Goal: Information Seeking & Learning: Get advice/opinions

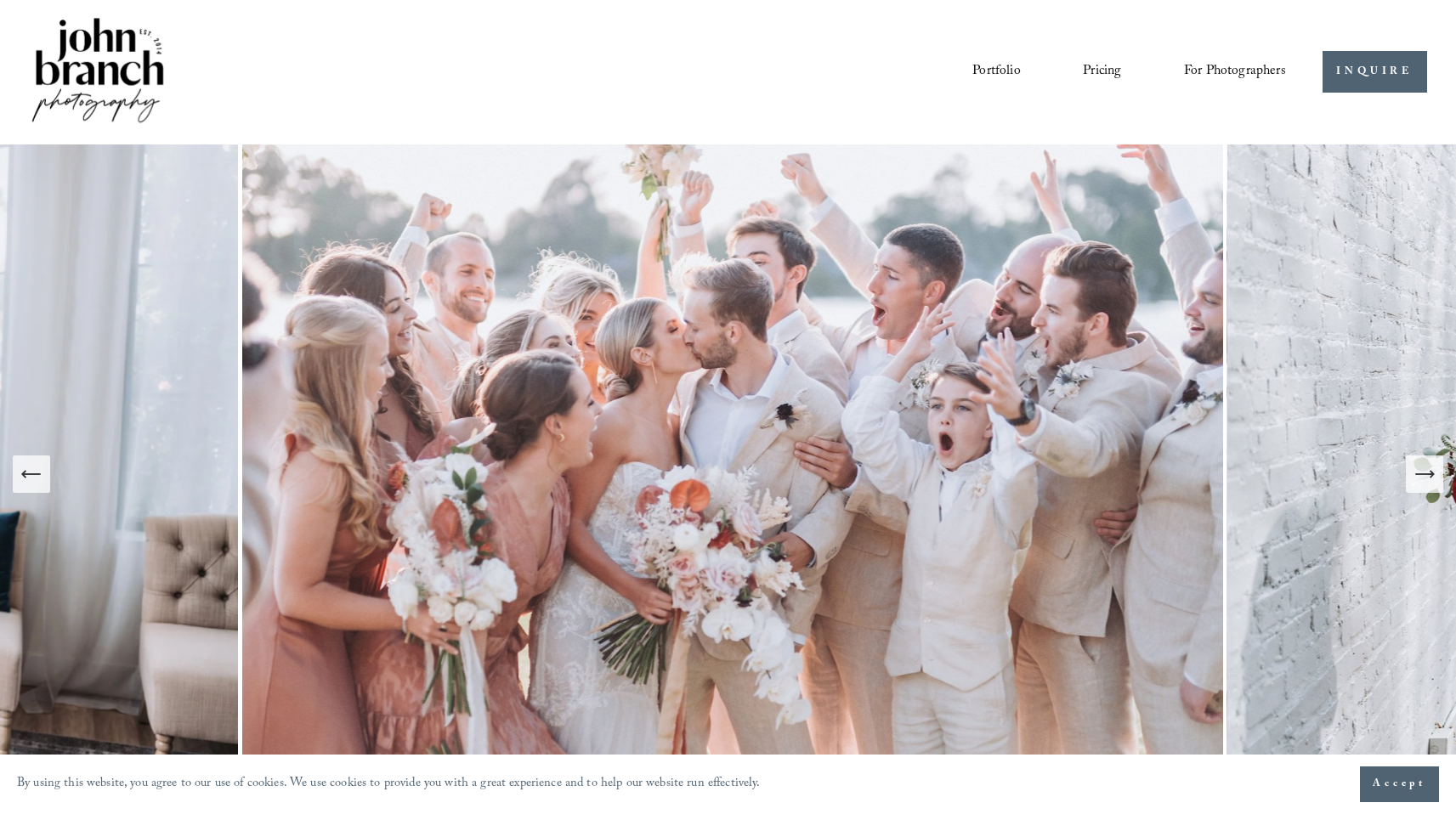
click at [35, 474] on icon "Previous Slide" at bounding box center [31, 474] width 24 height 24
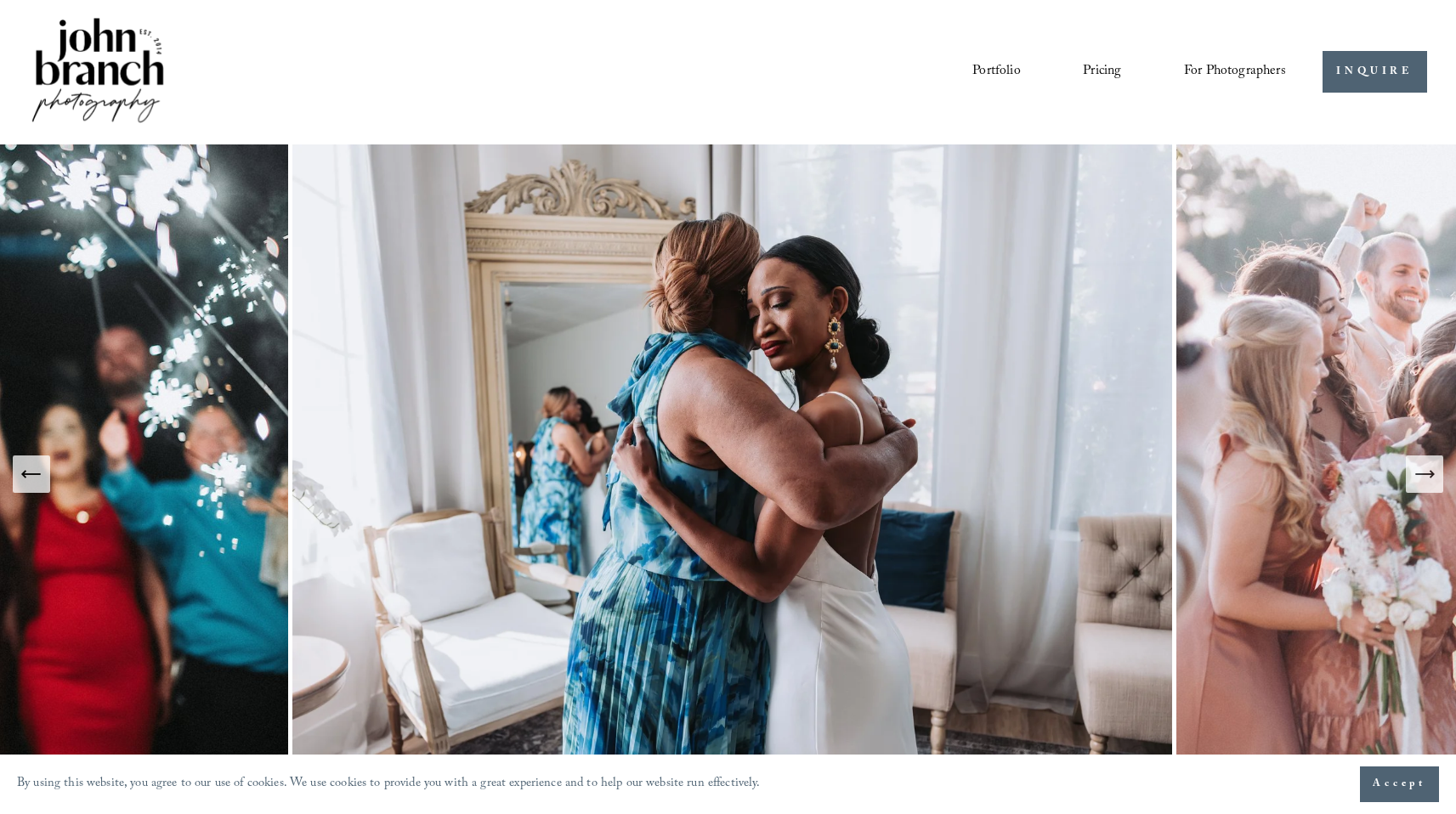
click at [35, 477] on icon "Previous Slide" at bounding box center [31, 474] width 24 height 24
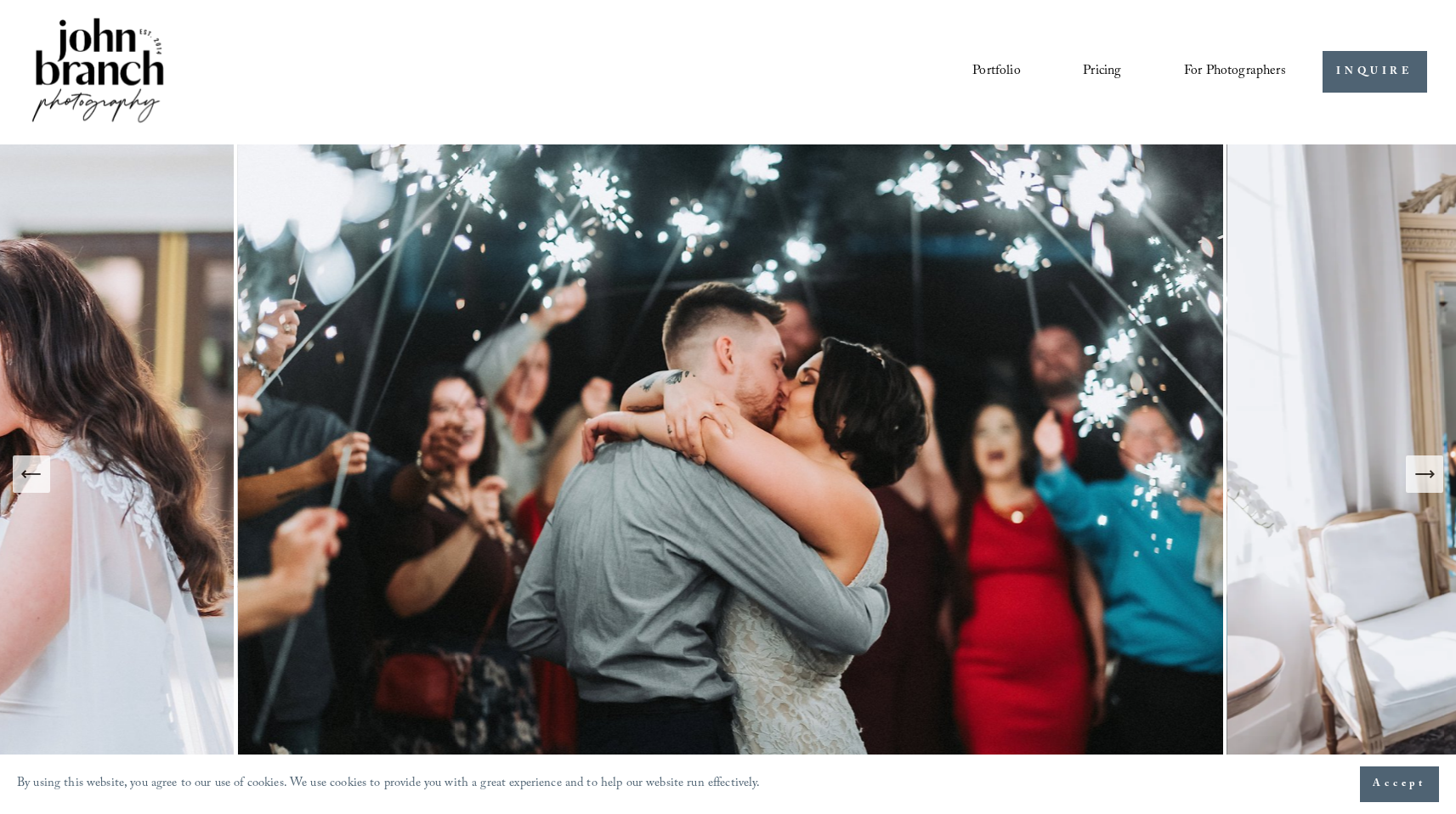
click at [35, 477] on icon "Previous Slide" at bounding box center [31, 474] width 24 height 24
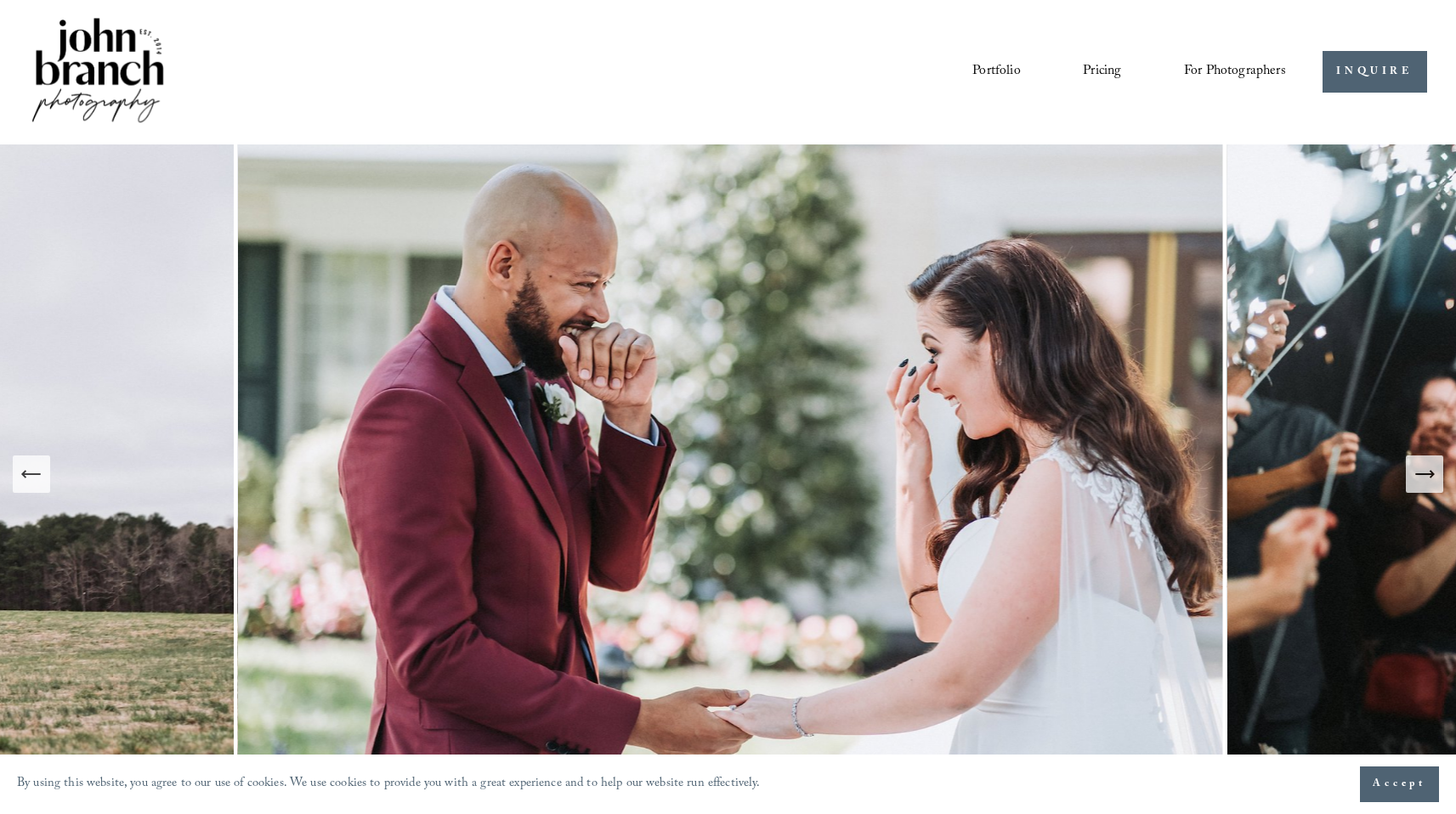
click at [35, 477] on icon "Previous Slide" at bounding box center [31, 474] width 24 height 24
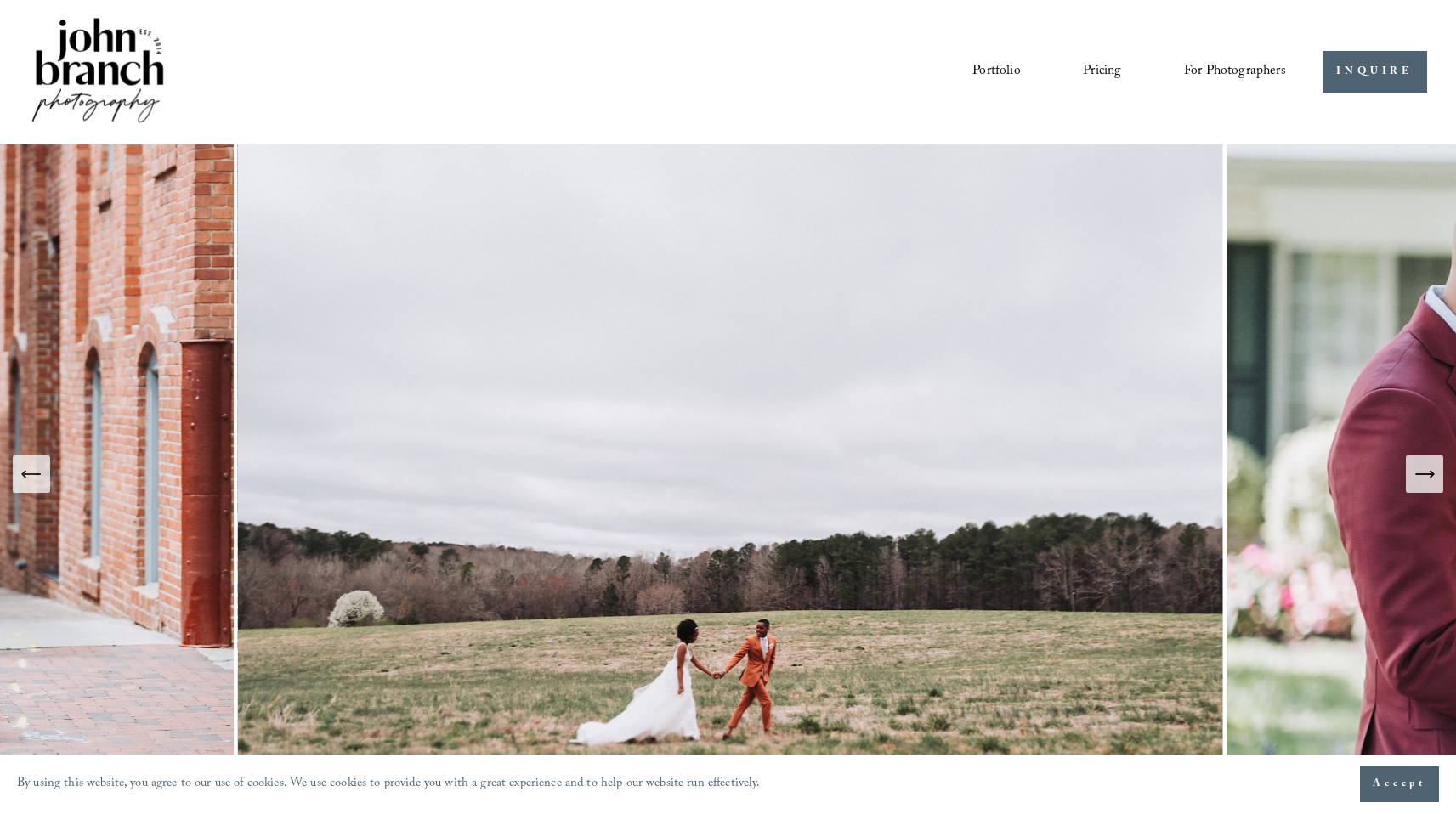
click at [846, 539] on img at bounding box center [732, 474] width 989 height 660
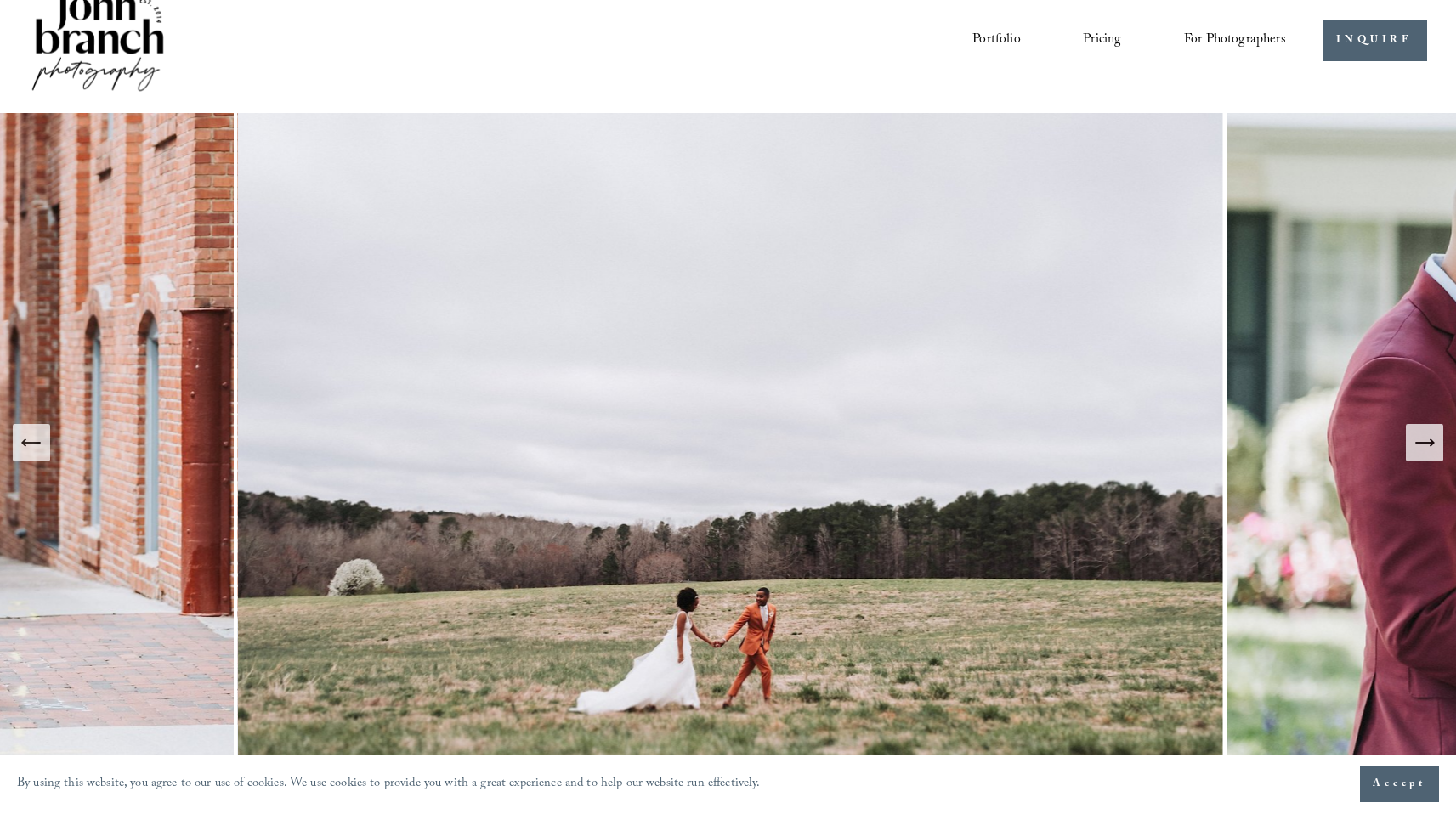
scroll to position [52, 0]
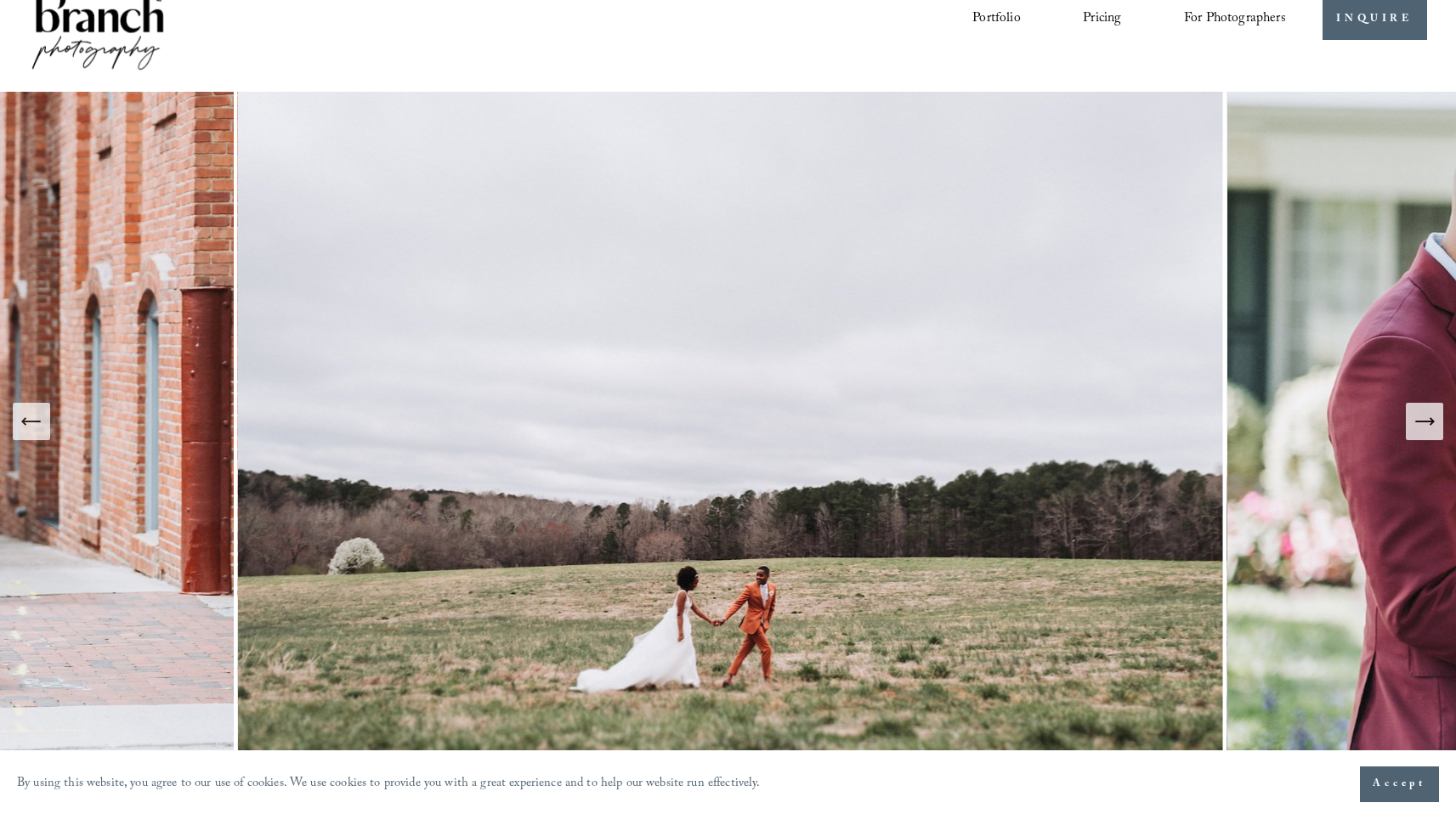
click at [49, 419] on button "Previous Slide" at bounding box center [31, 421] width 38 height 38
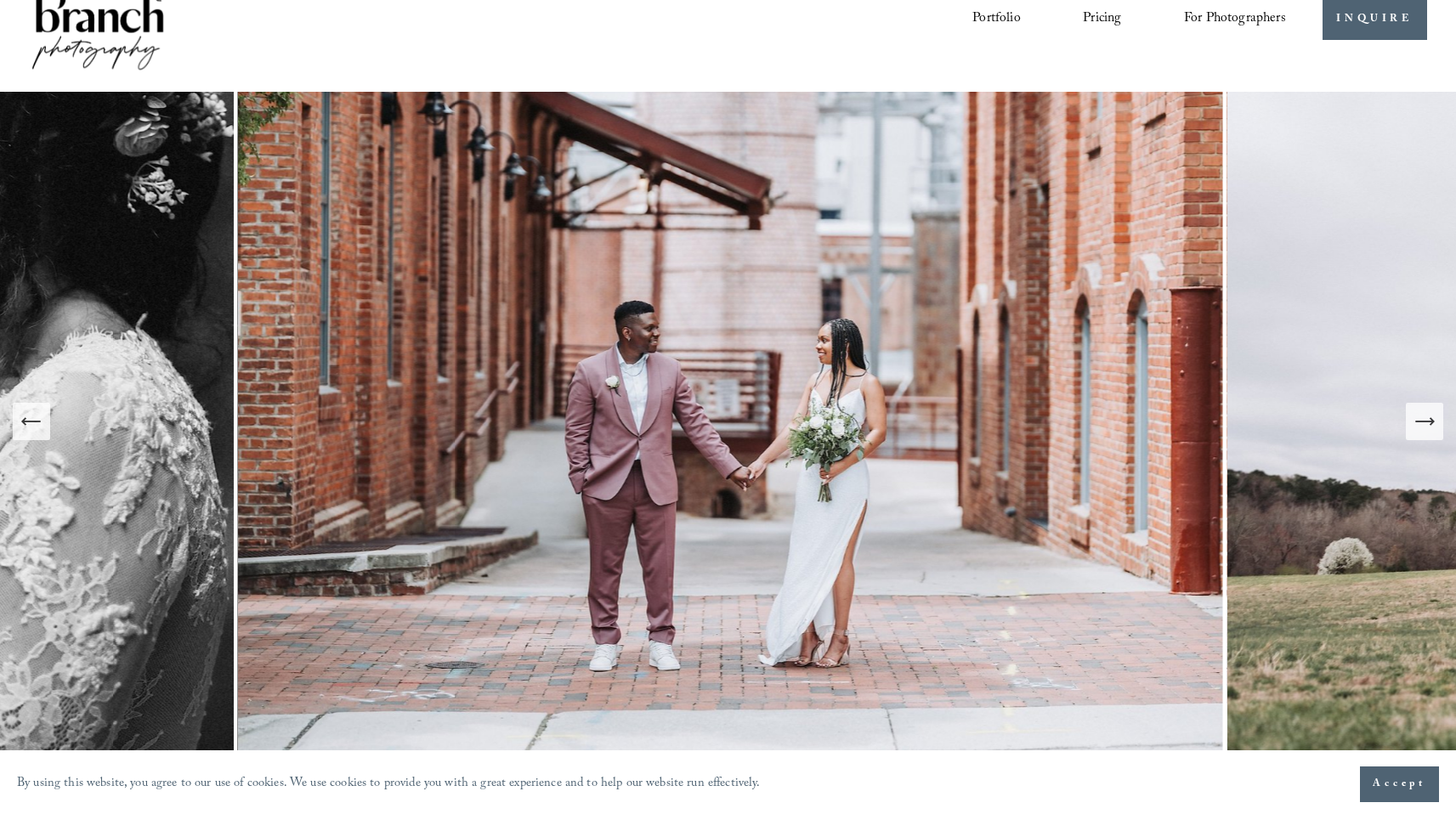
click at [49, 419] on button "Previous Slide" at bounding box center [31, 421] width 38 height 38
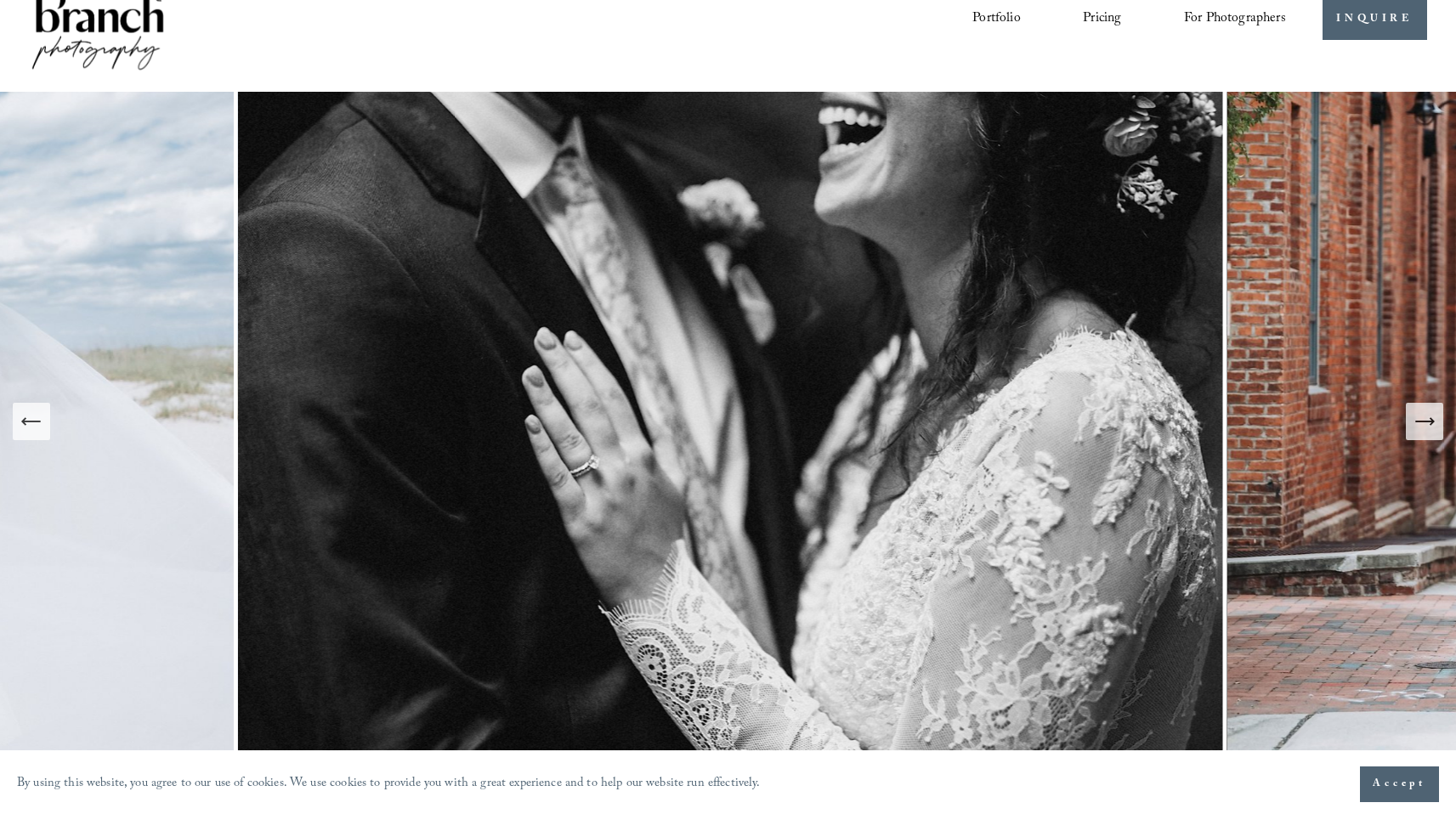
click at [49, 419] on button "Previous Slide" at bounding box center [31, 421] width 38 height 38
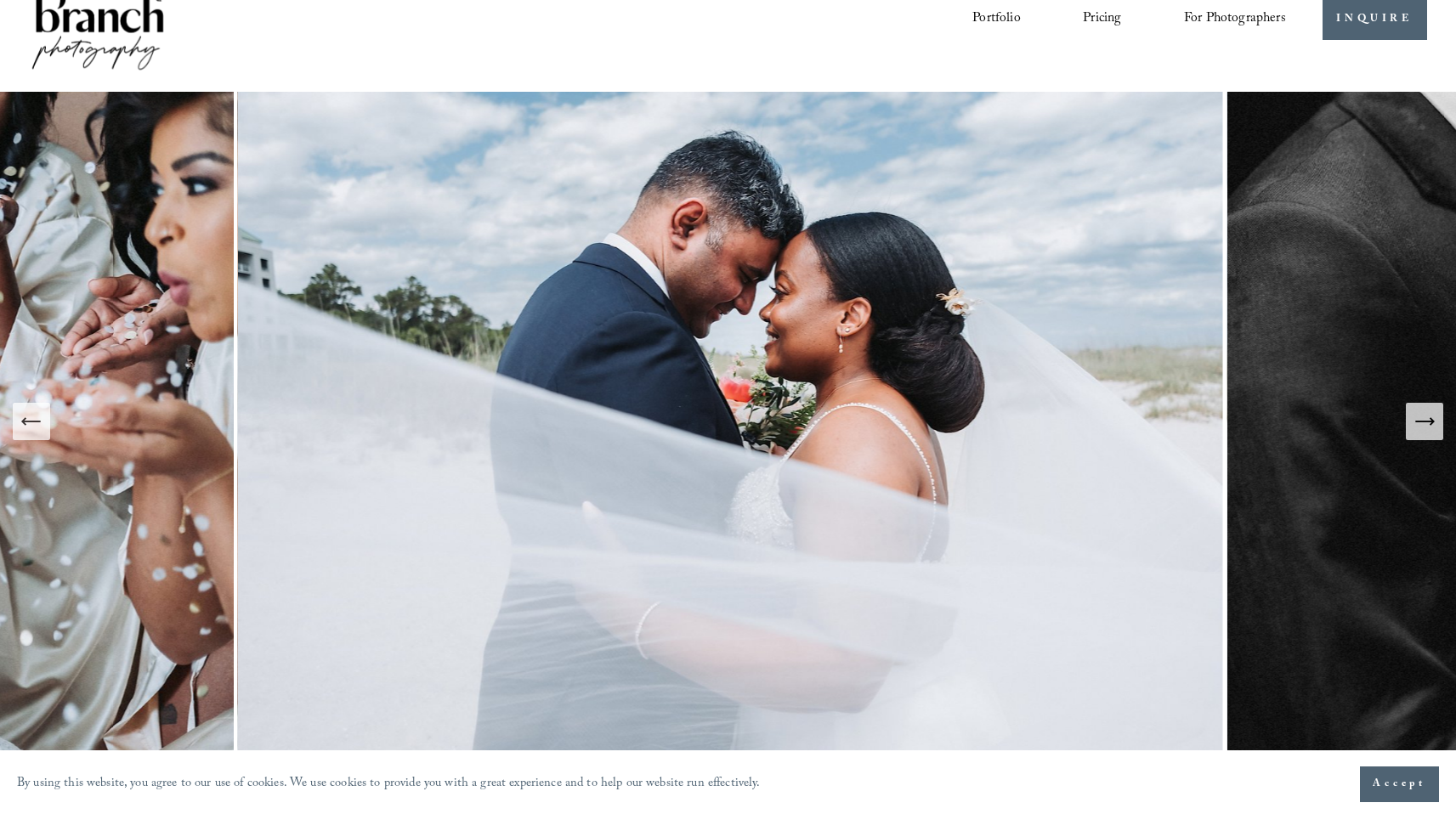
click at [49, 419] on button "Previous Slide" at bounding box center [31, 421] width 38 height 38
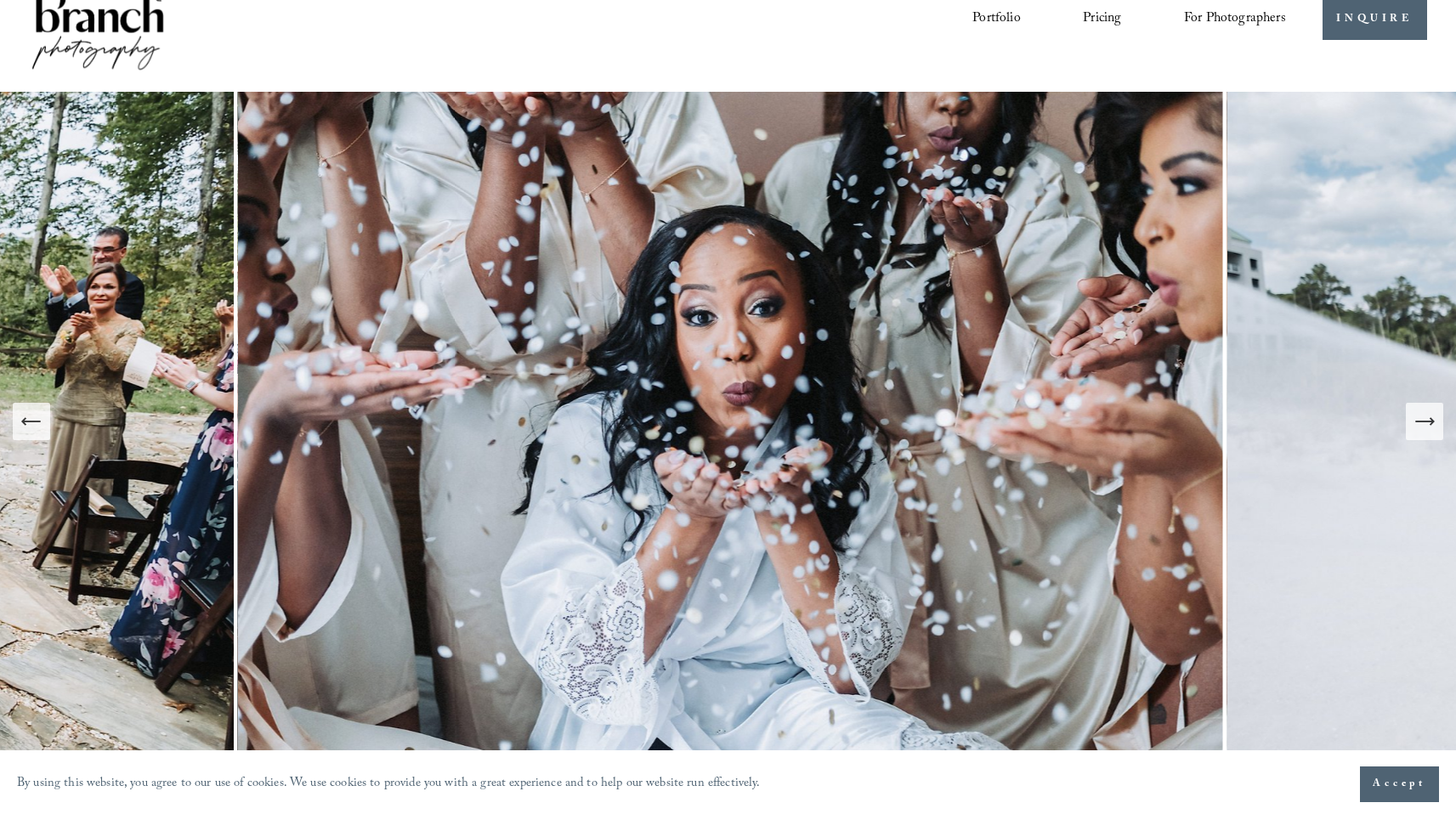
click at [49, 419] on button "Previous Slide" at bounding box center [31, 421] width 38 height 38
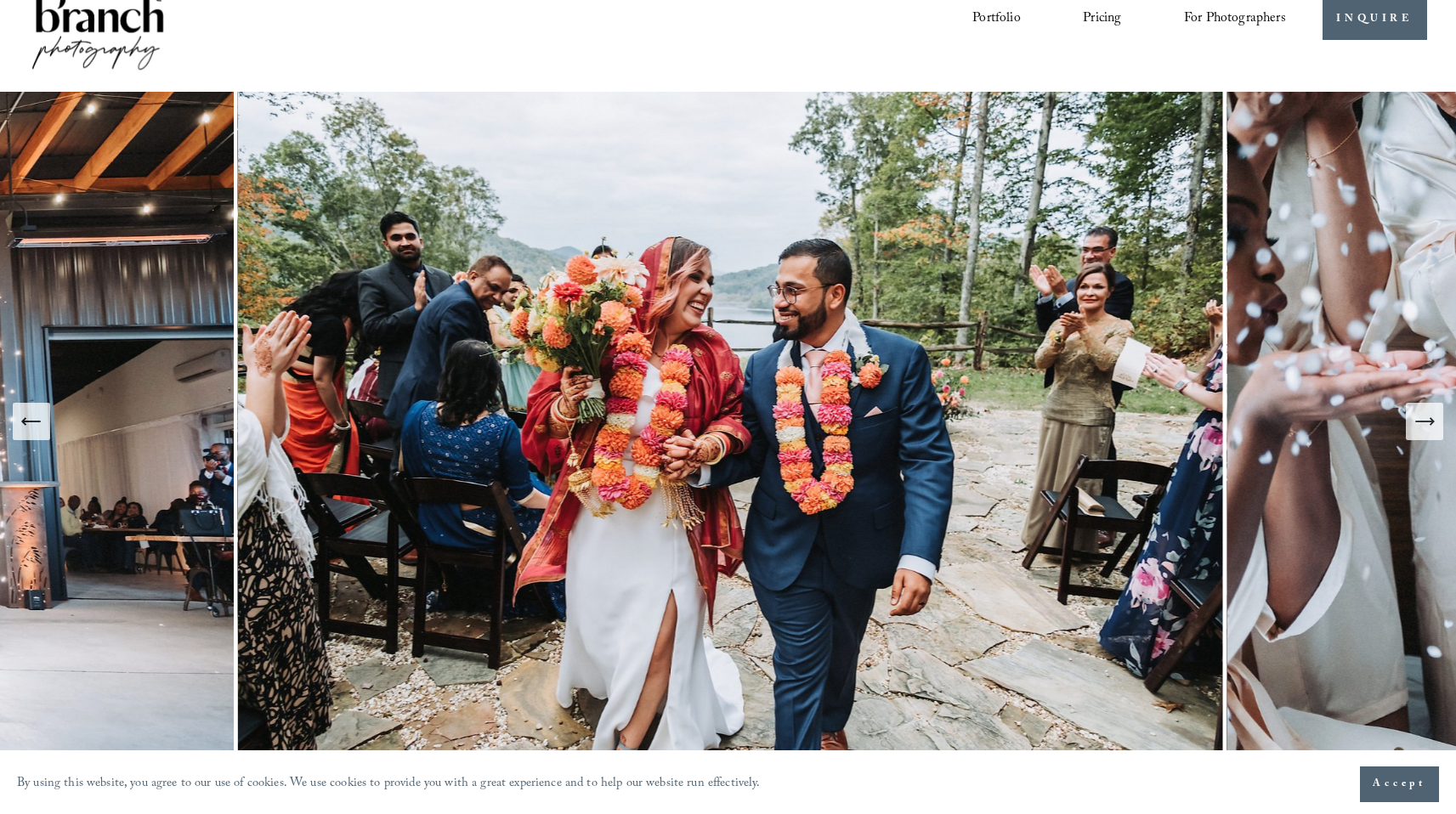
click at [49, 419] on button "Previous Slide" at bounding box center [31, 421] width 38 height 38
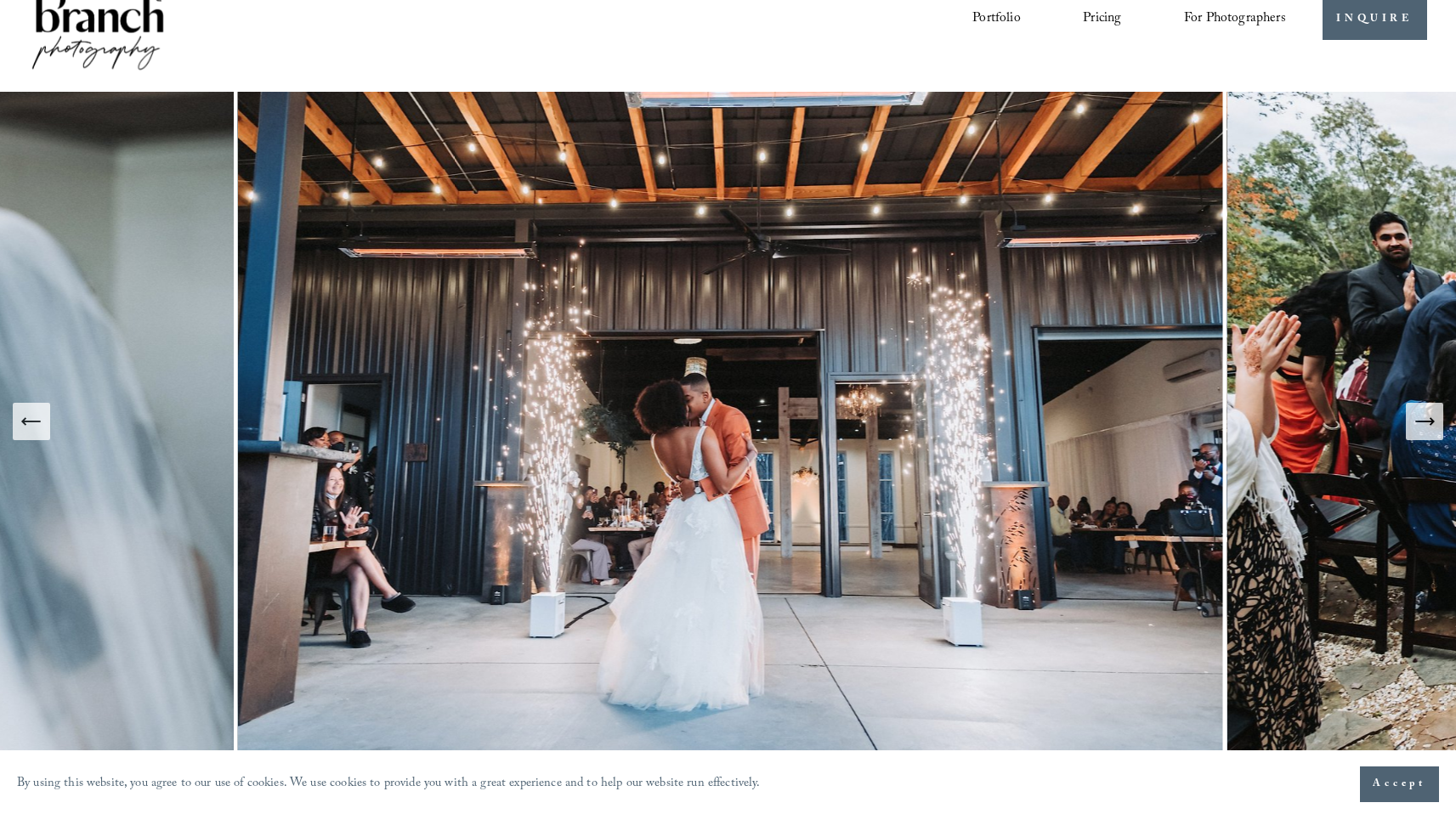
click at [49, 419] on button "Previous Slide" at bounding box center [31, 421] width 38 height 38
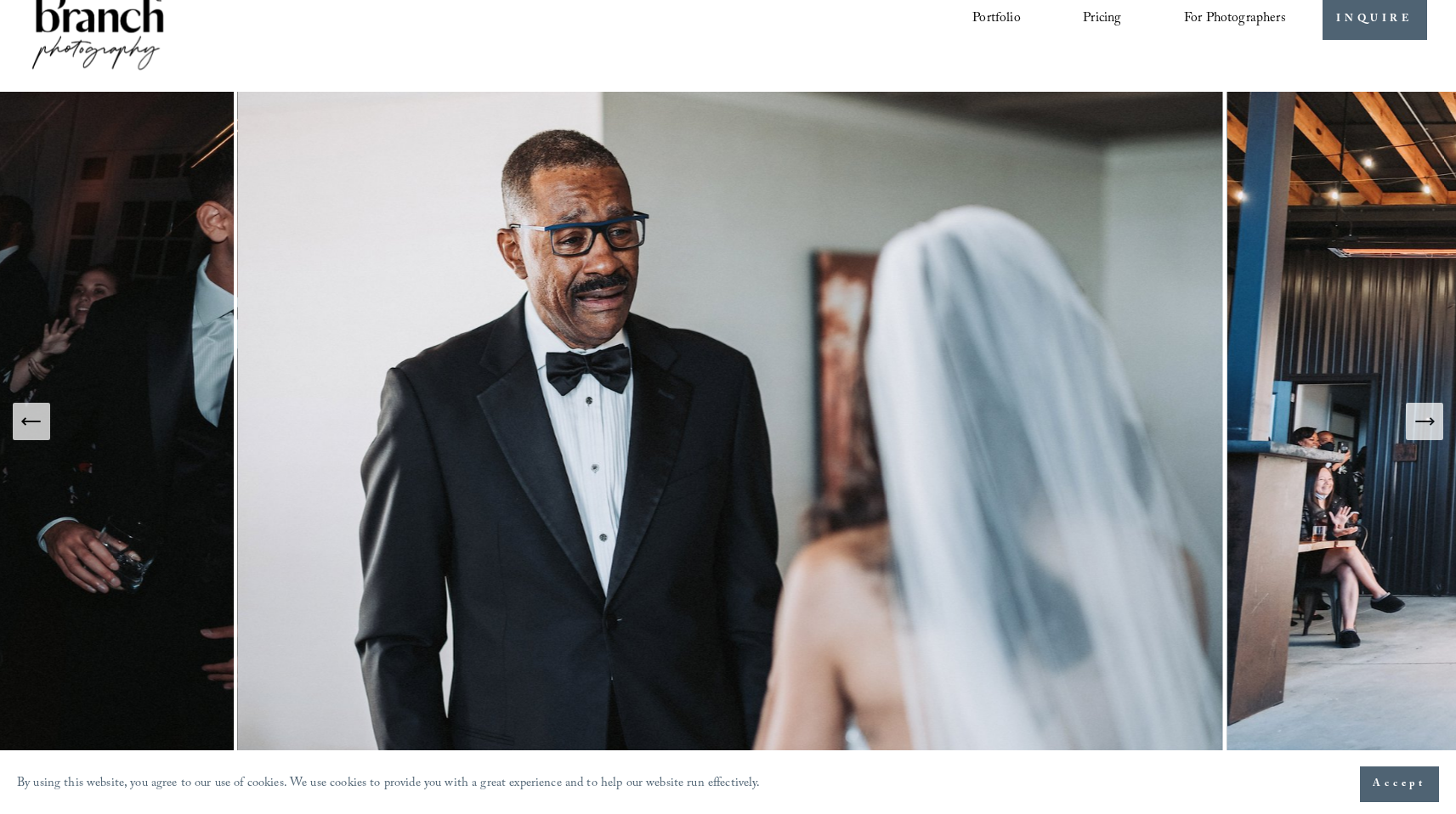
click at [1434, 434] on button "Next Slide" at bounding box center [1424, 421] width 38 height 38
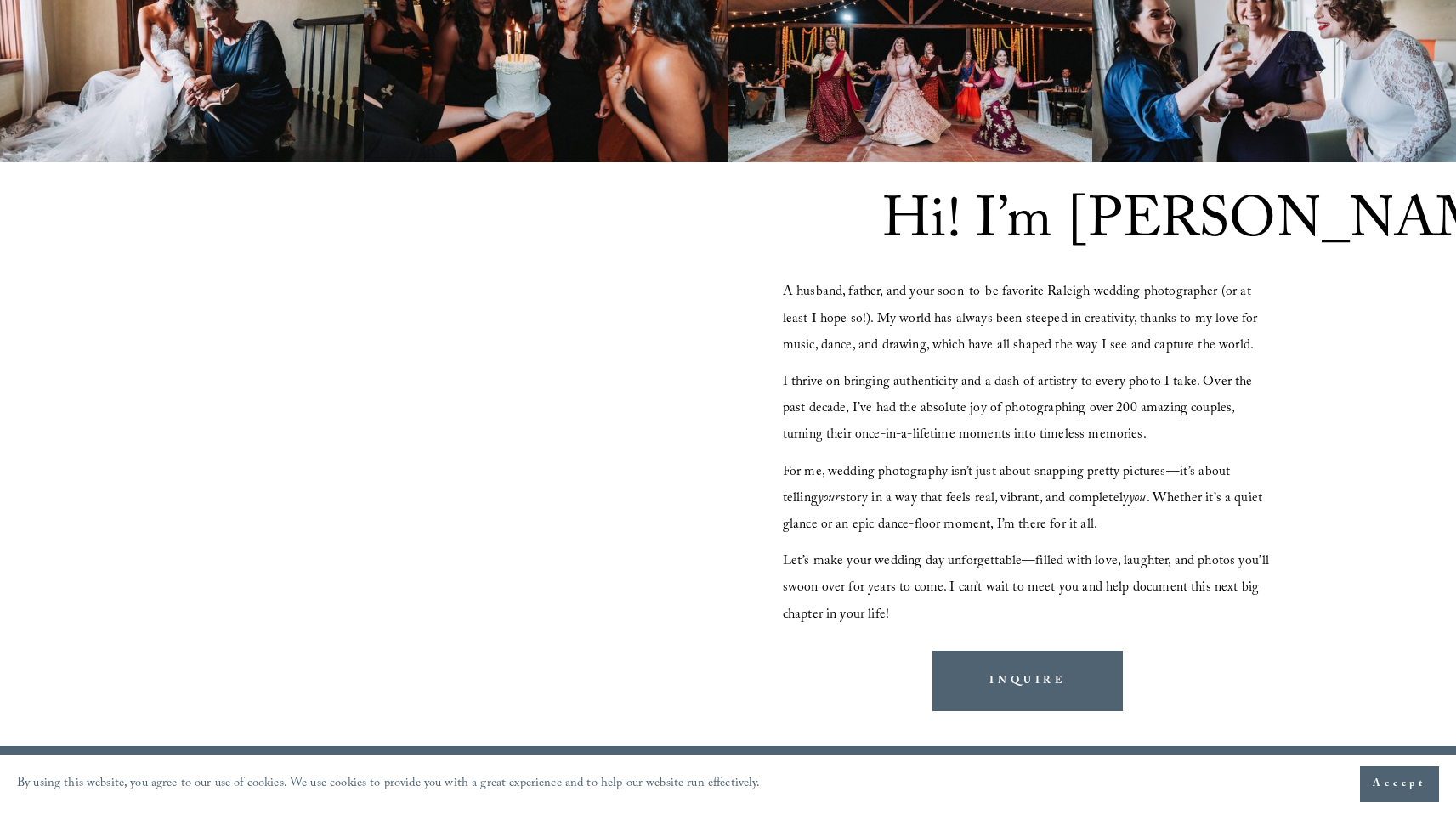
scroll to position [1426, 0]
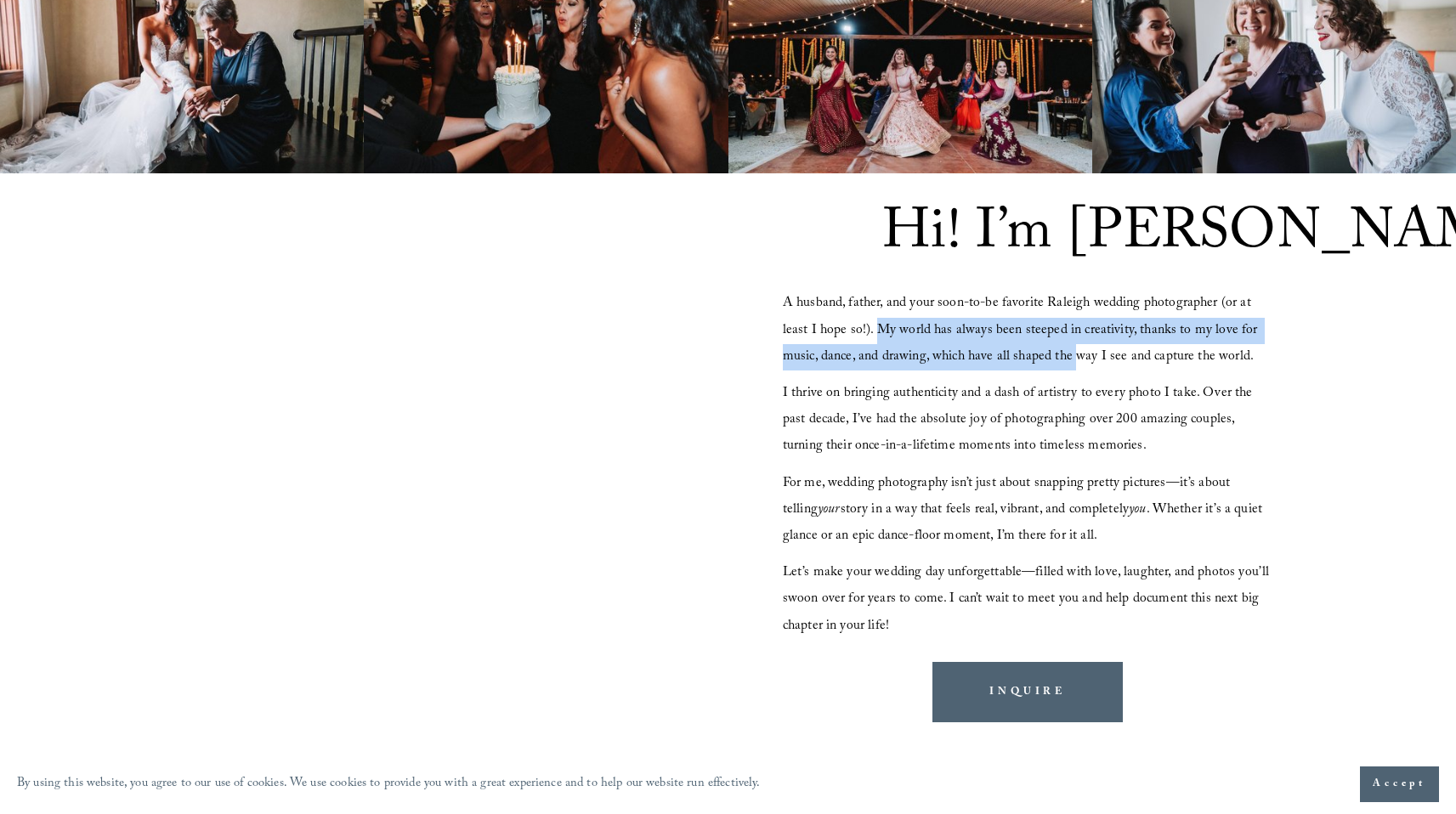
drag, startPoint x: 881, startPoint y: 330, endPoint x: 1076, endPoint y: 370, distance: 199.1
click at [1076, 370] on p "A husband, father, and your soon-to-be favorite Raleigh wedding photographer (o…" at bounding box center [1028, 331] width 491 height 80
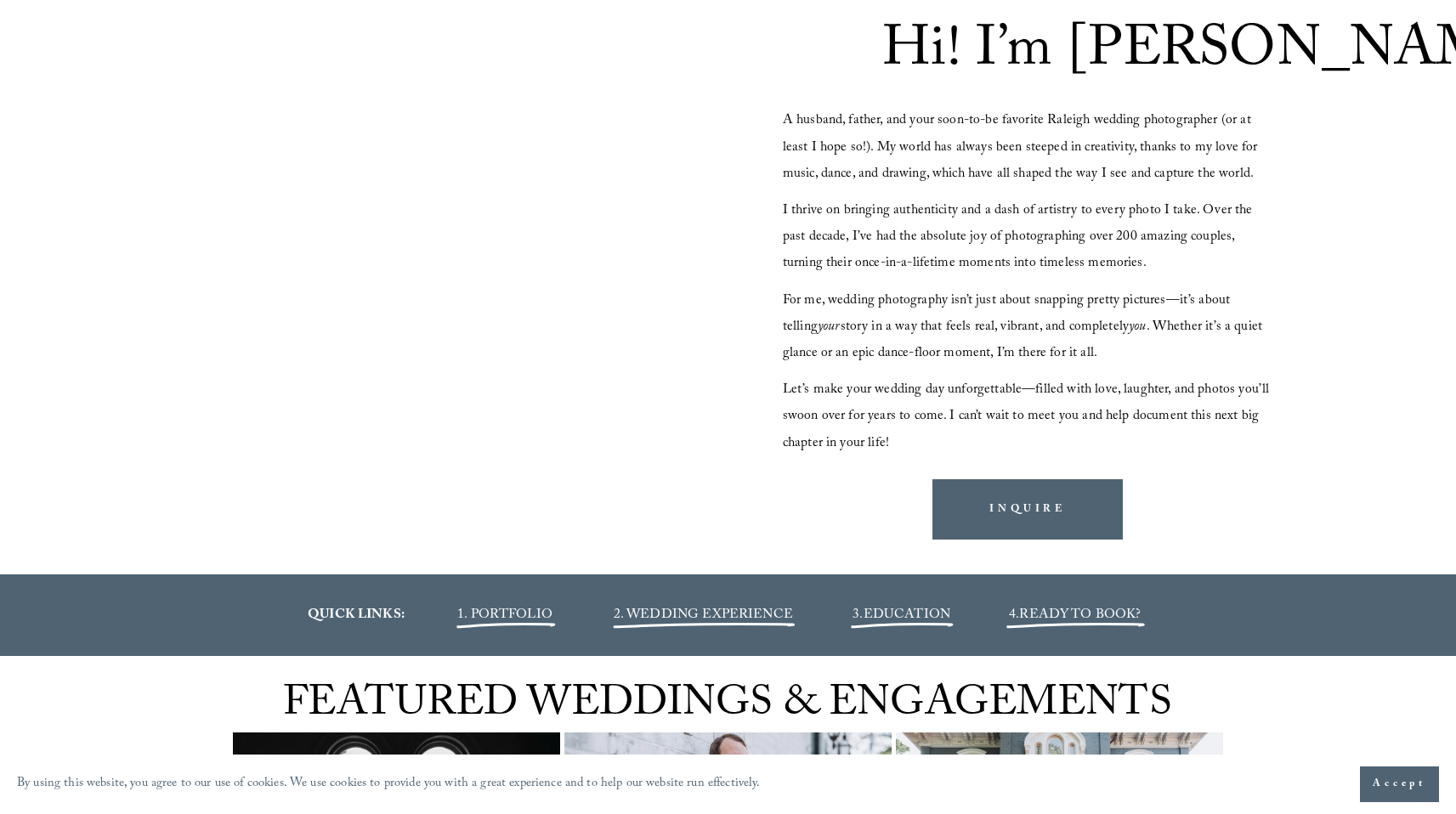
scroll to position [0, 0]
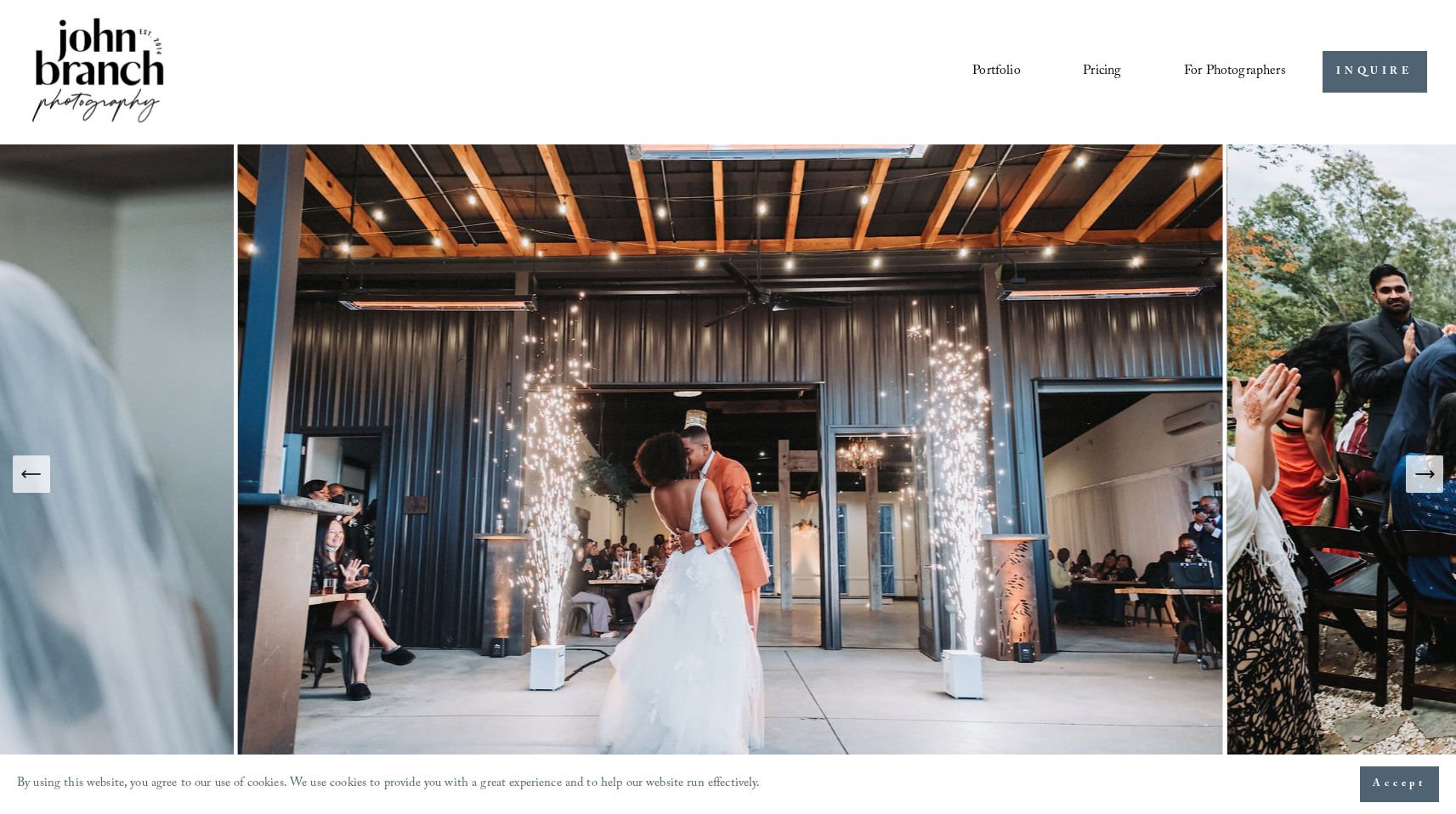
click at [0, 0] on span "Presets" at bounding box center [0, 0] width 0 height 0
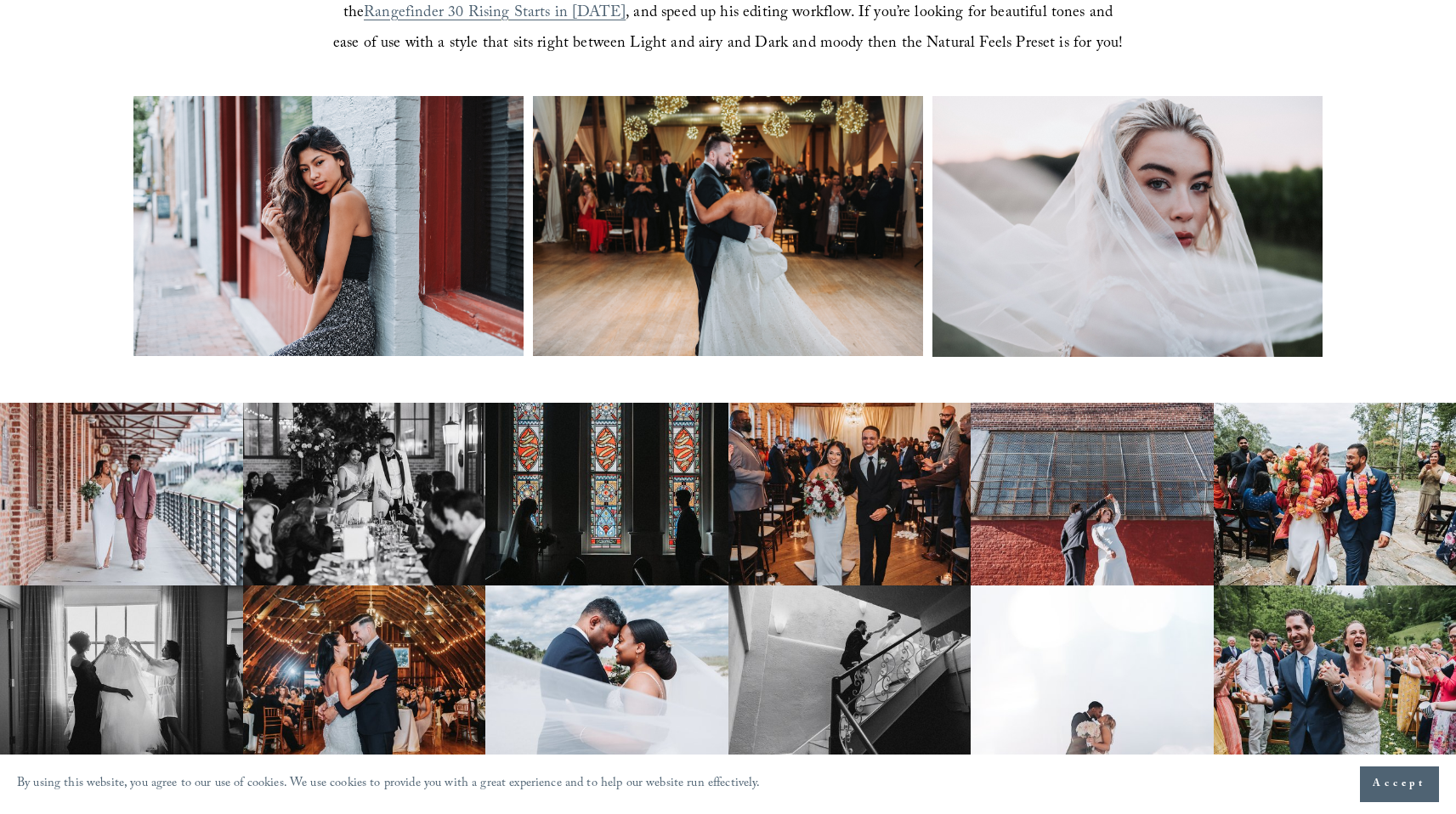
scroll to position [1032, 0]
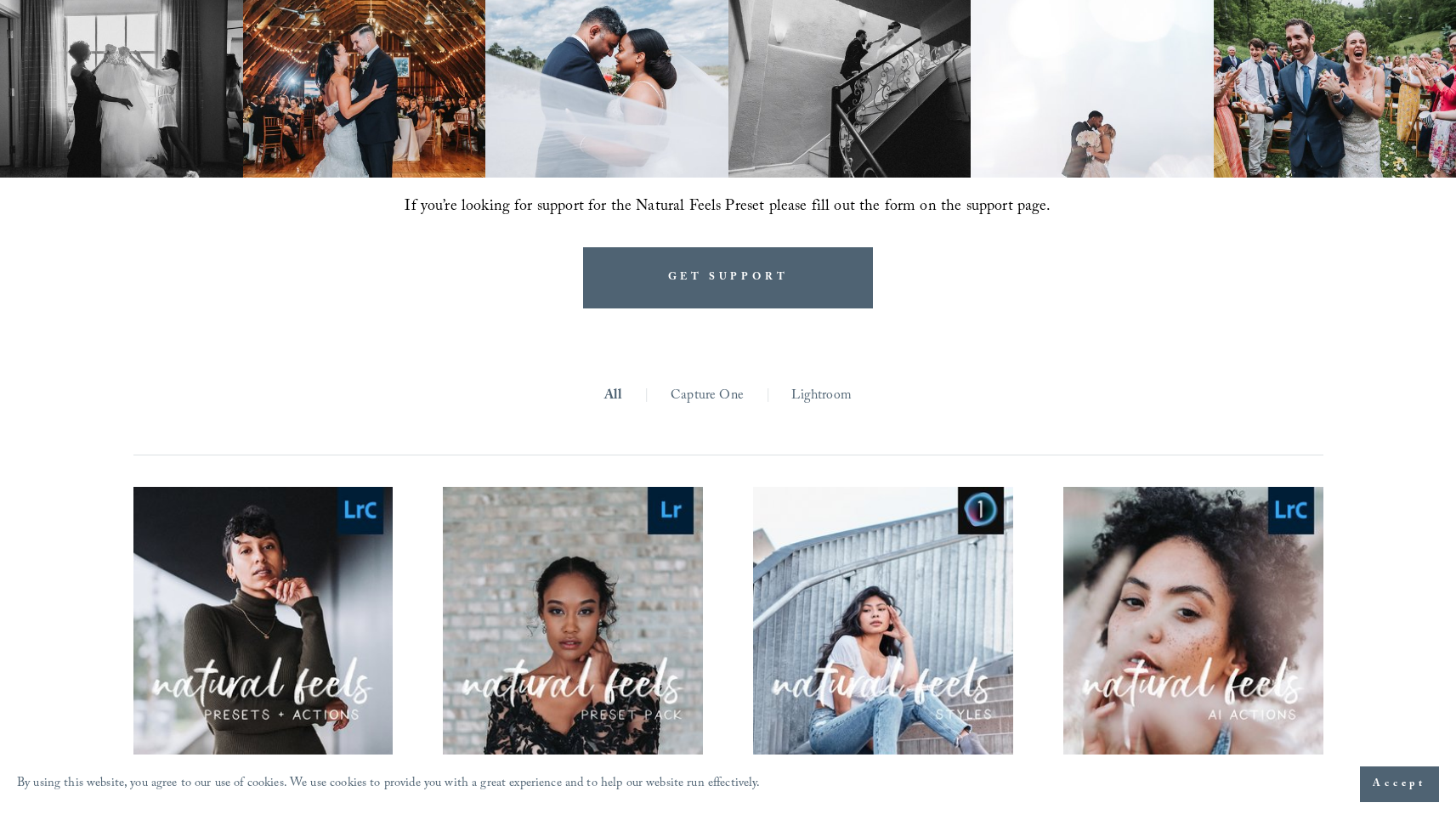
click at [803, 400] on link "Lightroom" at bounding box center [821, 396] width 59 height 26
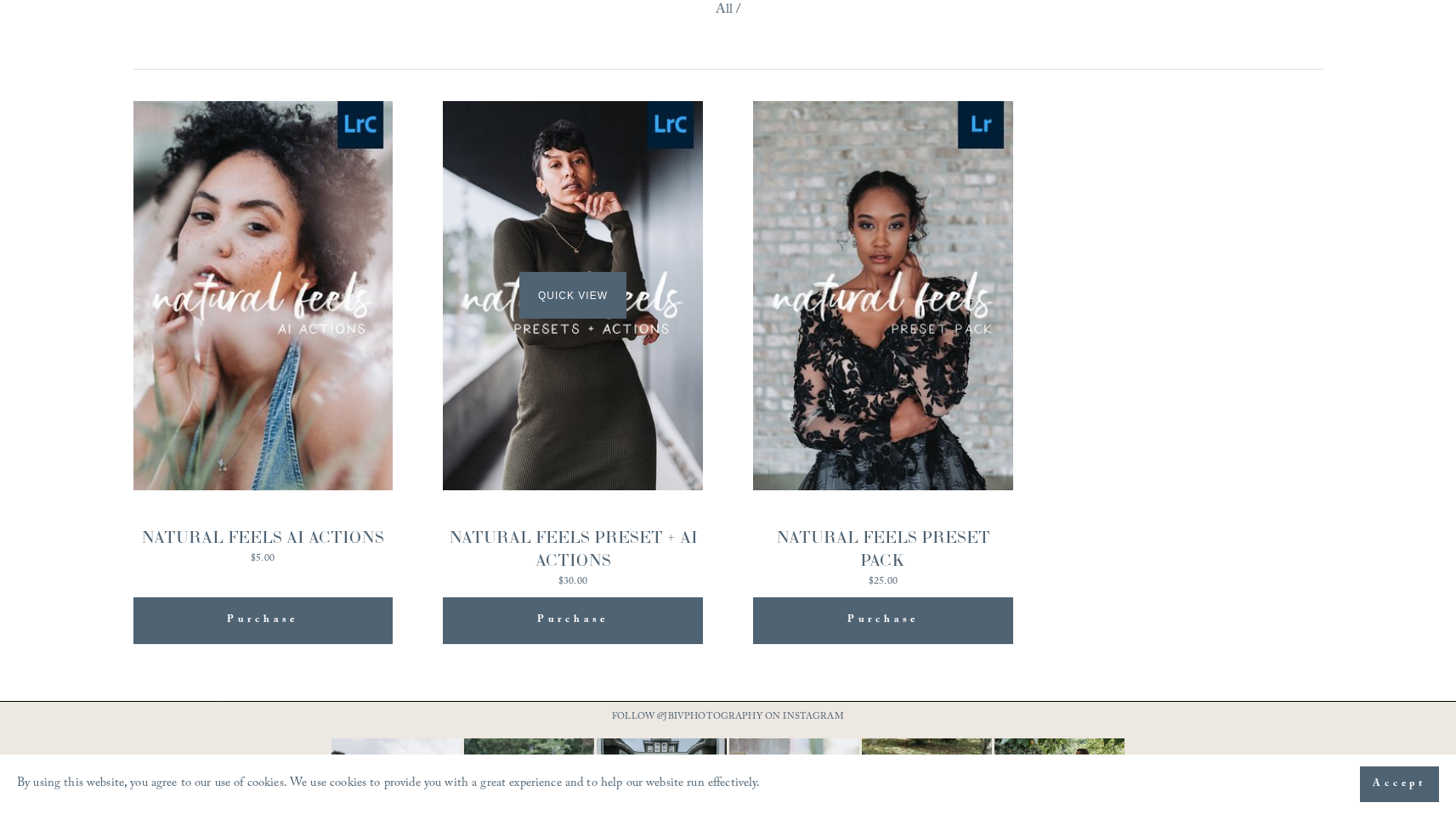
scroll to position [1662, 0]
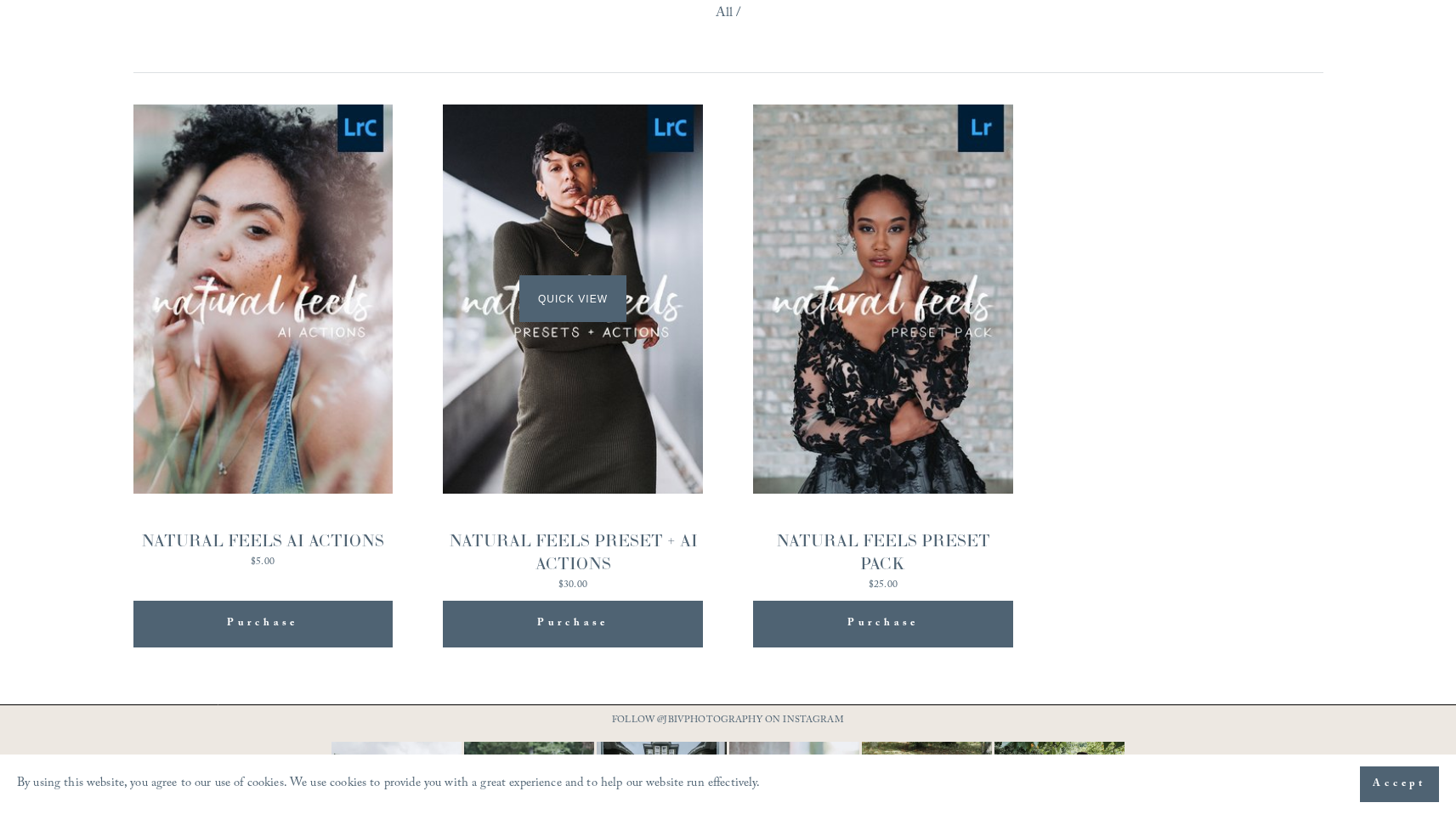
click at [595, 425] on div "Quick View" at bounding box center [572, 299] width 259 height 389
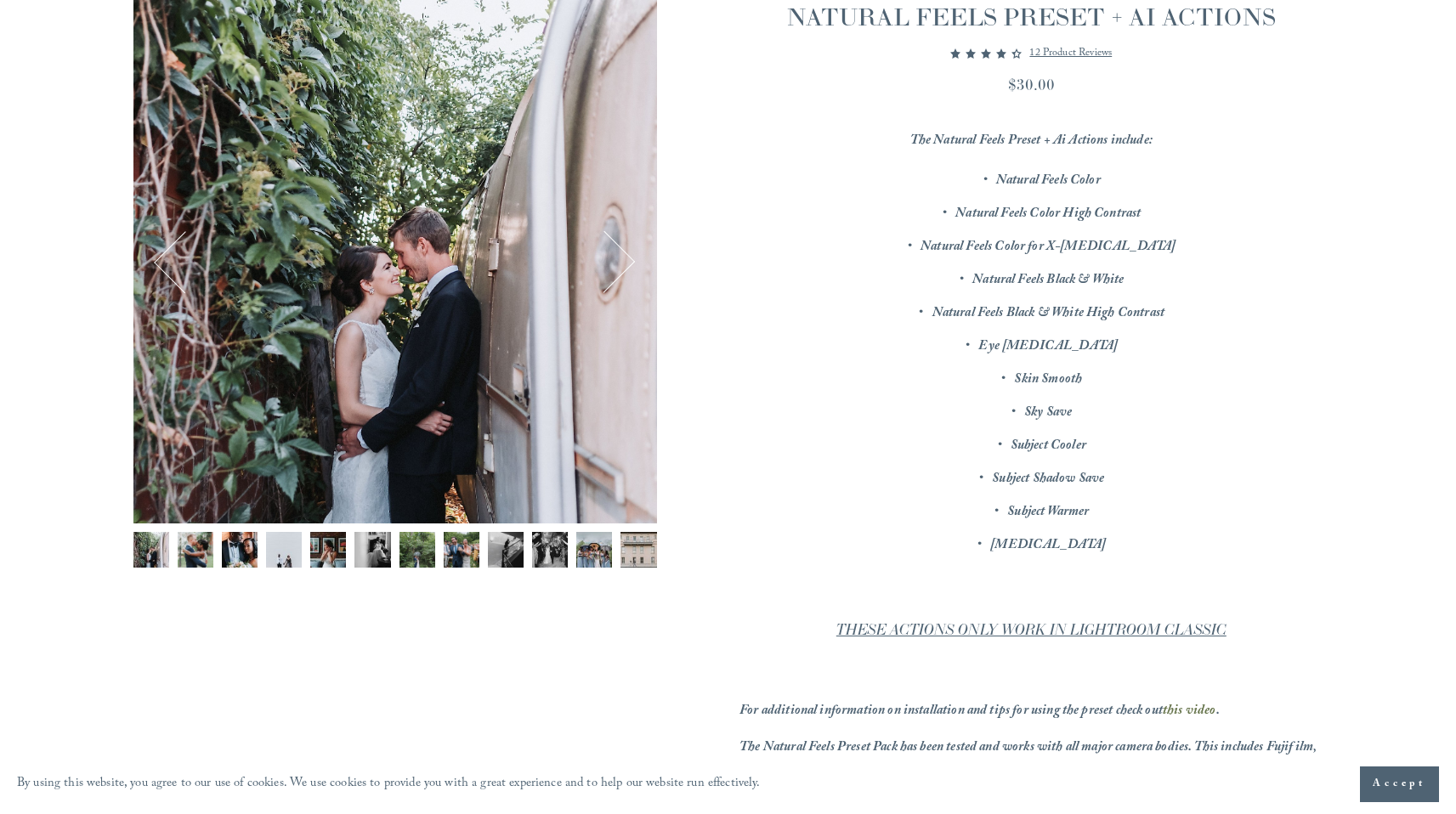
scroll to position [146, 0]
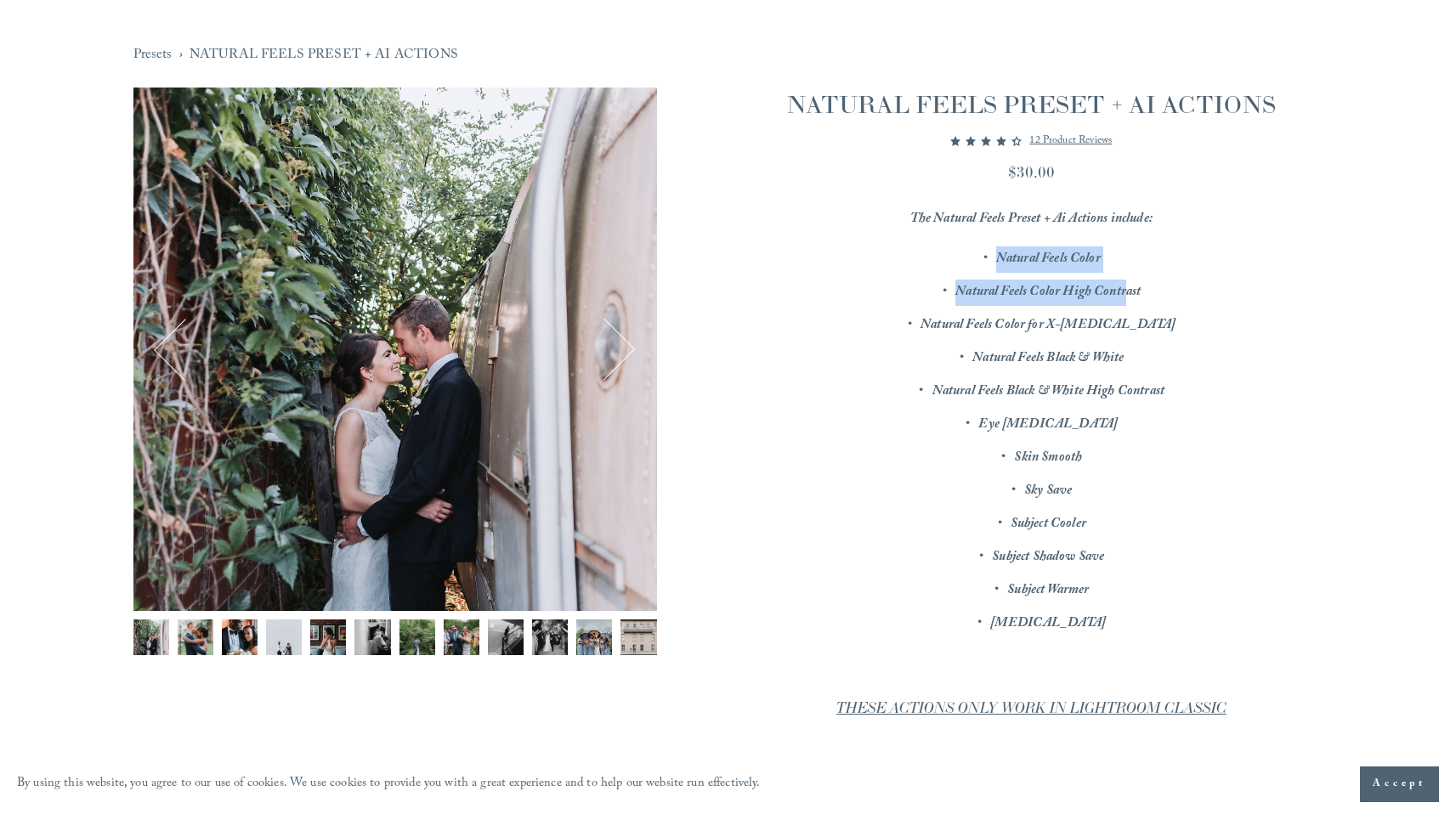
drag, startPoint x: 958, startPoint y: 256, endPoint x: 1129, endPoint y: 296, distance: 175.6
click at [1129, 296] on ul "Natural Feels Color Natural Feels Color High Contrast Natural Feels Color for X…" at bounding box center [1030, 441] width 583 height 391
click at [1129, 296] on em "Natural Feels Color High Contrast" at bounding box center [1048, 293] width 185 height 23
drag, startPoint x: 1208, startPoint y: 280, endPoint x: 928, endPoint y: 286, distance: 280.1
click at [928, 286] on p "Natural Feels Color High Contrast" at bounding box center [1048, 292] width 549 height 26
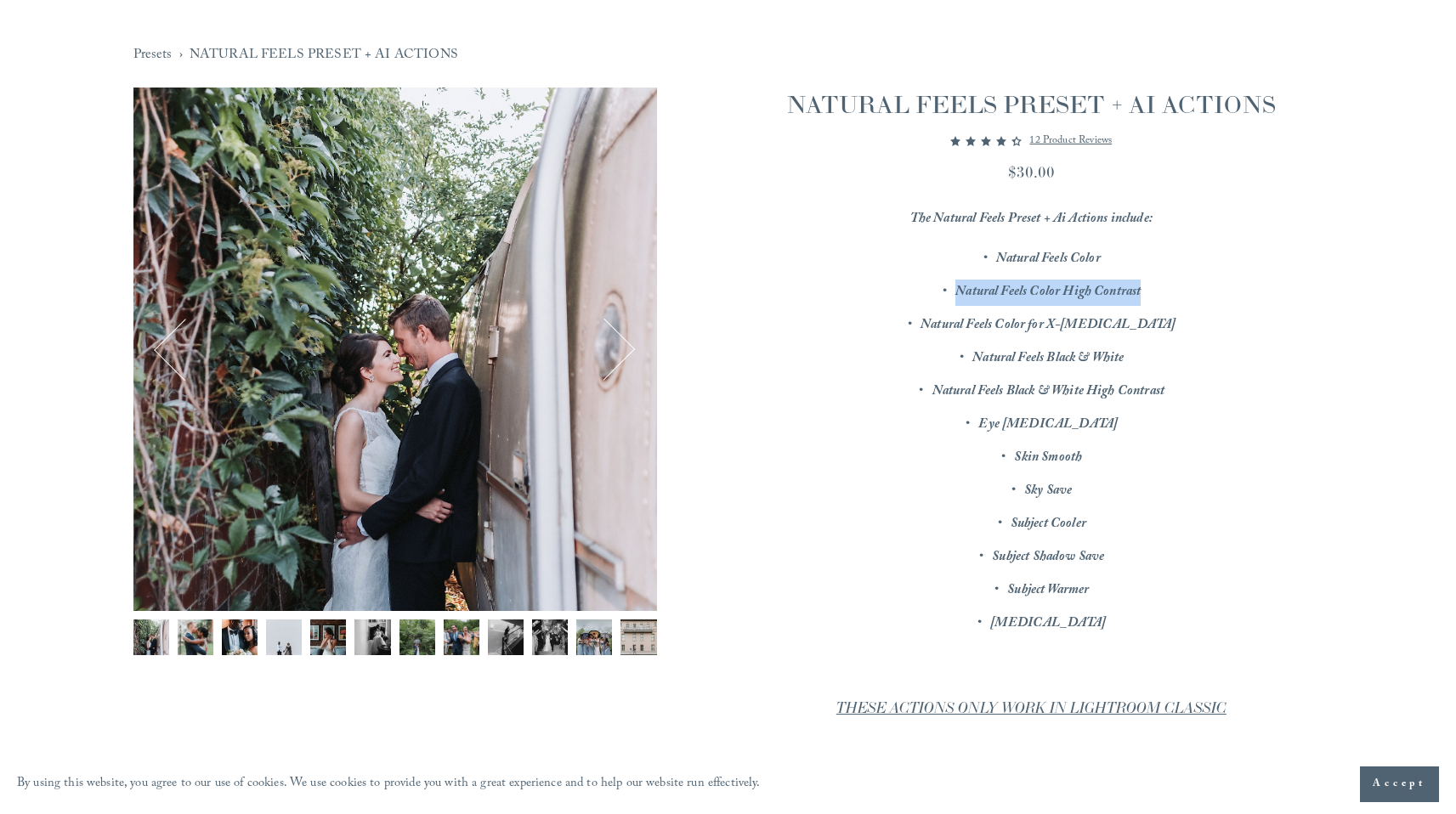
click at [928, 286] on p "Natural Feels Color High Contrast" at bounding box center [1048, 292] width 549 height 26
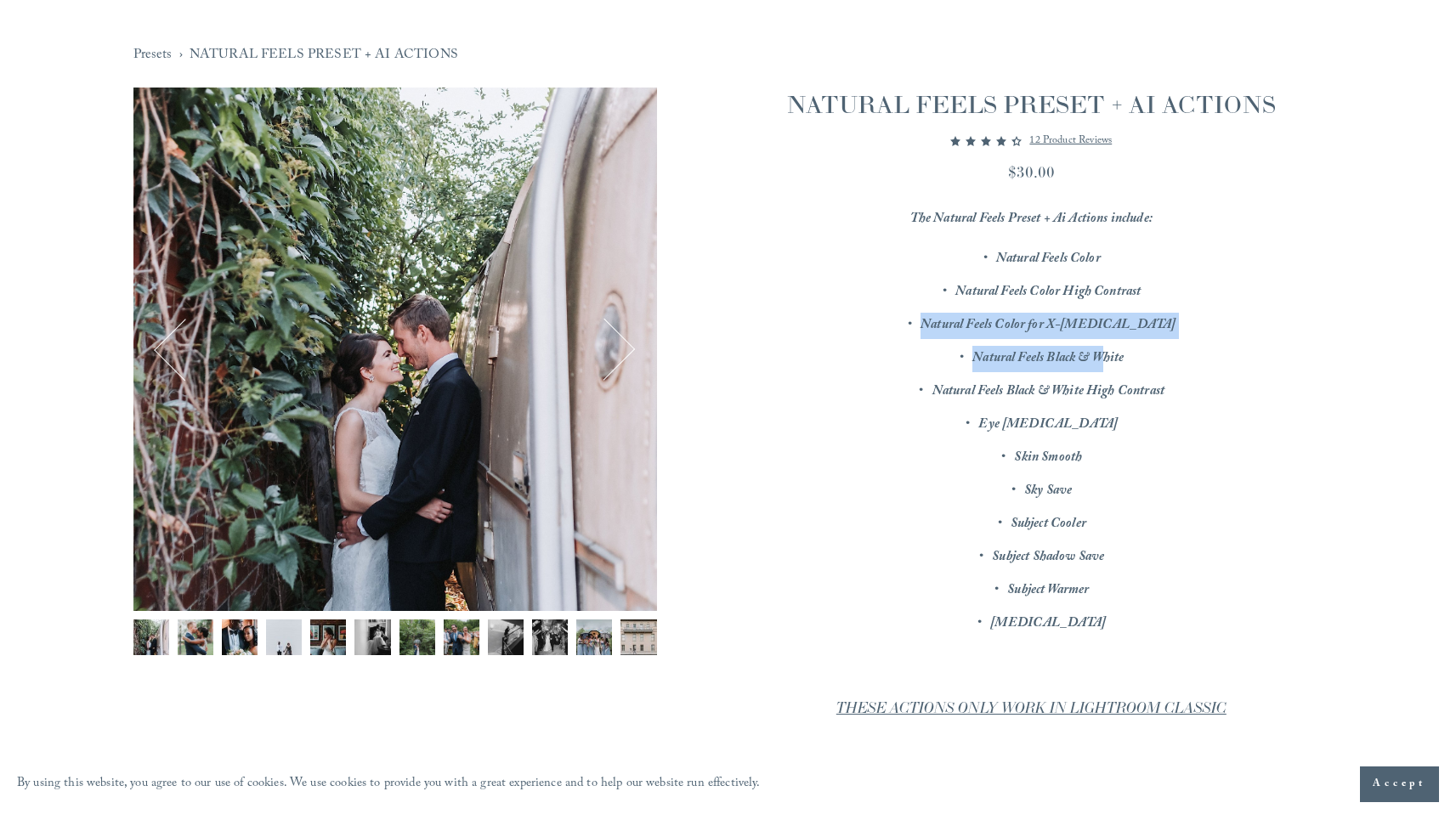
drag, startPoint x: 887, startPoint y: 324, endPoint x: 1107, endPoint y: 361, distance: 223.1
click at [1107, 361] on ul "Natural Feels Color Natural Feels Color High Contrast Natural Feels Color for X…" at bounding box center [1030, 441] width 583 height 391
click at [1107, 361] on em "Natural Feels Black & White" at bounding box center [1048, 359] width 151 height 23
drag, startPoint x: 1171, startPoint y: 366, endPoint x: 888, endPoint y: 341, distance: 284.1
click at [888, 341] on ul "Natural Feels Color Natural Feels Color High Contrast Natural Feels Color for X…" at bounding box center [1030, 441] width 583 height 391
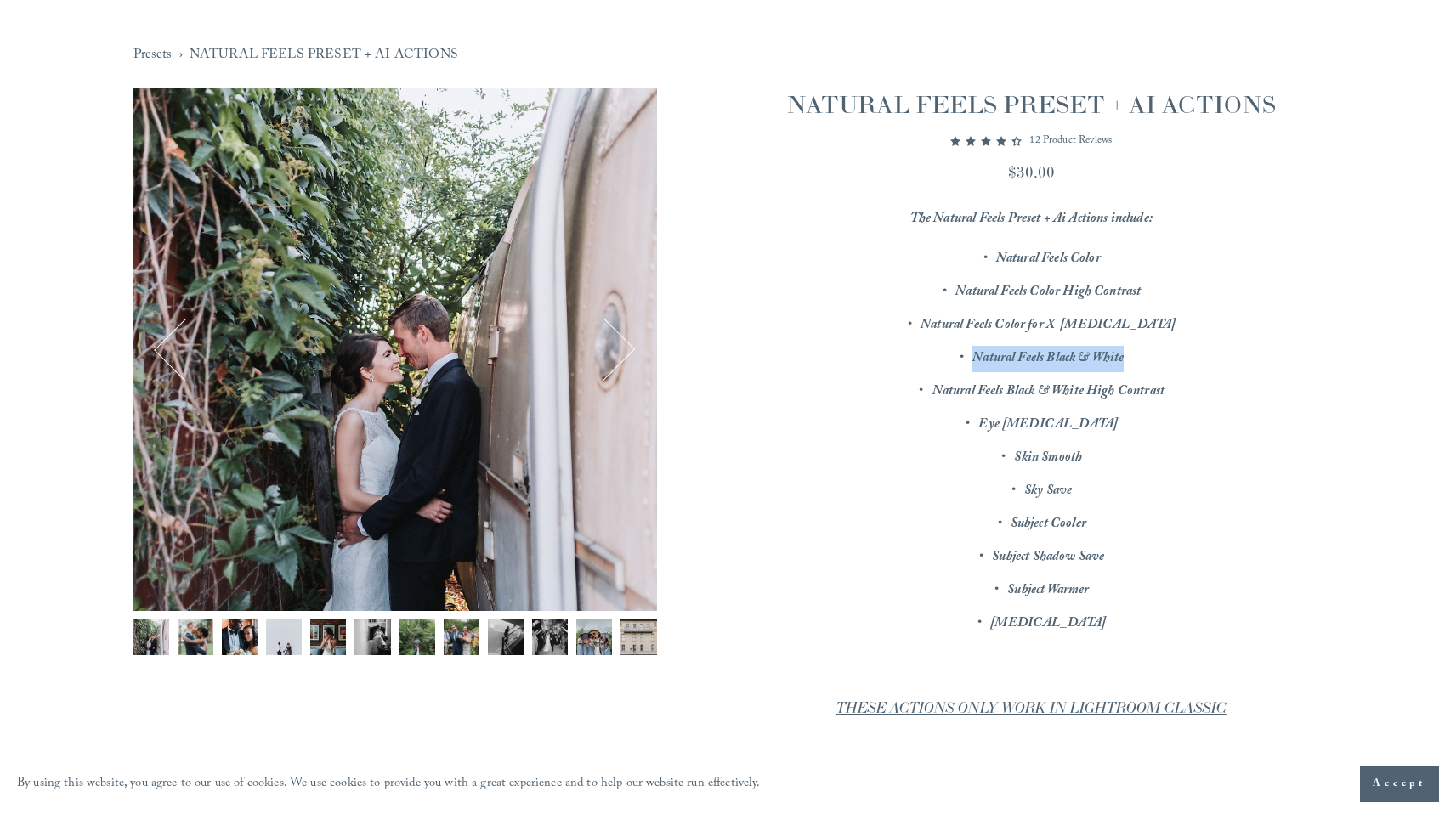
click at [888, 341] on ul "Natural Feels Color Natural Feels Color High Contrast Natural Feels Color for X…" at bounding box center [1030, 441] width 583 height 391
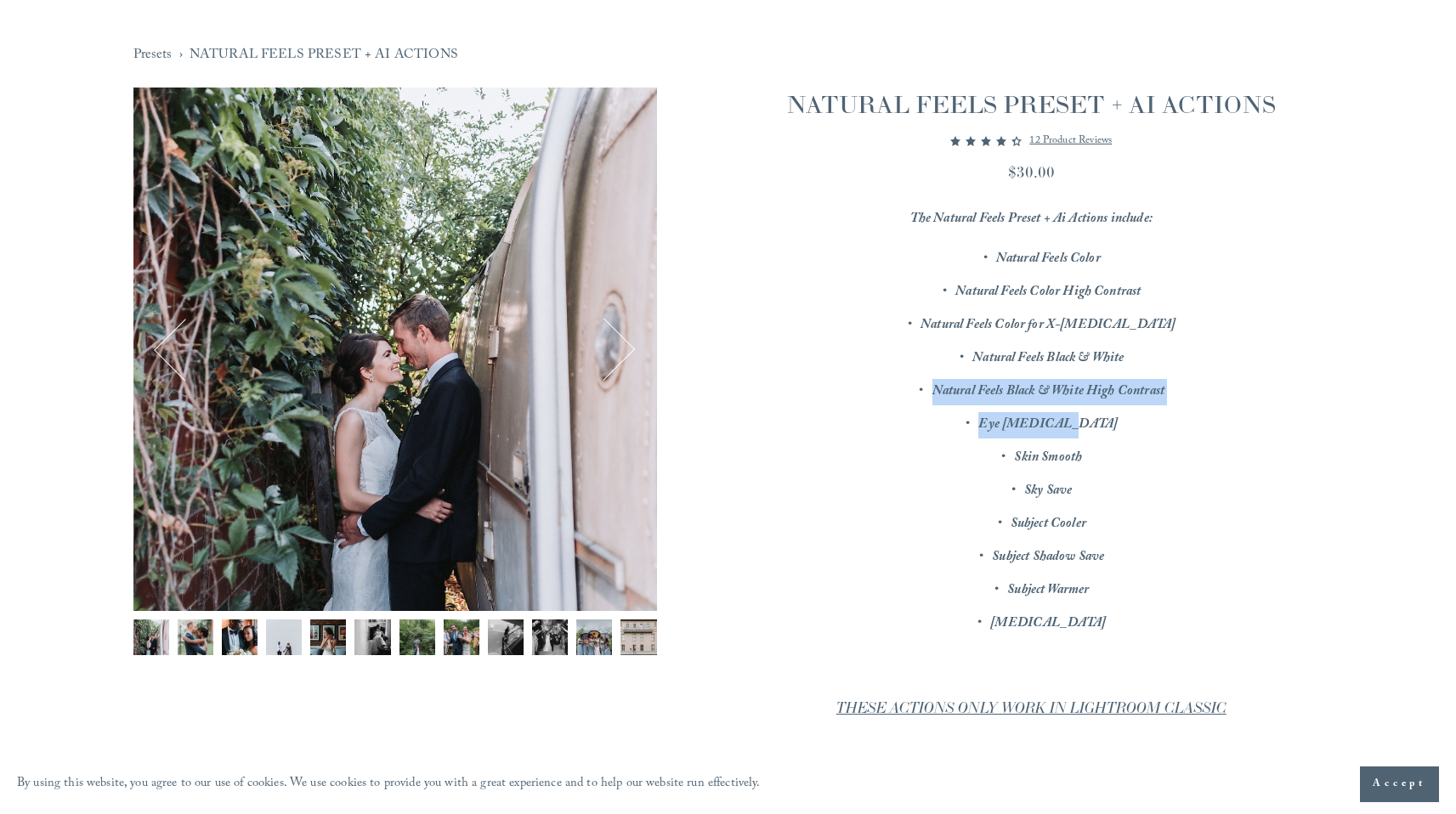
drag, startPoint x: 877, startPoint y: 374, endPoint x: 1198, endPoint y: 441, distance: 327.9
click at [1198, 441] on ul "Natural Feels Color Natural Feels Color High Contrast Natural Feels Color for X…" at bounding box center [1030, 441] width 583 height 391
click at [613, 338] on button "Next" at bounding box center [603, 349] width 60 height 60
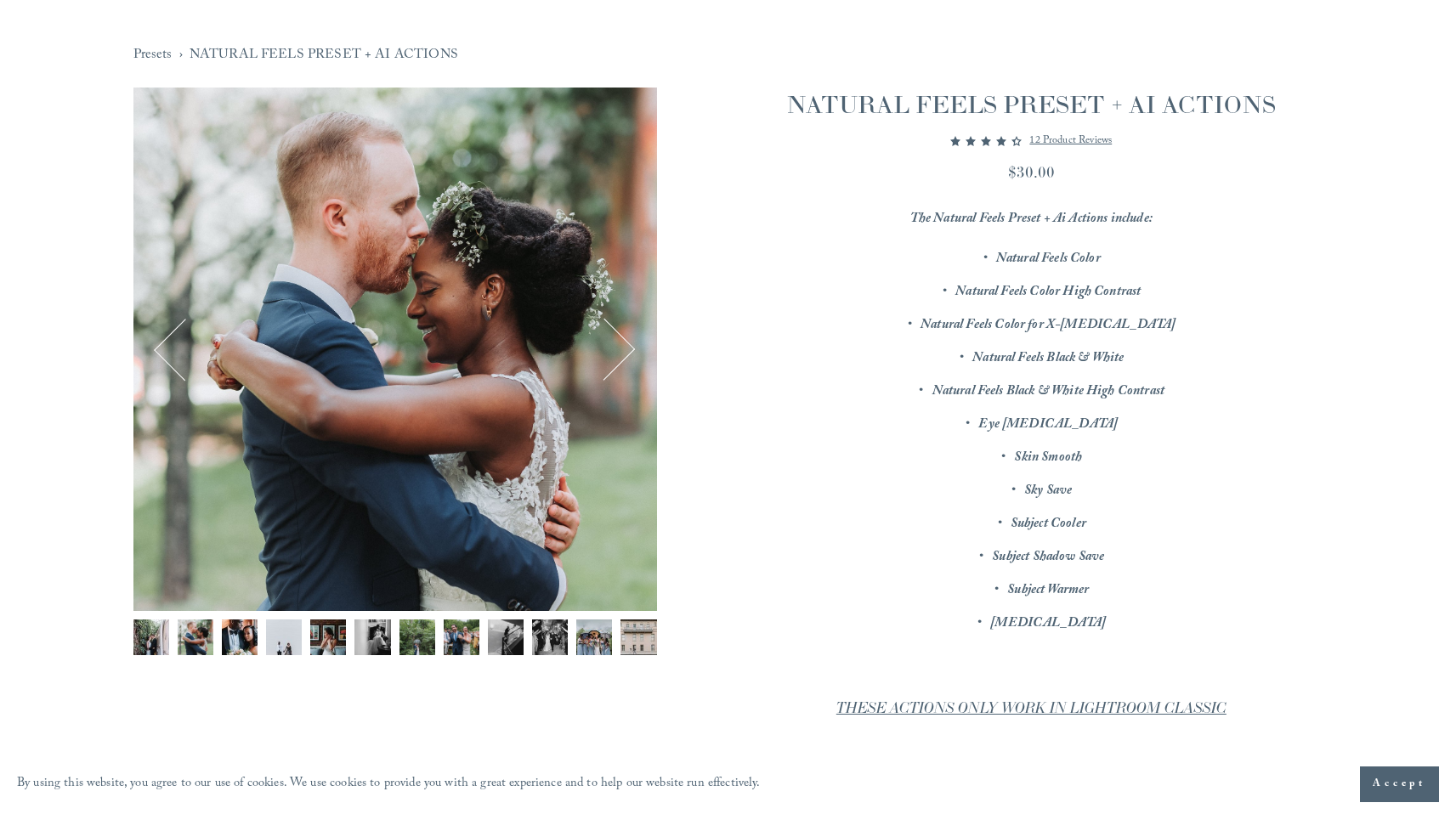
click at [613, 338] on button "Next" at bounding box center [603, 349] width 60 height 60
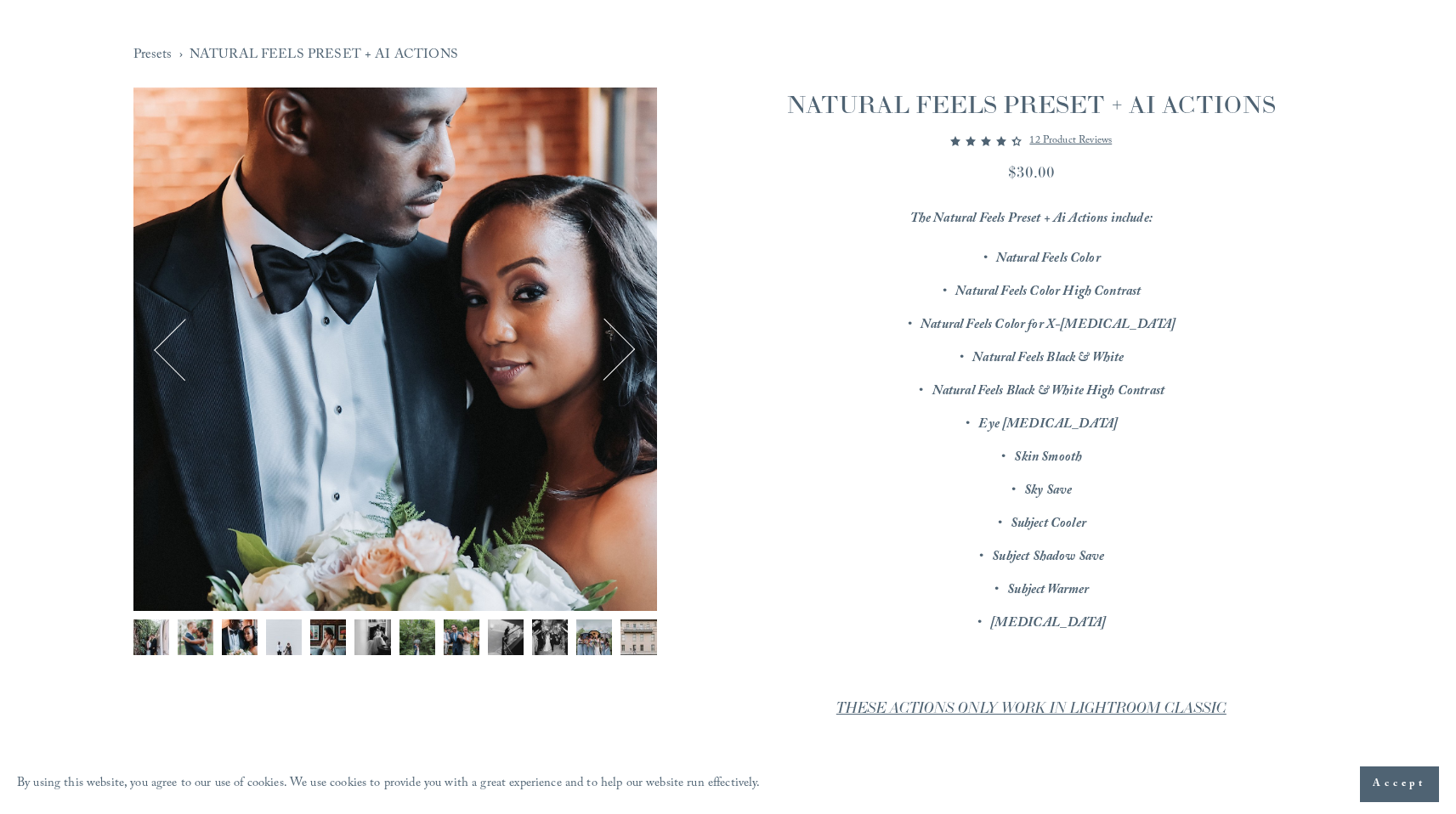
click at [613, 338] on button "Next" at bounding box center [603, 349] width 60 height 60
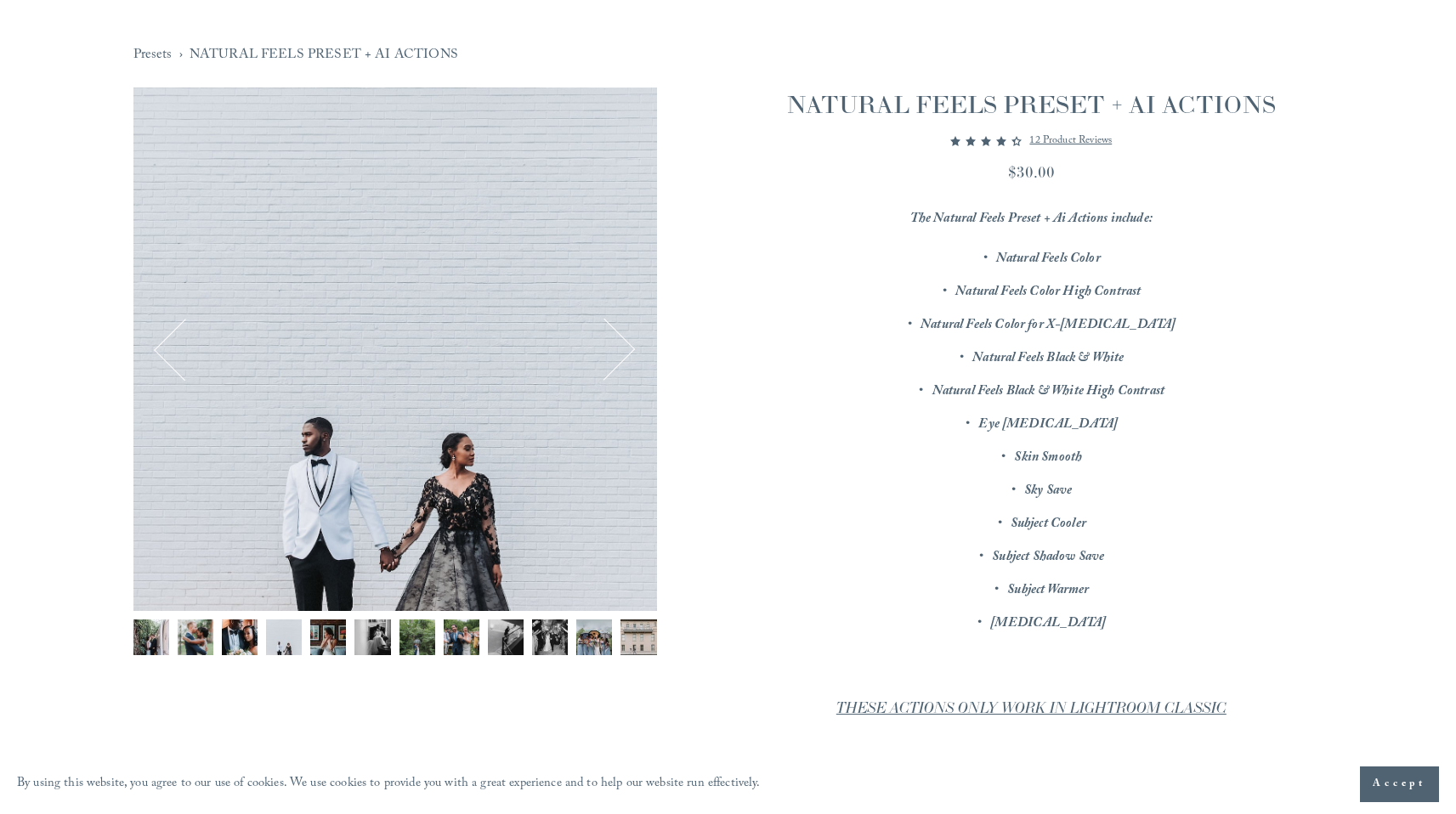
click at [613, 338] on button "Next" at bounding box center [603, 349] width 60 height 60
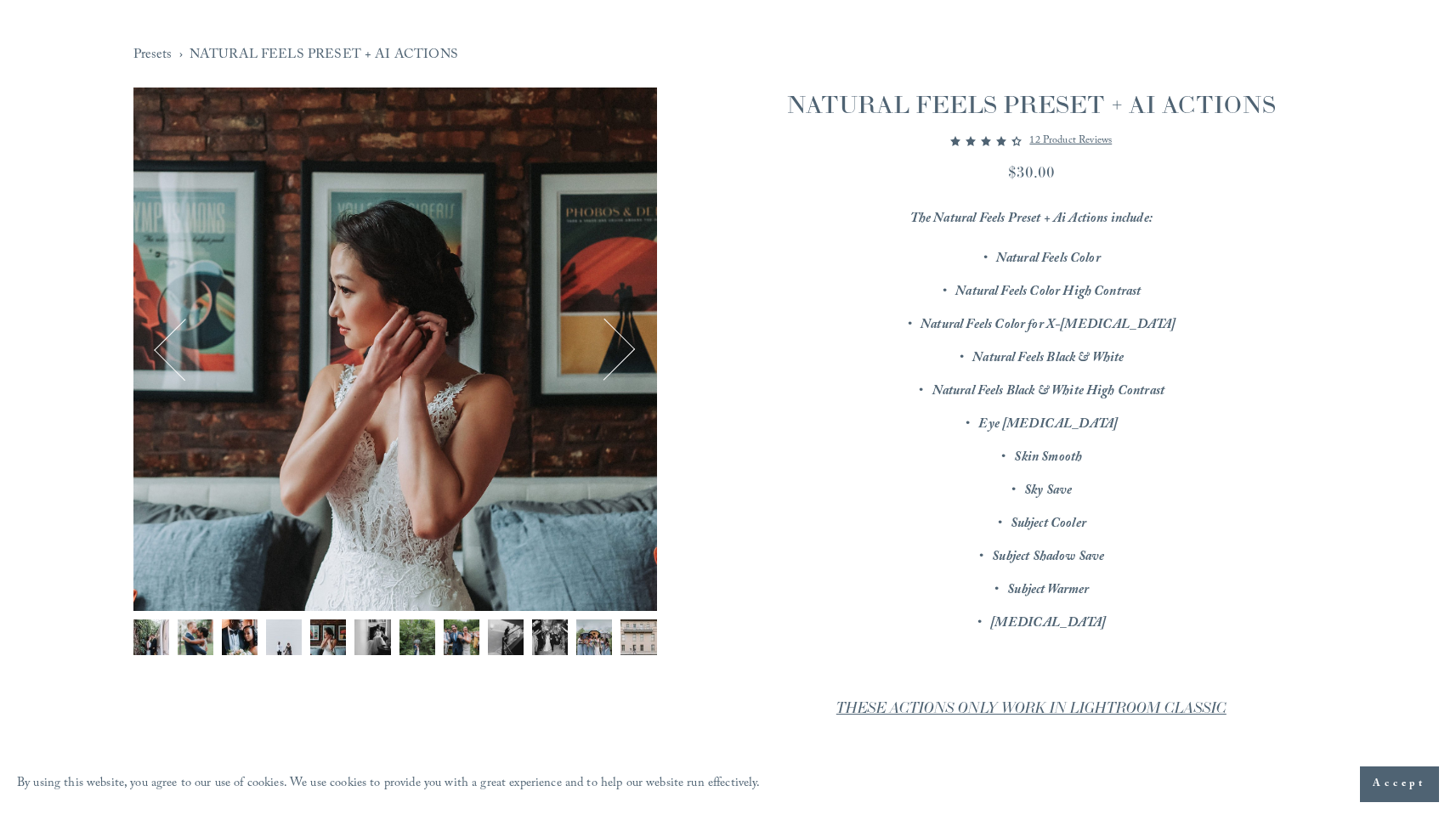
click at [613, 338] on button "Next" at bounding box center [603, 349] width 60 height 60
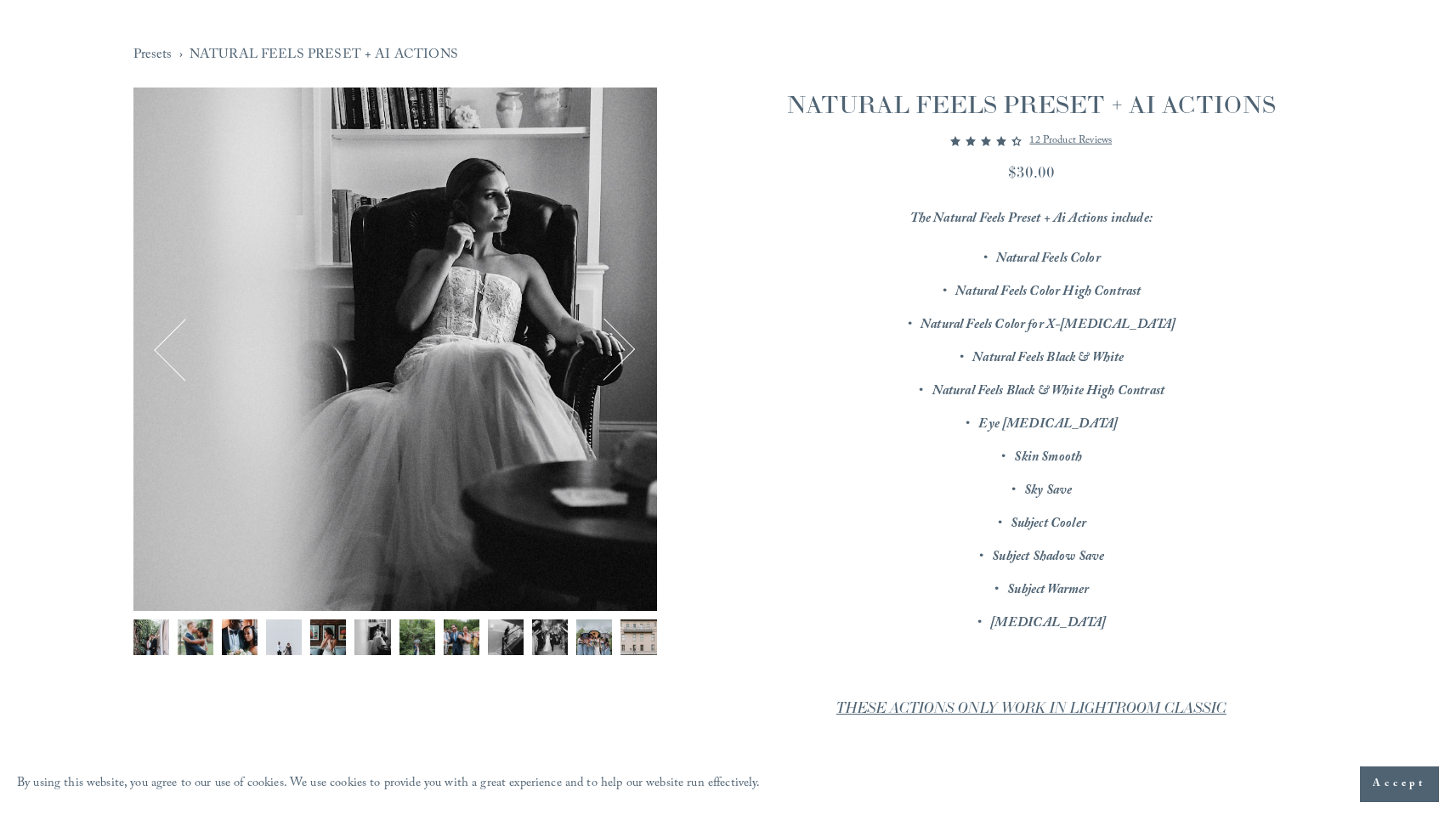
click at [613, 338] on button "Next" at bounding box center [603, 349] width 60 height 60
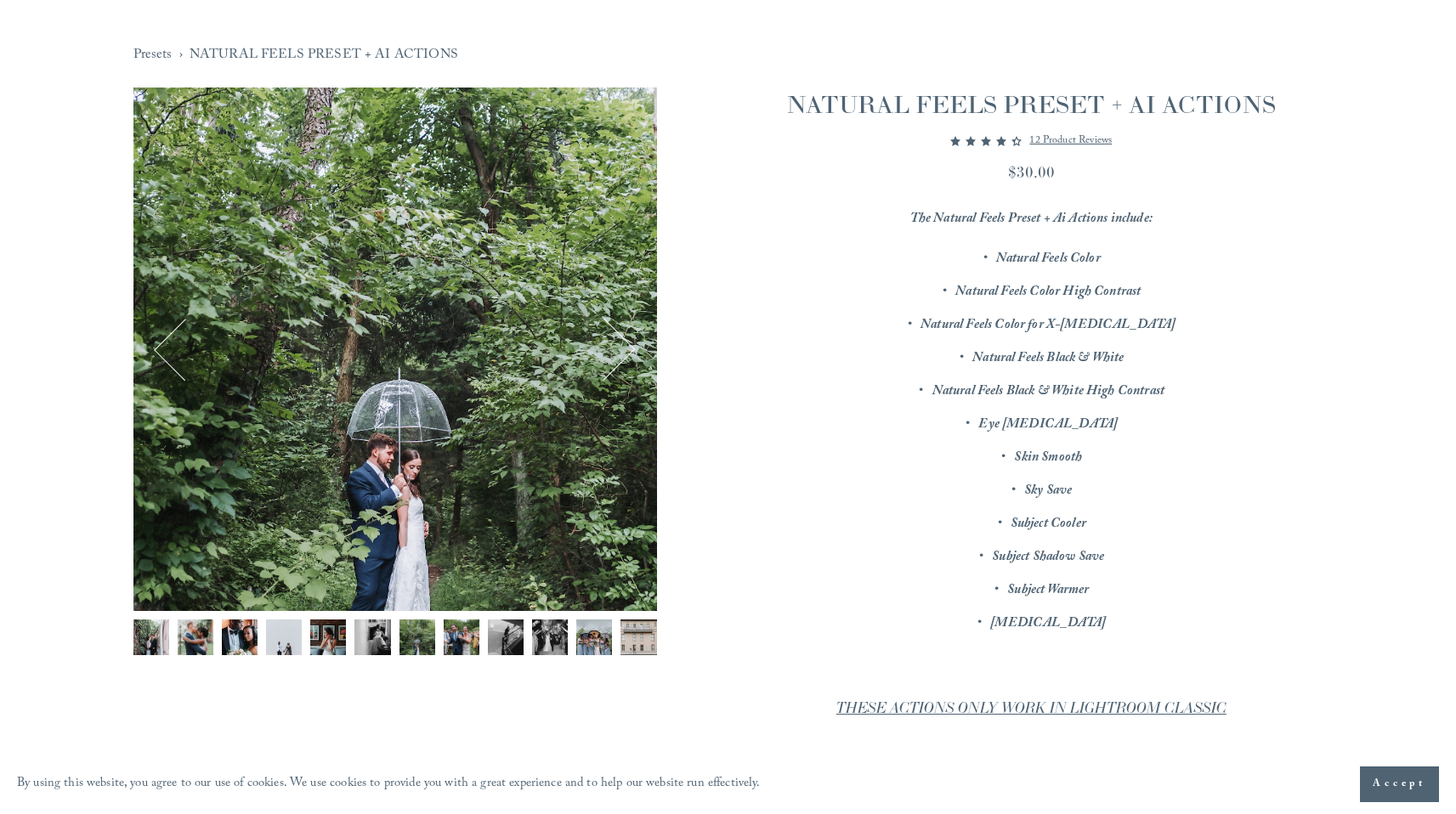
click at [613, 338] on button "Next" at bounding box center [603, 349] width 60 height 60
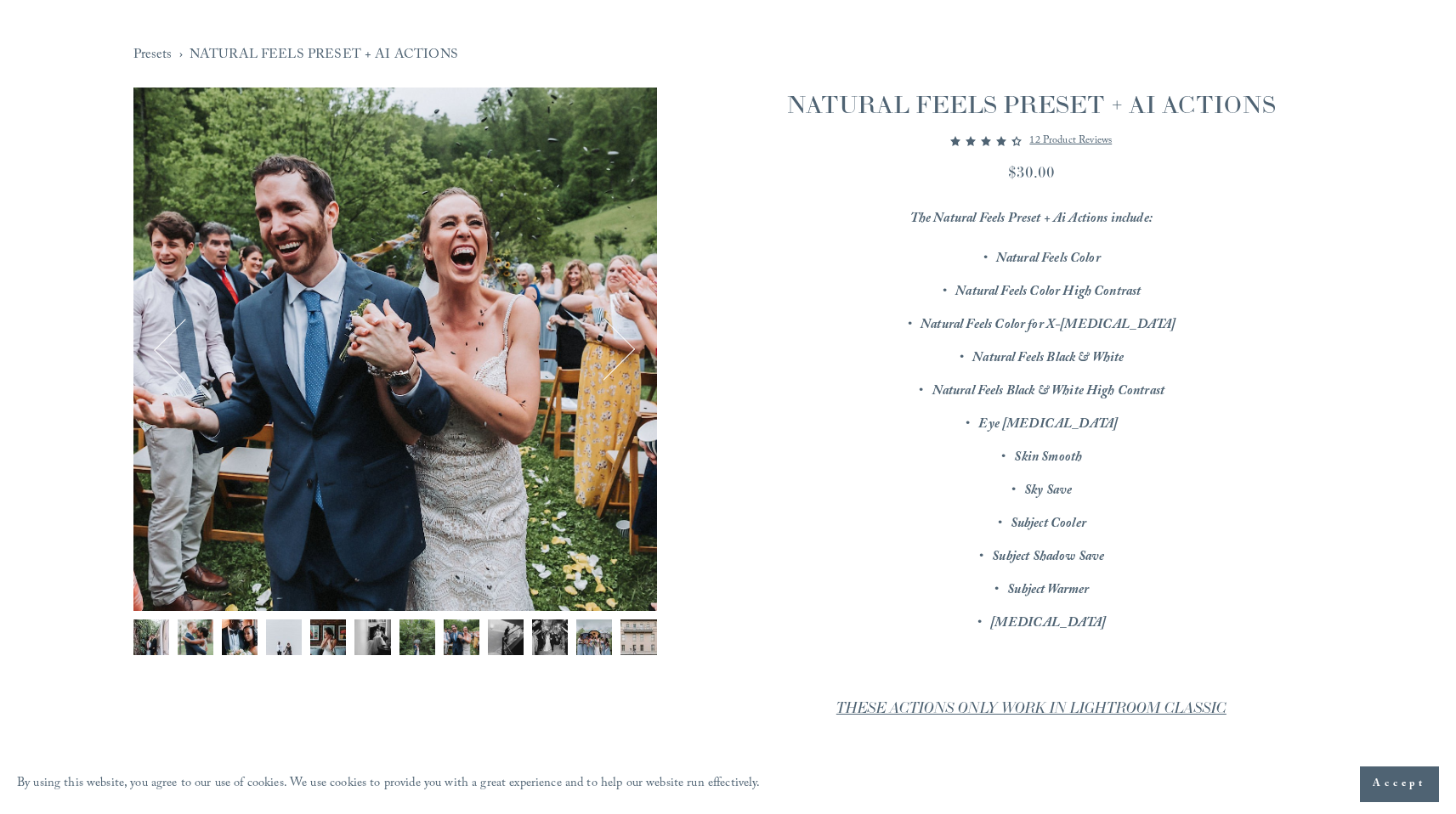
click at [613, 338] on button "Next" at bounding box center [603, 349] width 60 height 60
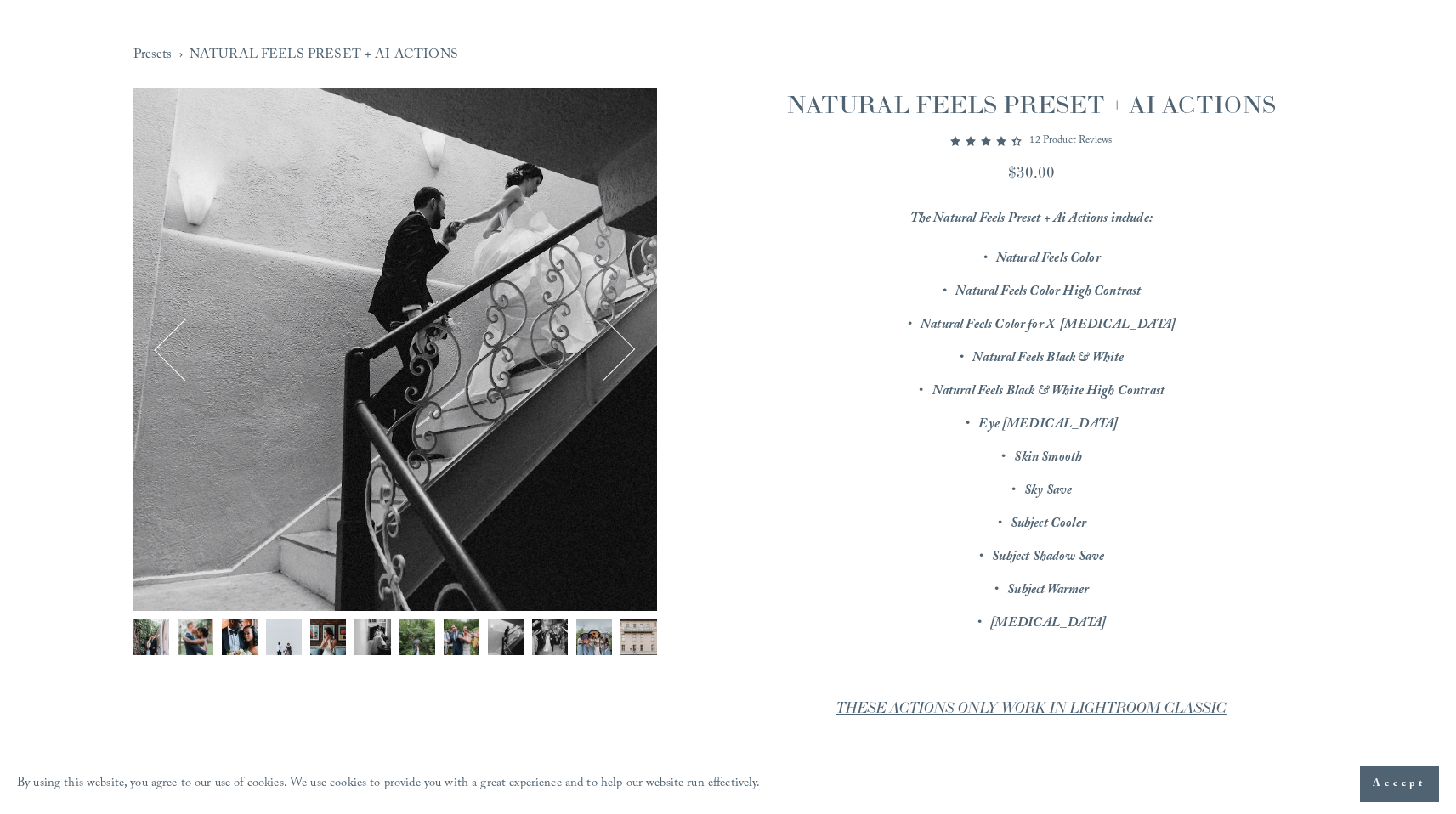
click at [613, 338] on button "Next" at bounding box center [603, 349] width 60 height 60
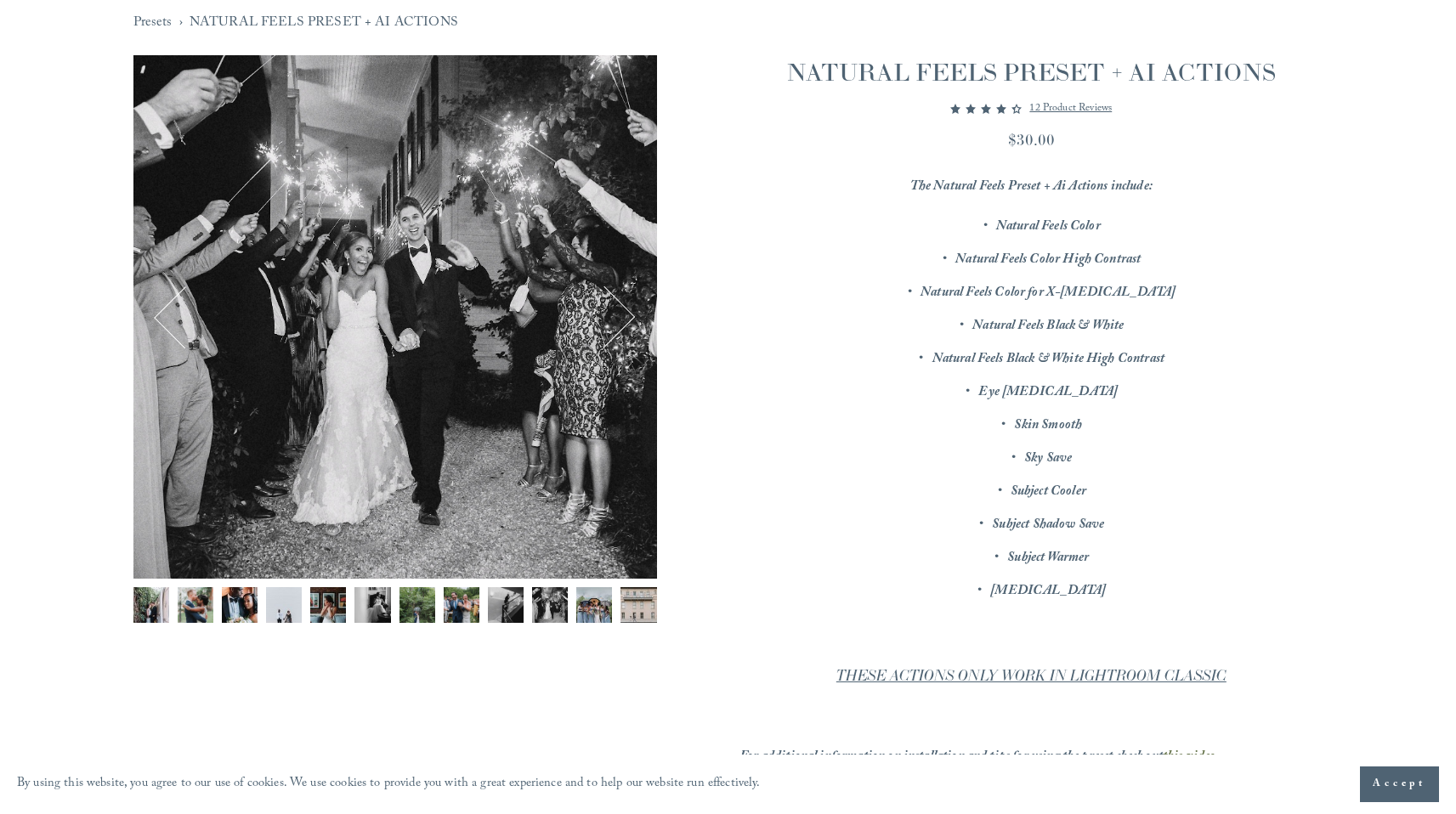
scroll to position [218, 0]
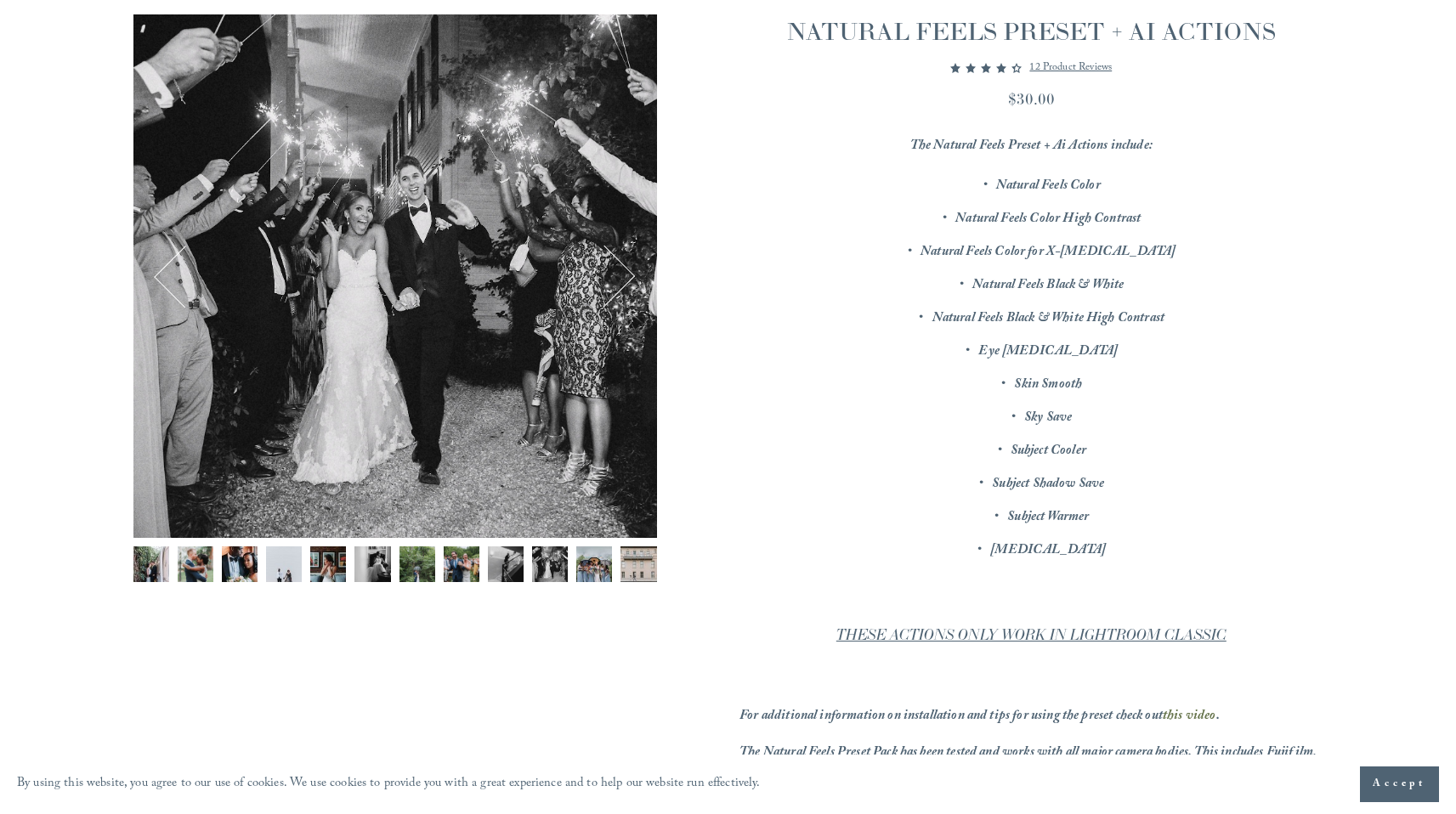
click at [1096, 60] on p "12 product reviews" at bounding box center [1070, 68] width 82 height 20
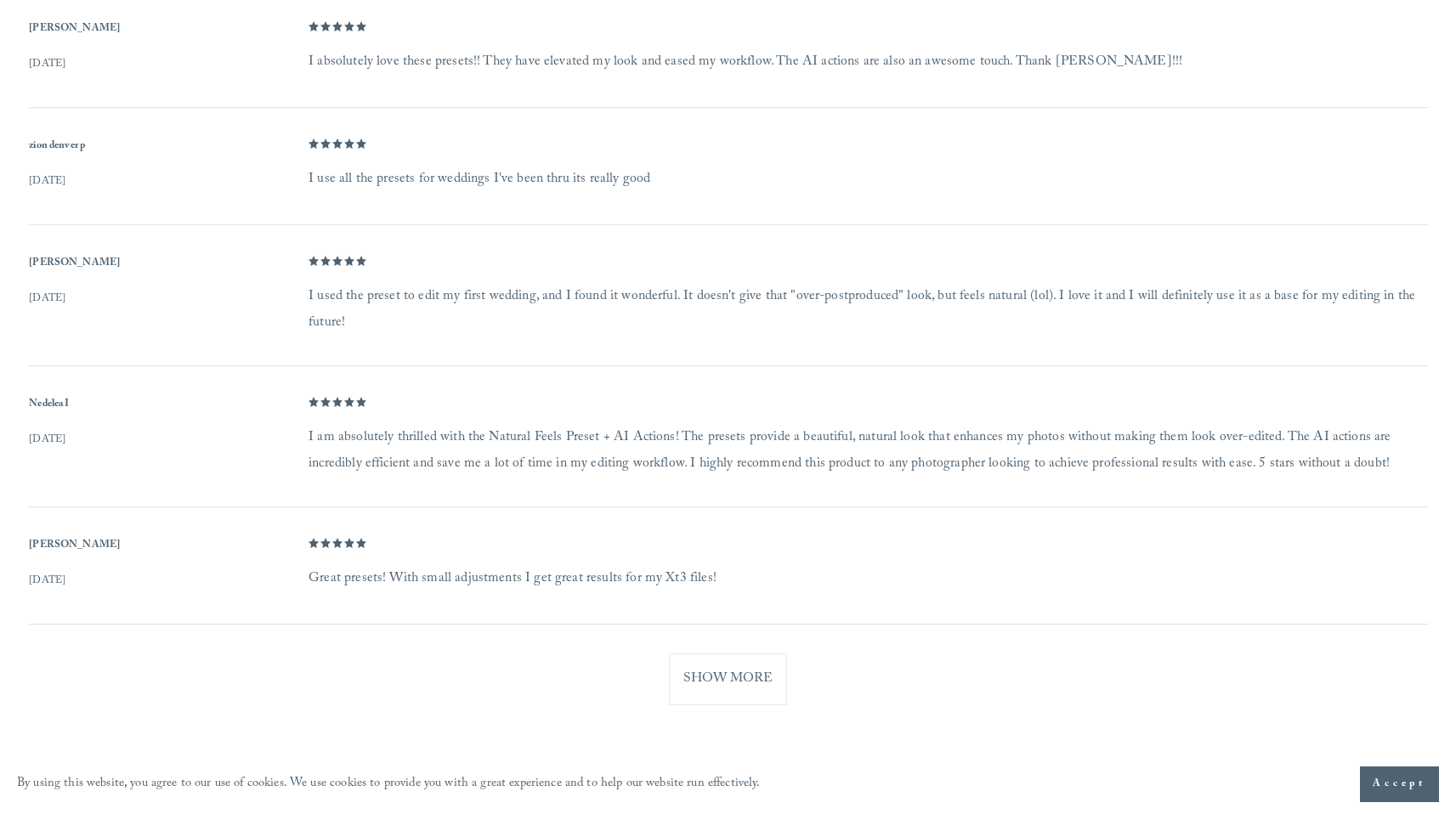
scroll to position [1440, 0]
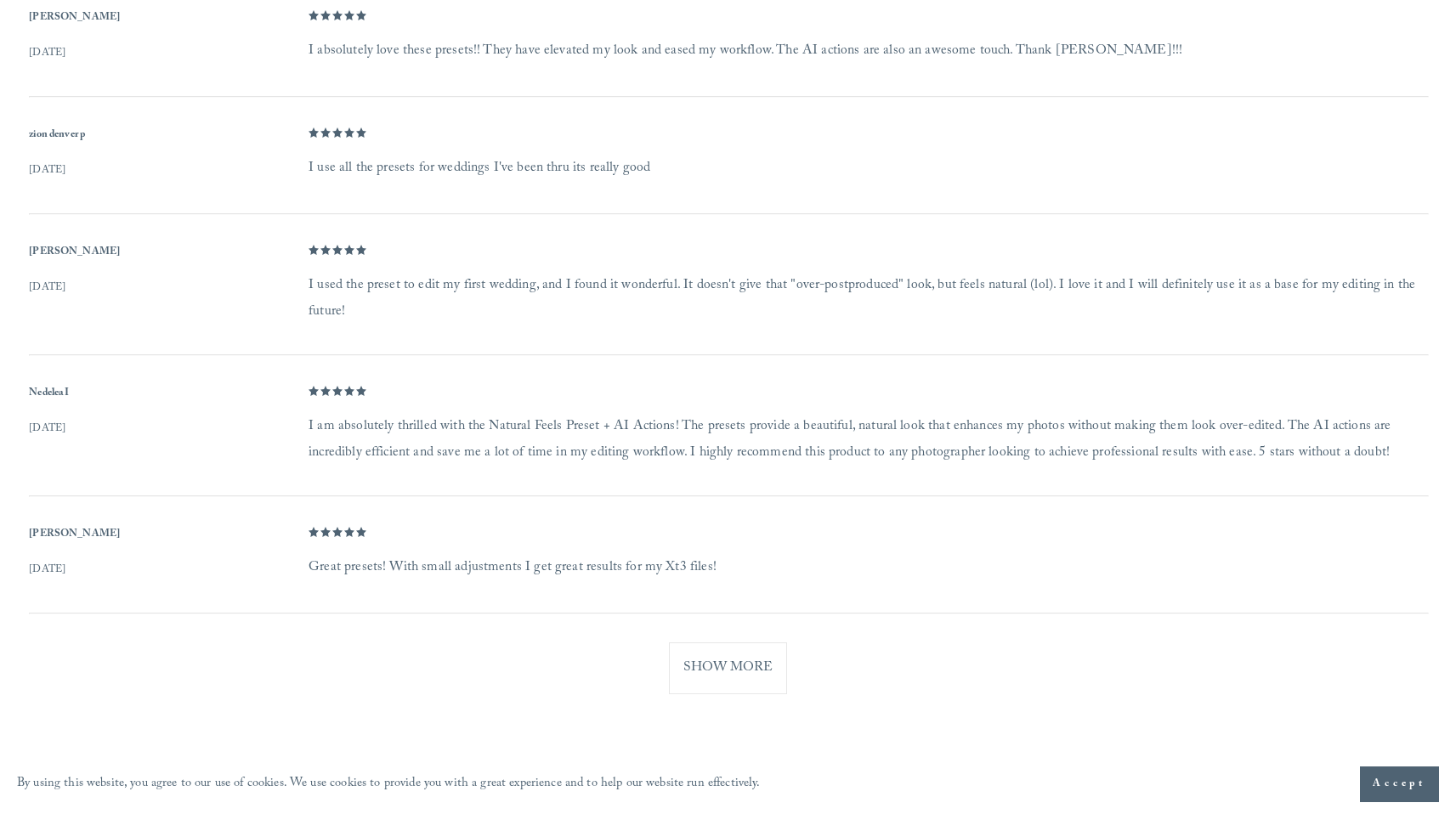
click at [729, 682] on button "Show More" at bounding box center [728, 667] width 118 height 51
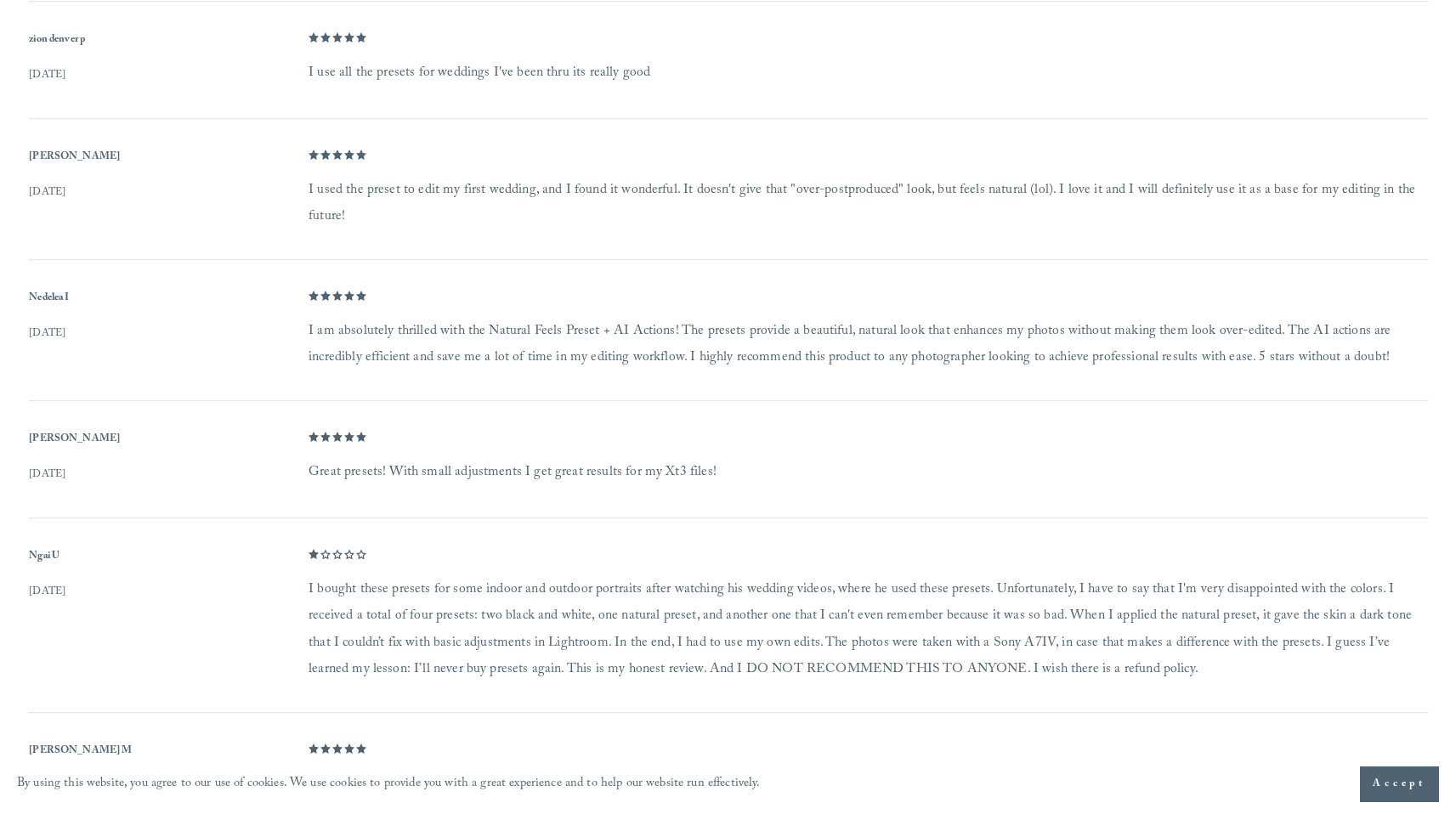
scroll to position [1557, 0]
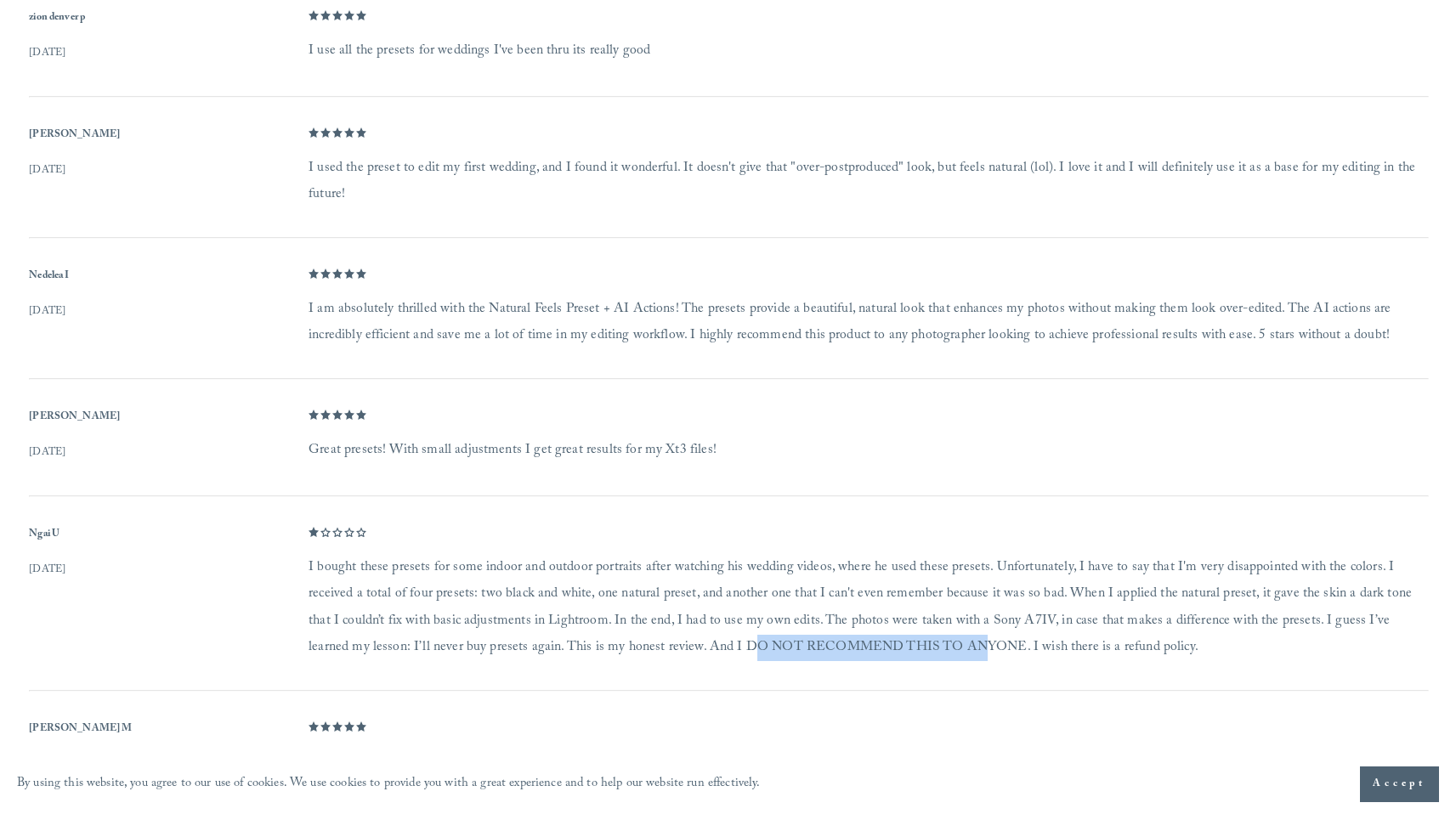
drag, startPoint x: 670, startPoint y: 654, endPoint x: 898, endPoint y: 638, distance: 228.6
click at [898, 638] on dd "I bought these presets for some indoor and outdoor portraits after watching his…" at bounding box center [867, 608] width 1118 height 107
drag, startPoint x: 797, startPoint y: 613, endPoint x: 780, endPoint y: 630, distance: 24.0
click at [780, 630] on dd "I bought these presets for some indoor and outdoor portraits after watching his…" at bounding box center [867, 608] width 1118 height 107
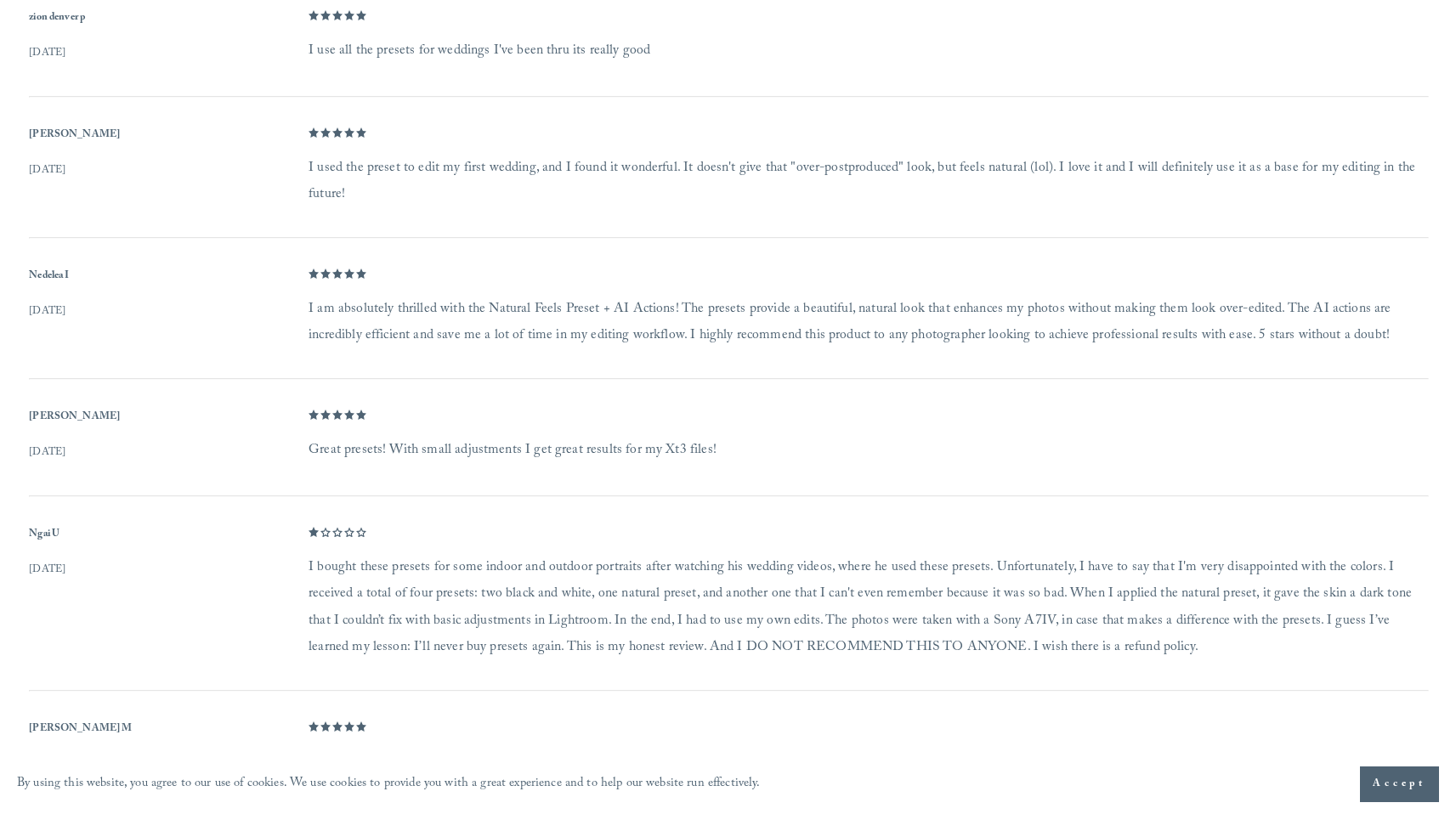
click at [775, 637] on dd "I bought these presets for some indoor and outdoor portraits after watching his…" at bounding box center [867, 608] width 1118 height 107
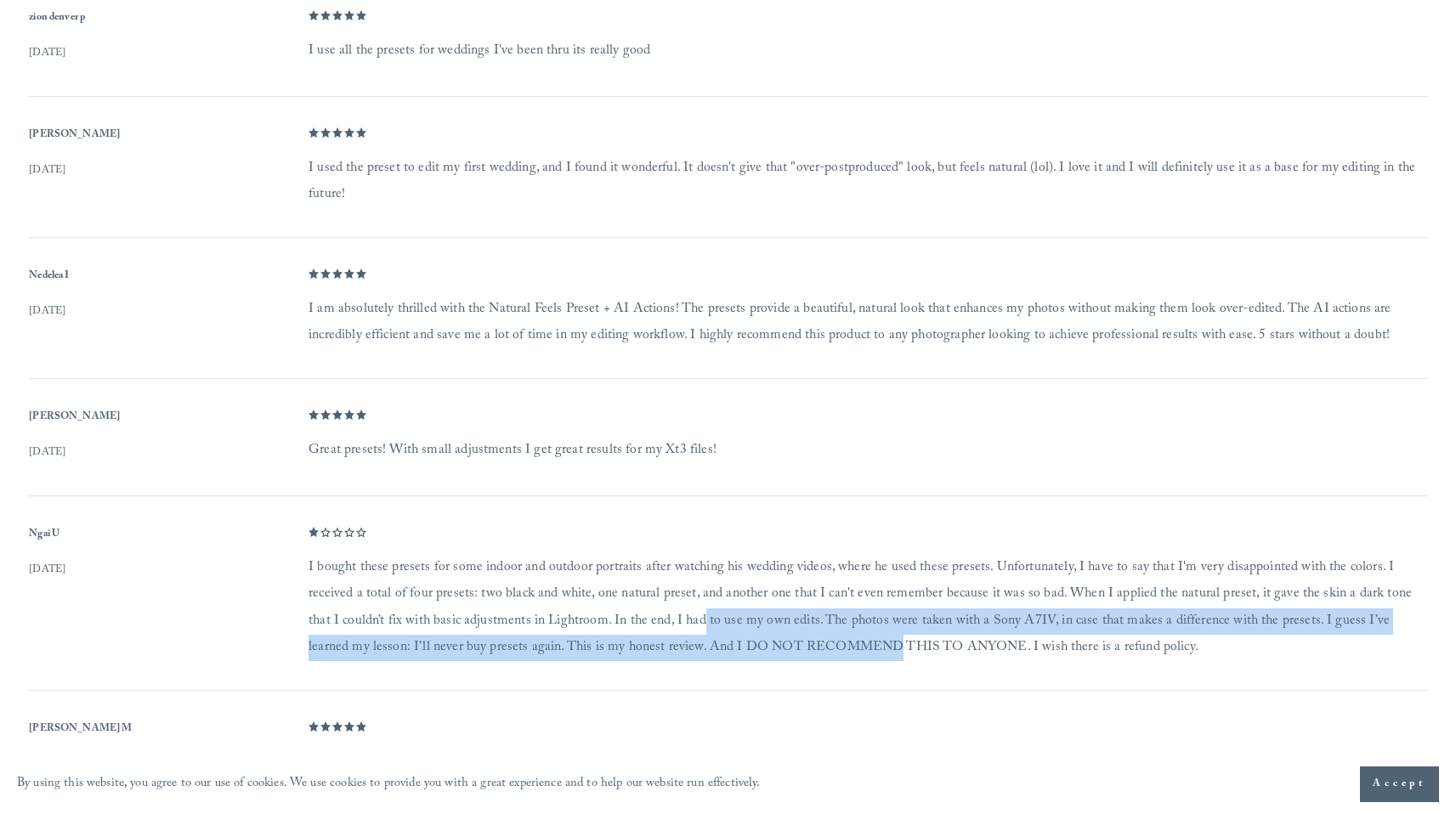
drag, startPoint x: 780, startPoint y: 649, endPoint x: 663, endPoint y: 617, distance: 121.3
click at [665, 619] on dd "I bought these presets for some indoor and outdoor portraits after watching his…" at bounding box center [867, 608] width 1118 height 107
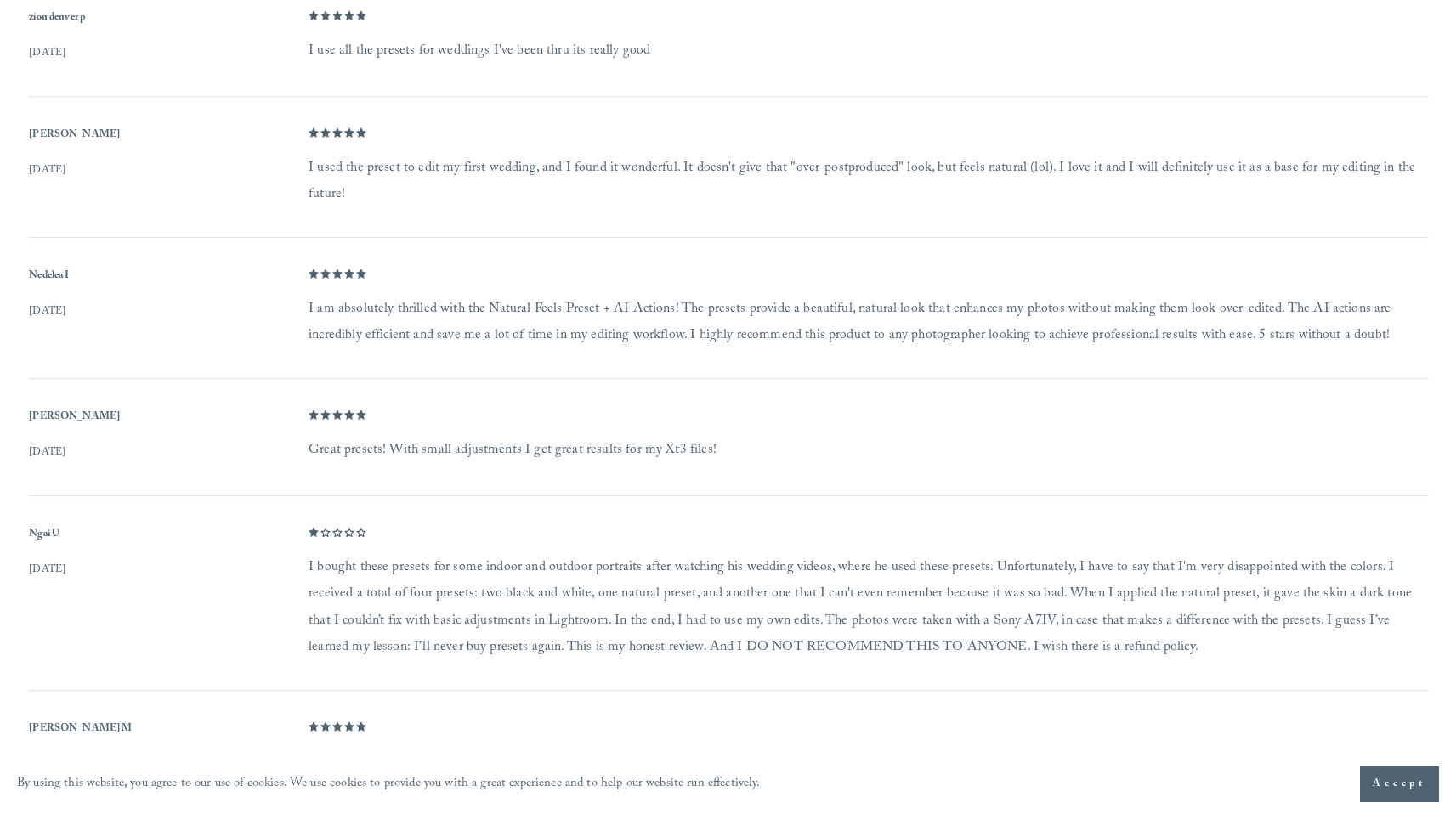
click at [660, 616] on dd "I bought these presets for some indoor and outdoor portraits after watching his…" at bounding box center [867, 608] width 1118 height 107
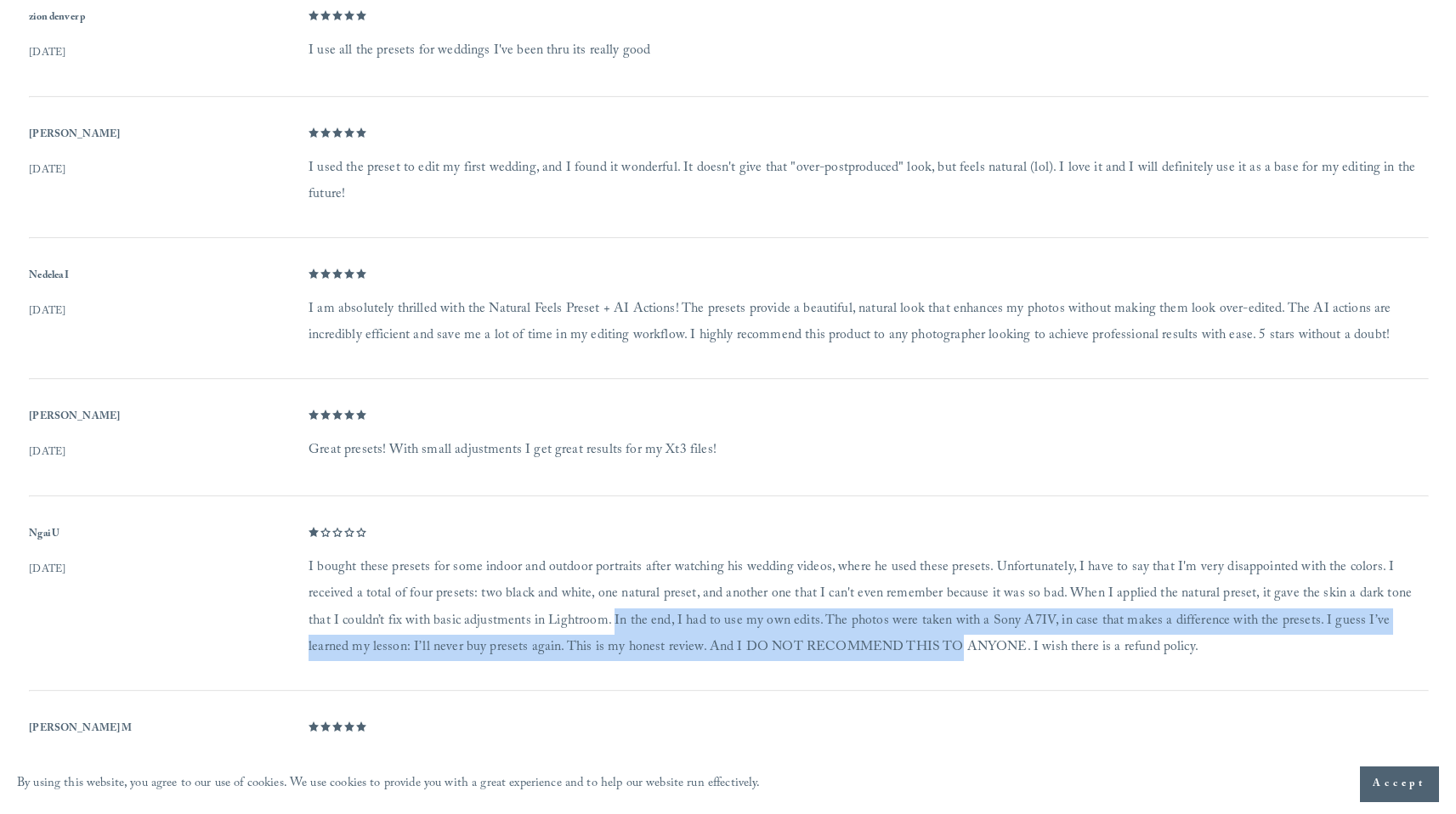
drag, startPoint x: 632, startPoint y: 625, endPoint x: 897, endPoint y: 664, distance: 267.9
click at [875, 662] on dd "I bought these presets for some indoor and outdoor portraits after watching his…" at bounding box center [867, 608] width 1118 height 107
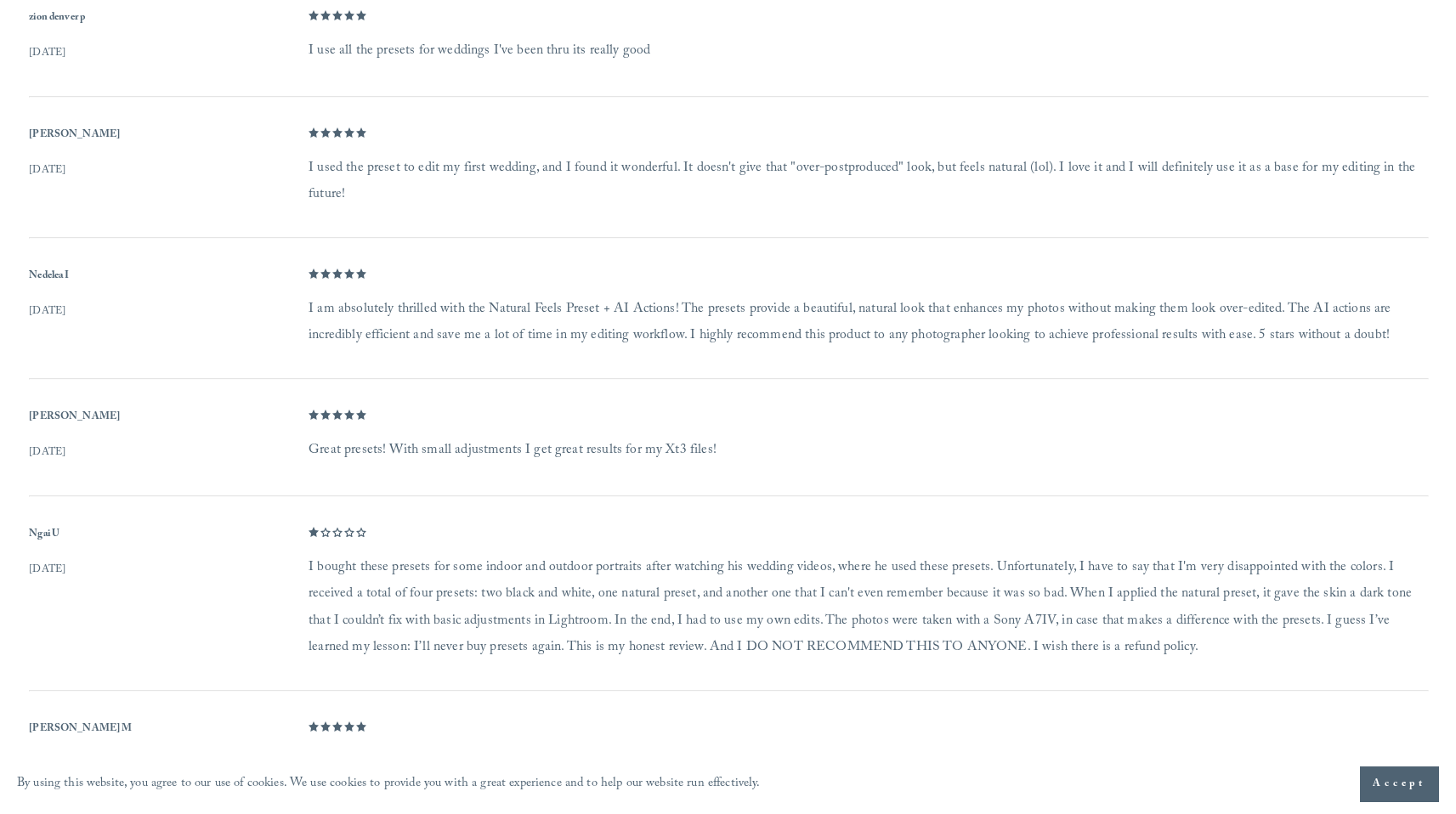
click at [897, 662] on dd "I bought these presets for some indoor and outdoor portraits after watching his…" at bounding box center [867, 608] width 1118 height 107
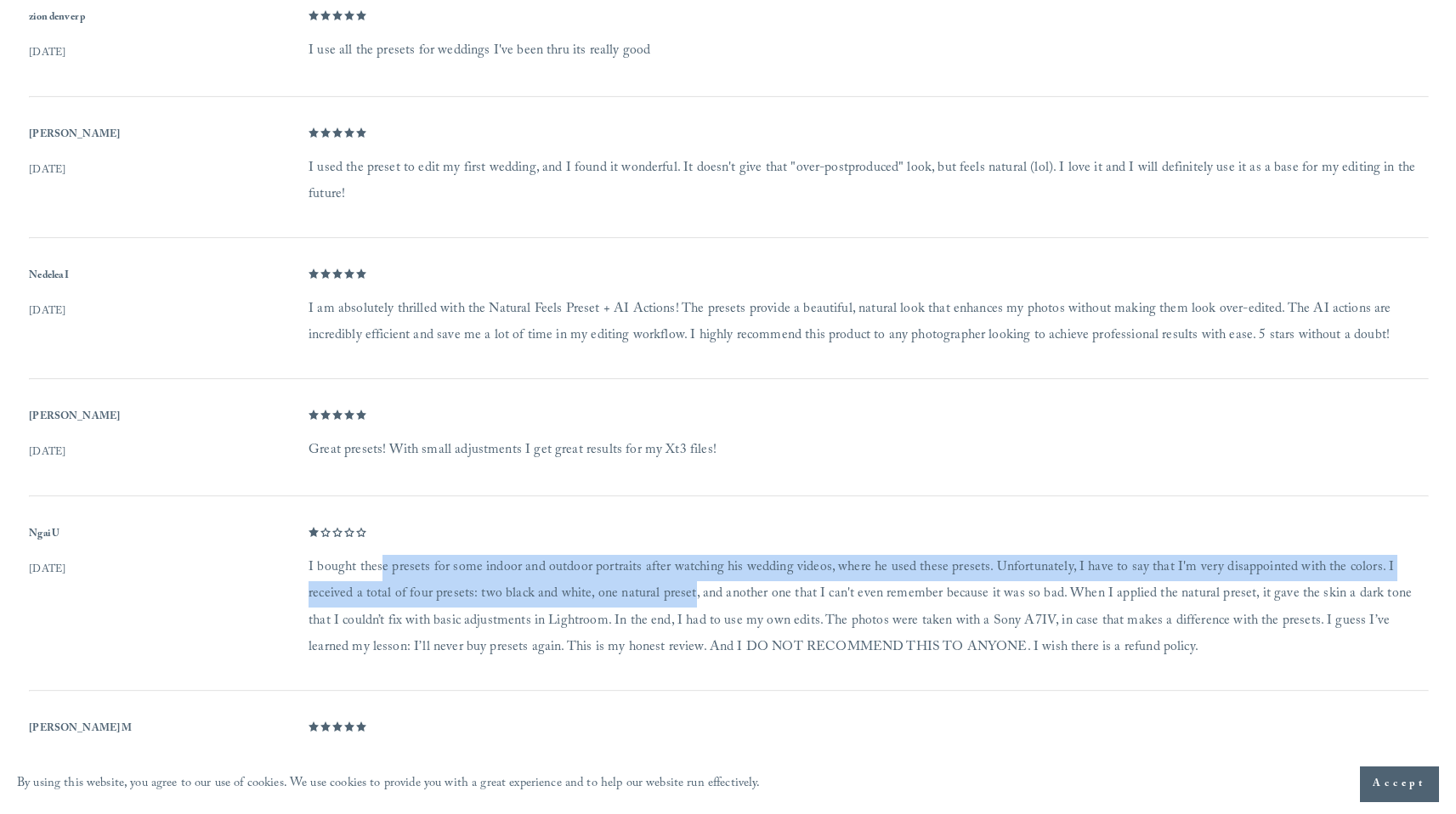
drag, startPoint x: 372, startPoint y: 567, endPoint x: 691, endPoint y: 585, distance: 319.5
click at [682, 585] on dd "I bought these presets for some indoor and outdoor portraits after watching his…" at bounding box center [867, 608] width 1118 height 107
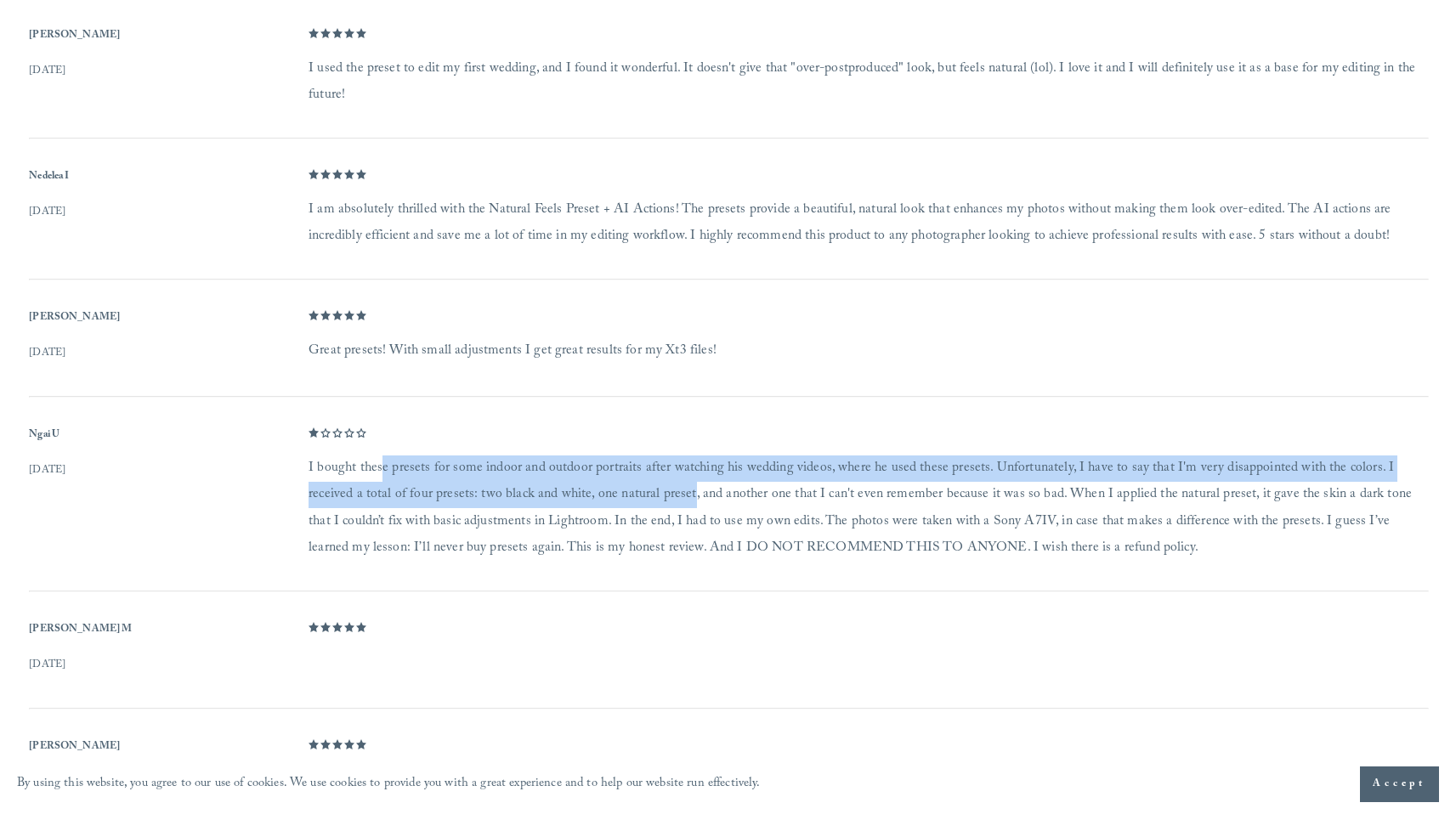
scroll to position [1743, 0]
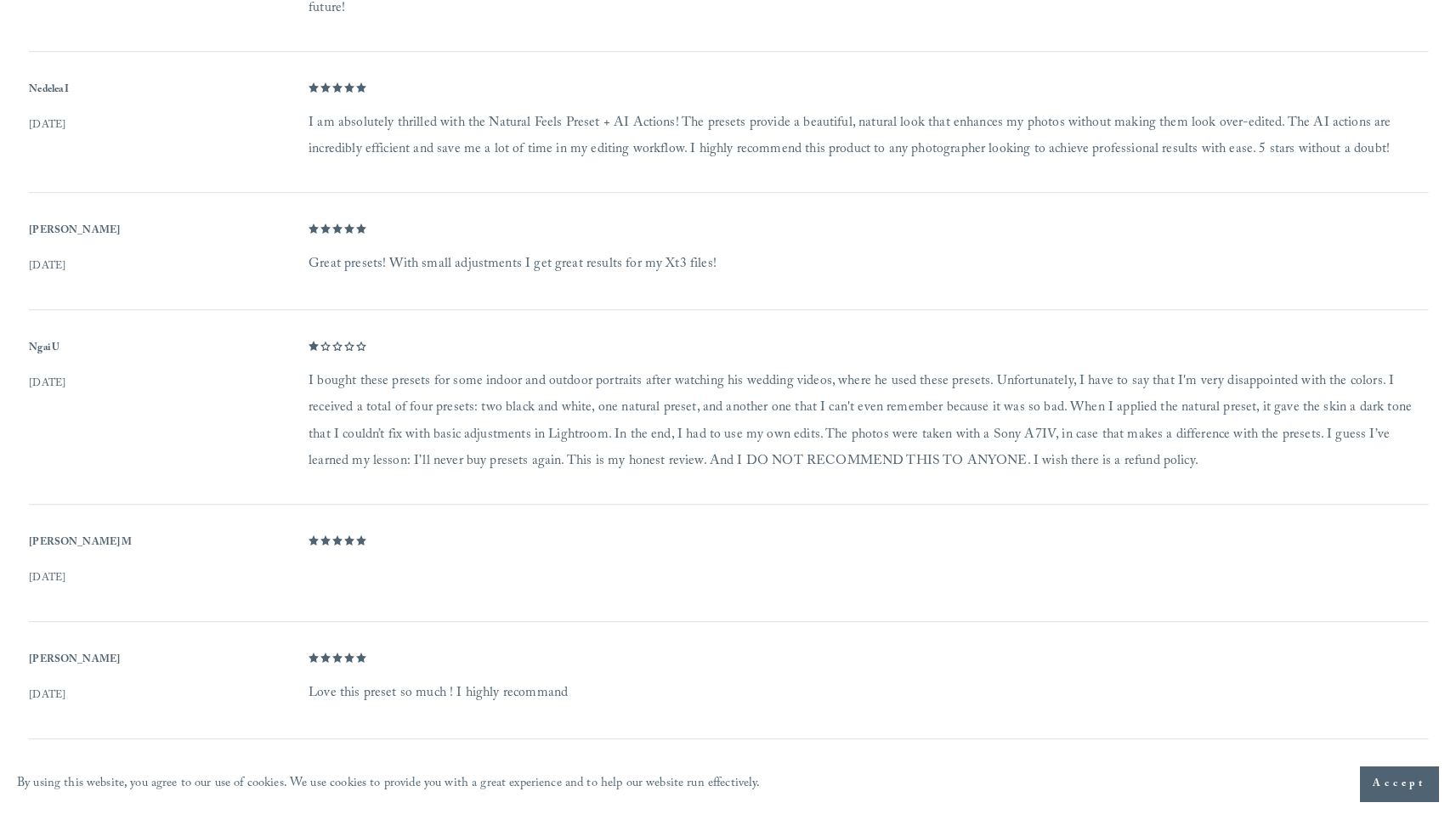
click at [857, 444] on dd "I bought these presets for some indoor and outdoor portraits after watching his…" at bounding box center [867, 422] width 1118 height 107
drag, startPoint x: 874, startPoint y: 388, endPoint x: 1104, endPoint y: 381, distance: 230.1
click at [1104, 381] on dd "I bought these presets for some indoor and outdoor portraits after watching his…" at bounding box center [867, 422] width 1118 height 107
click at [1103, 383] on dd "I bought these presets for some indoor and outdoor portraits after watching his…" at bounding box center [867, 422] width 1118 height 107
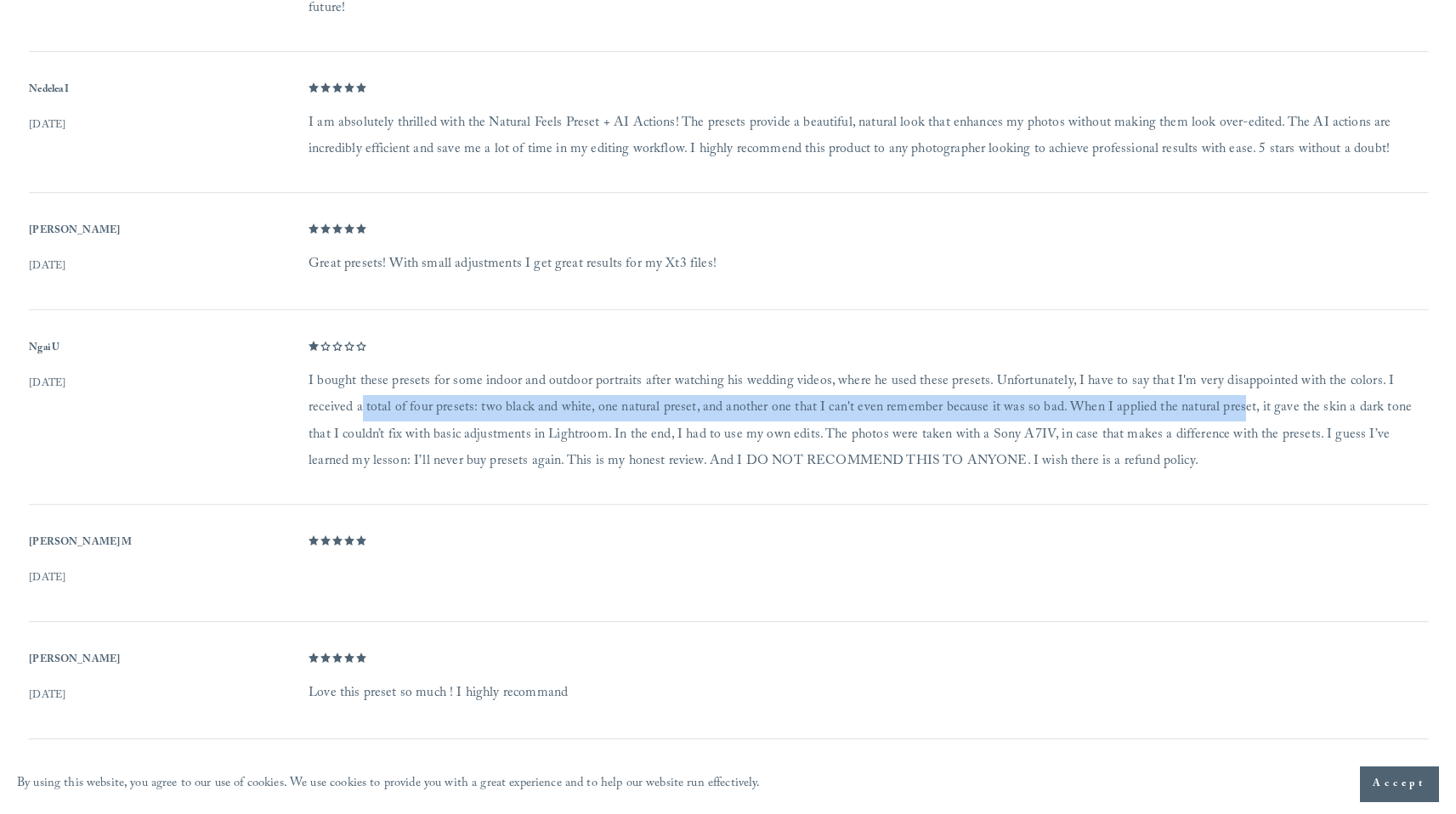
drag, startPoint x: 356, startPoint y: 411, endPoint x: 1223, endPoint y: 418, distance: 867.0
click at [1223, 418] on dd "I bought these presets for some indoor and outdoor portraits after watching his…" at bounding box center [867, 422] width 1118 height 107
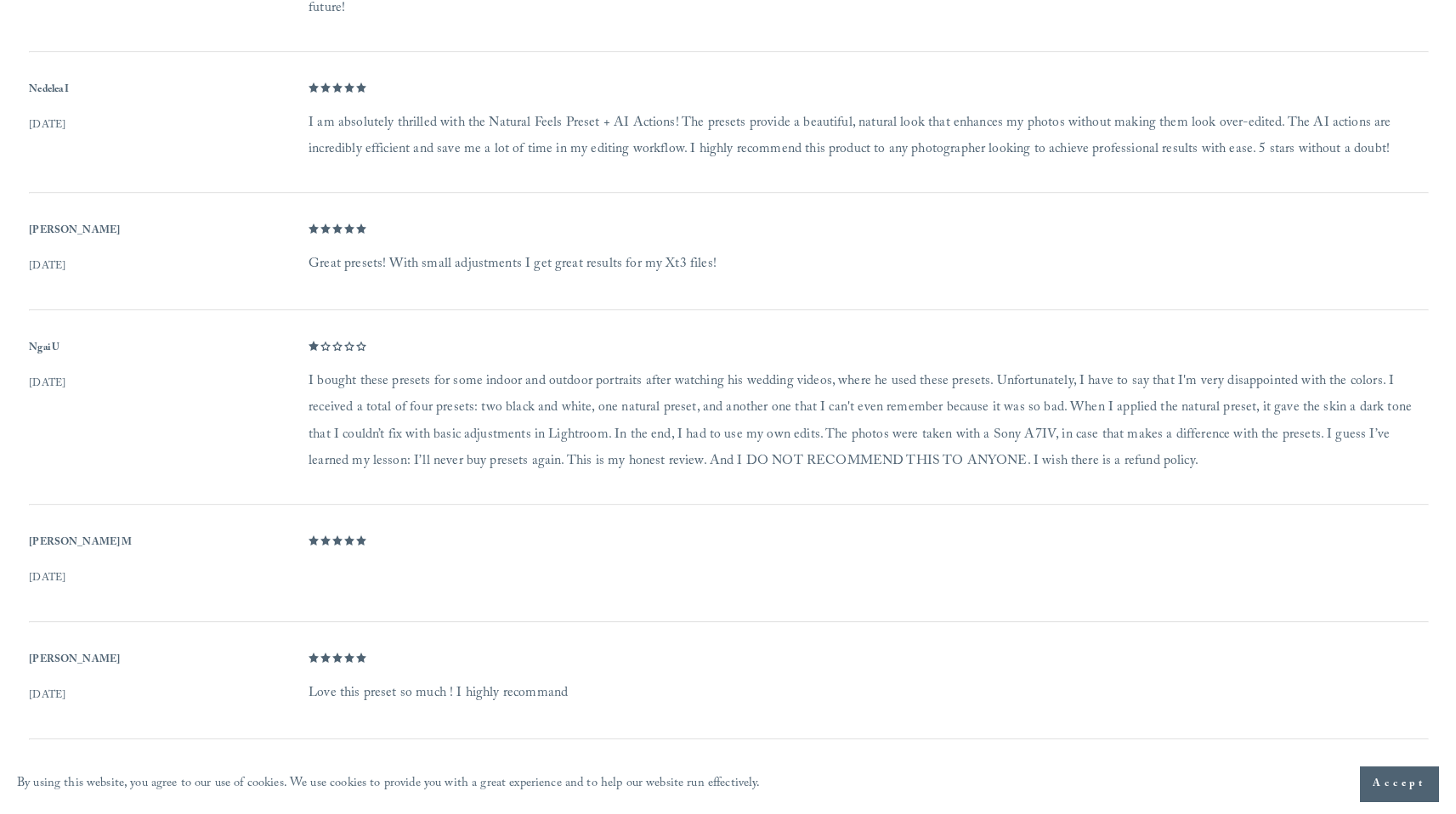
click at [1268, 416] on dd "I bought these presets for some indoor and outdoor portraits after watching his…" at bounding box center [867, 422] width 1118 height 107
drag, startPoint x: 1286, startPoint y: 409, endPoint x: 877, endPoint y: 422, distance: 409.2
click at [882, 422] on dd "I bought these presets for some indoor and outdoor portraits after watching his…" at bounding box center [867, 422] width 1118 height 107
click at [877, 422] on dd "I bought these presets for some indoor and outdoor portraits after watching his…" at bounding box center [867, 422] width 1118 height 107
drag, startPoint x: 472, startPoint y: 395, endPoint x: 736, endPoint y: 400, distance: 264.0
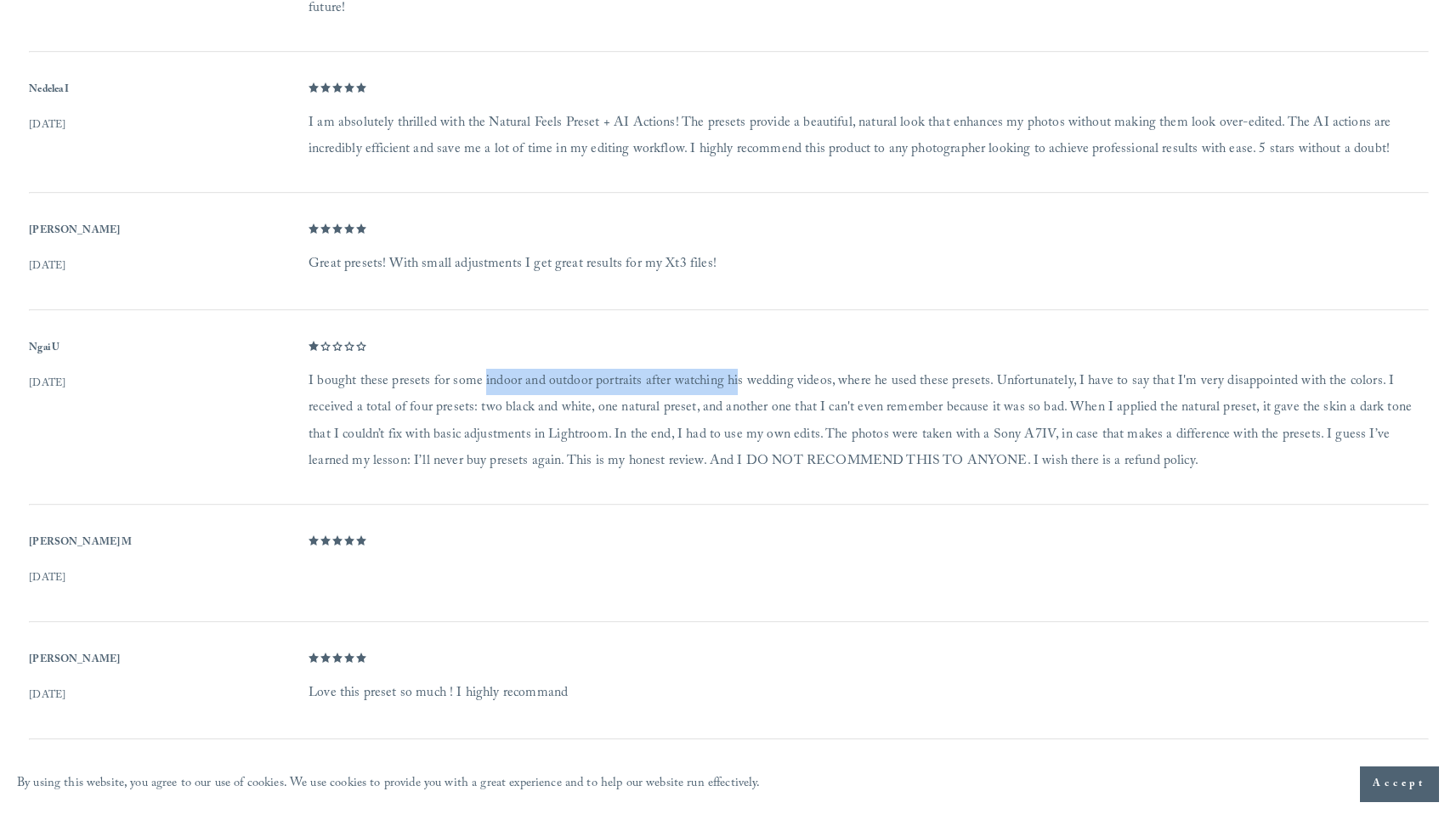
click at [725, 399] on dd "I bought these presets for some indoor and outdoor portraits after watching his…" at bounding box center [867, 422] width 1118 height 107
click at [736, 400] on dd "I bought these presets for some indoor and outdoor portraits after watching his…" at bounding box center [867, 422] width 1118 height 107
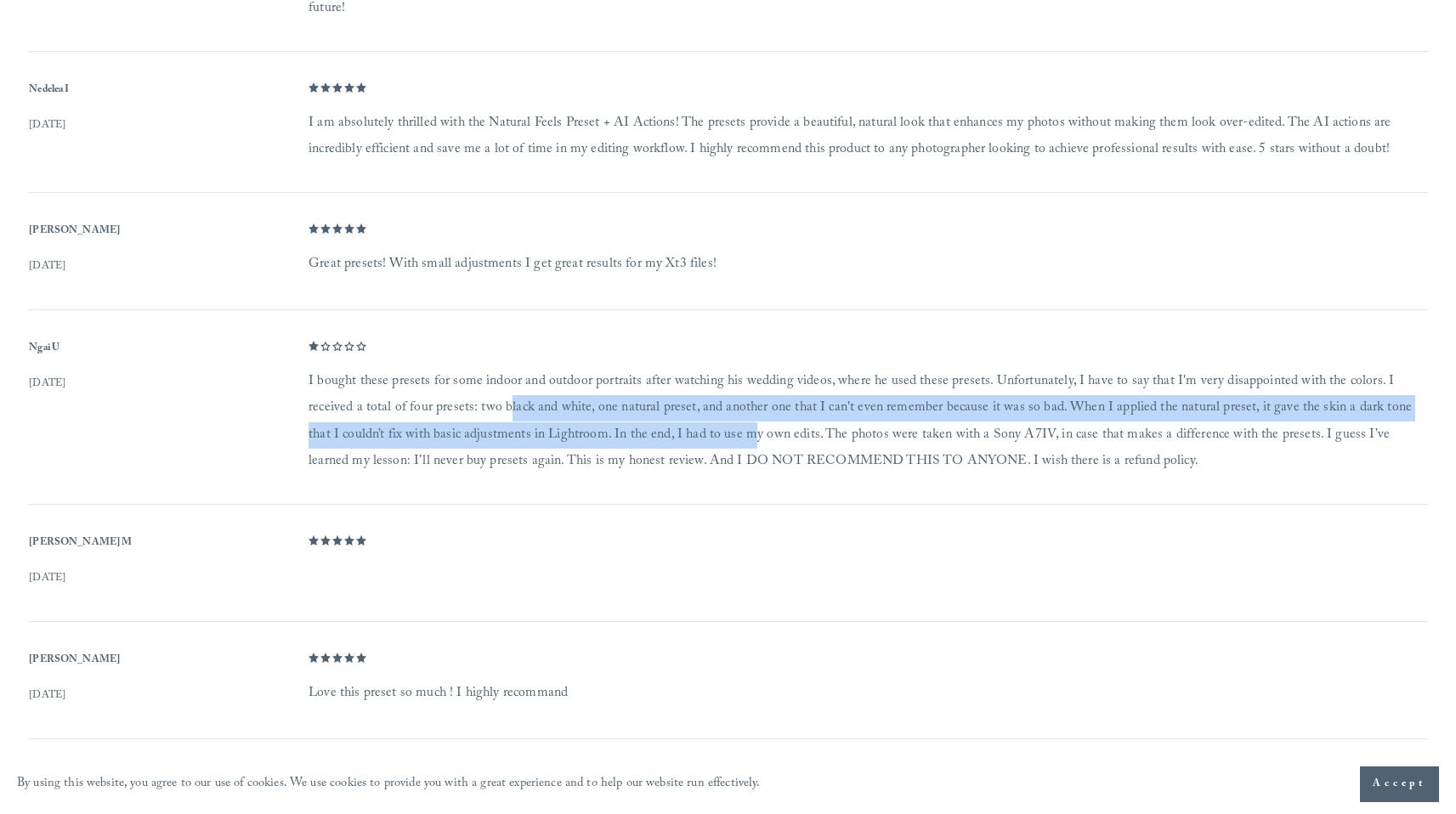
drag, startPoint x: 495, startPoint y: 423, endPoint x: 712, endPoint y: 444, distance: 218.0
click at [712, 444] on dd "I bought these presets for some indoor and outdoor portraits after watching his…" at bounding box center [867, 422] width 1118 height 107
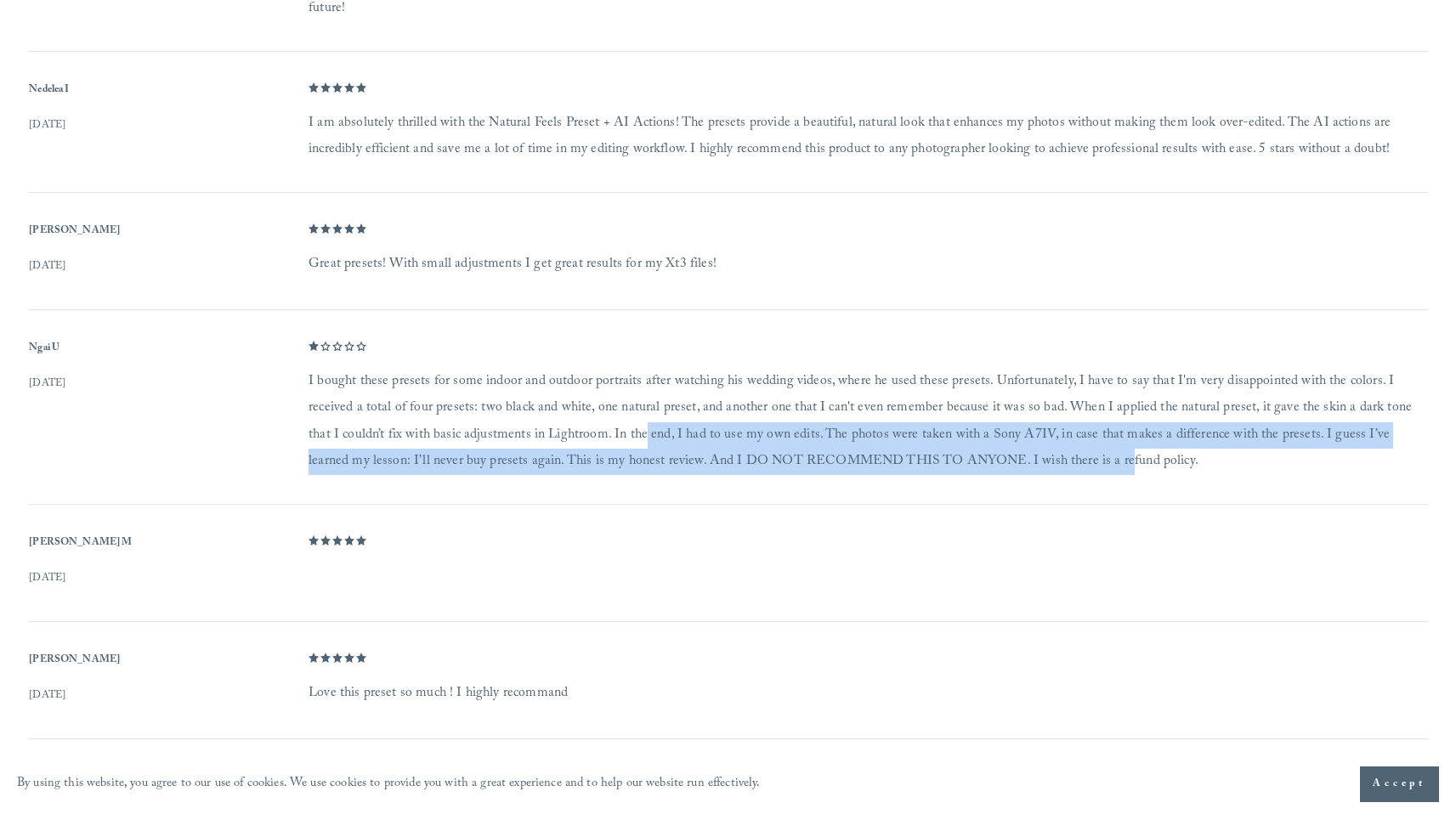
drag, startPoint x: 607, startPoint y: 436, endPoint x: 1049, endPoint y: 467, distance: 443.1
click at [1049, 467] on dd "I bought these presets for some indoor and outdoor portraits after watching his…" at bounding box center [867, 422] width 1118 height 107
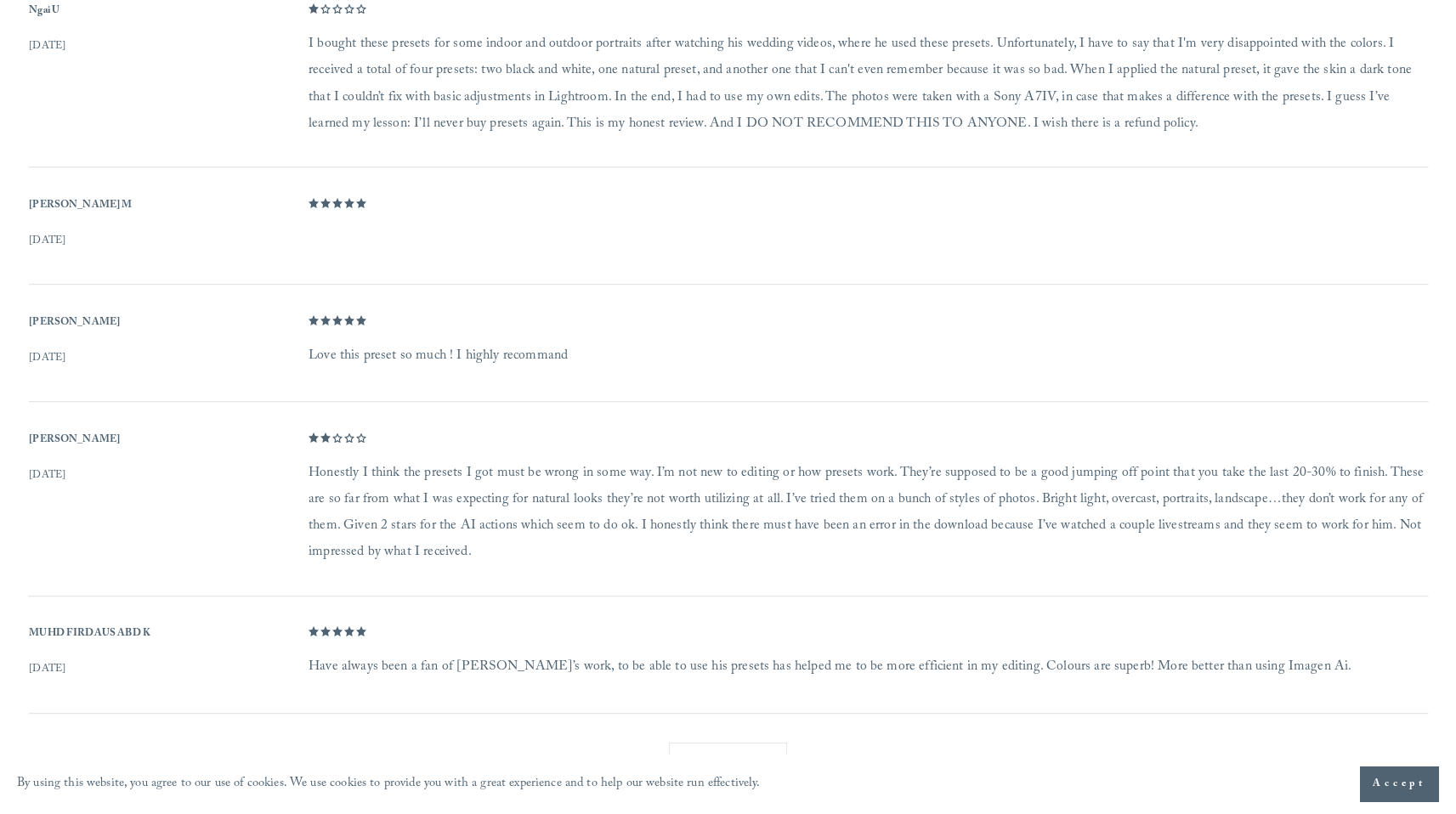
scroll to position [2199, 0]
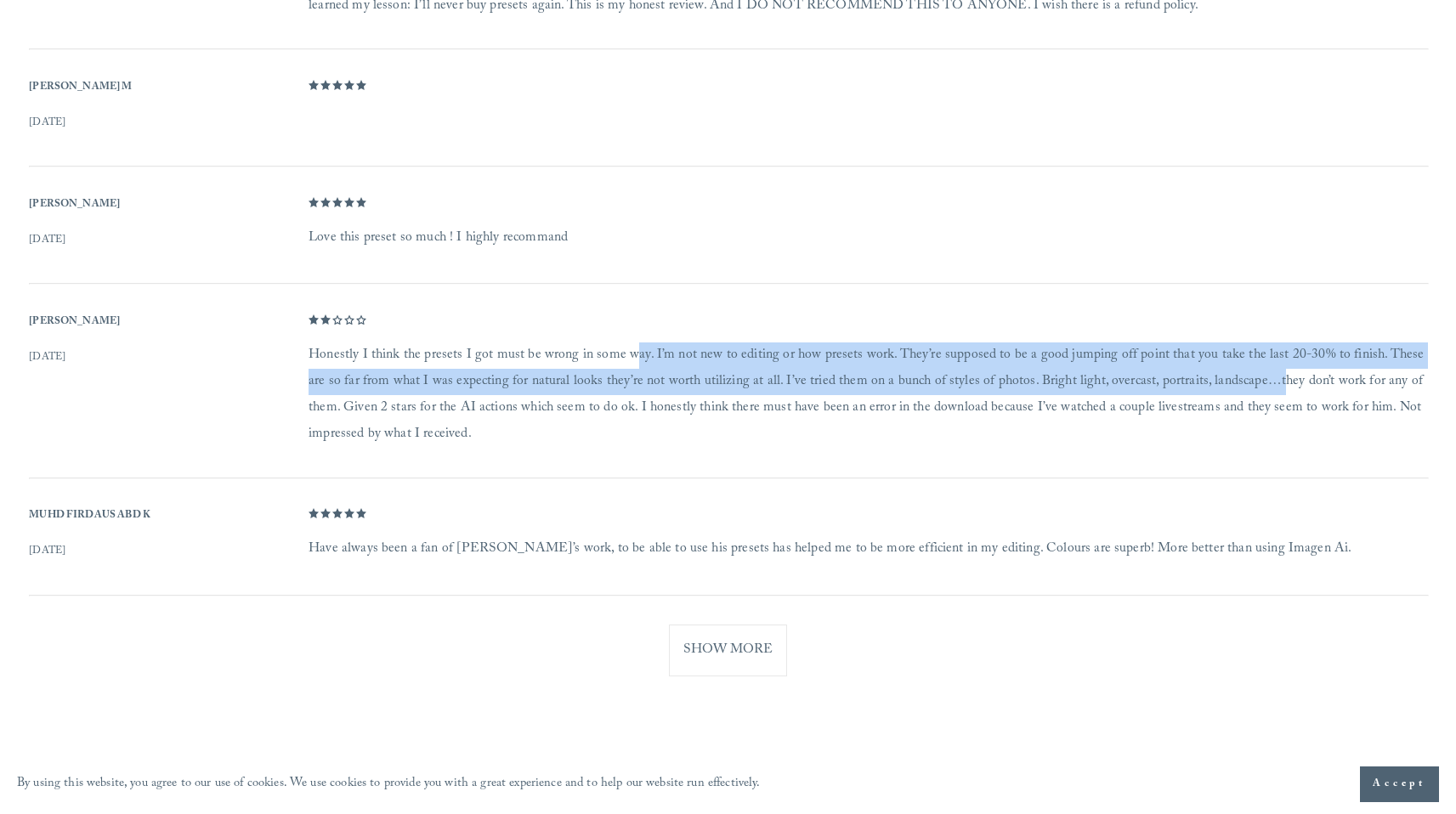
drag, startPoint x: 632, startPoint y: 346, endPoint x: 1279, endPoint y: 380, distance: 647.9
click at [1279, 380] on dd "Honestly I think the presets I got must be wrong in some way. I’m not new to ed…" at bounding box center [867, 396] width 1118 height 107
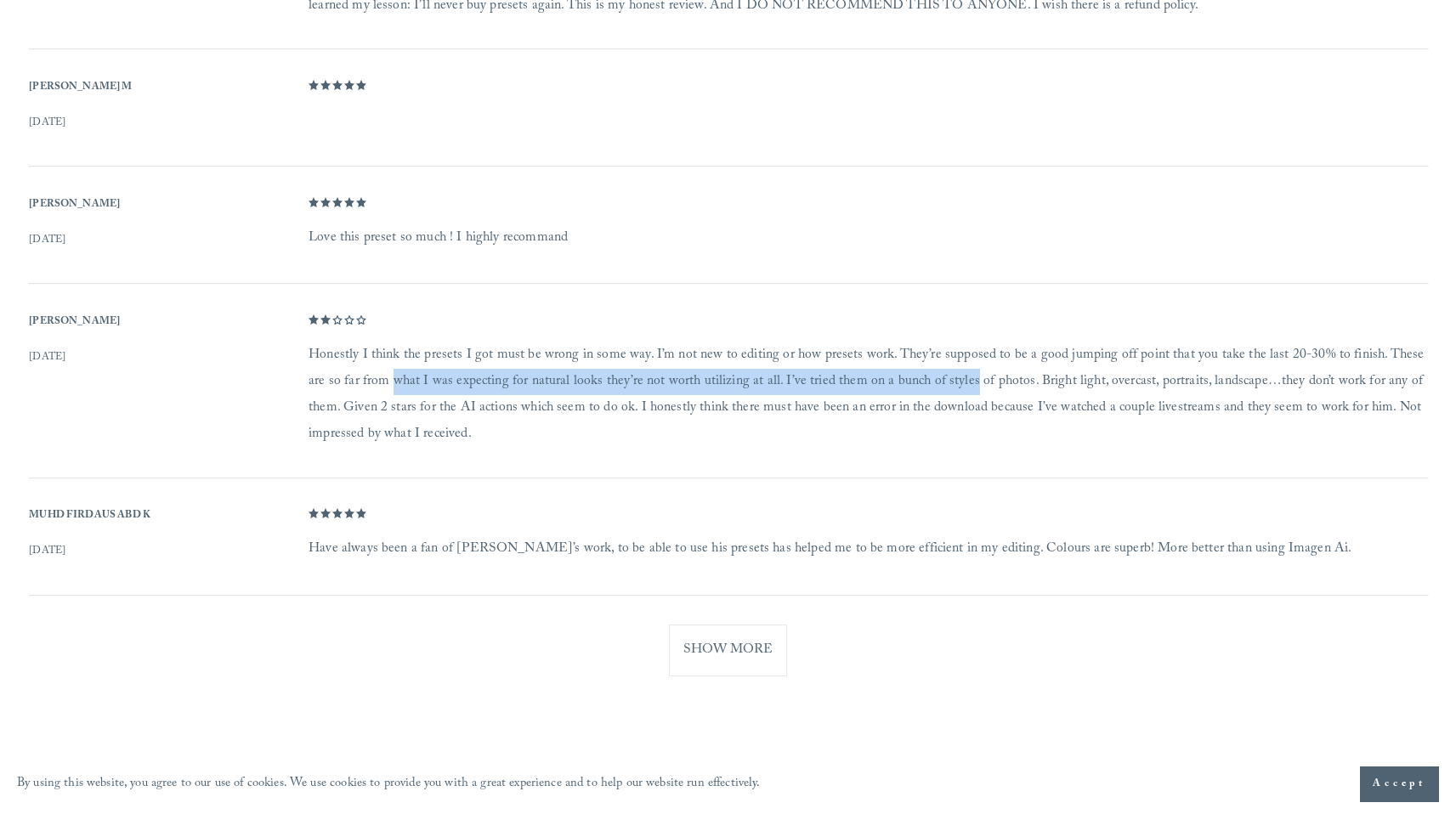
drag, startPoint x: 472, startPoint y: 370, endPoint x: 972, endPoint y: 375, distance: 500.0
click at [972, 375] on dd "Honestly I think the presets I got must be wrong in some way. I’m not new to ed…" at bounding box center [867, 396] width 1118 height 107
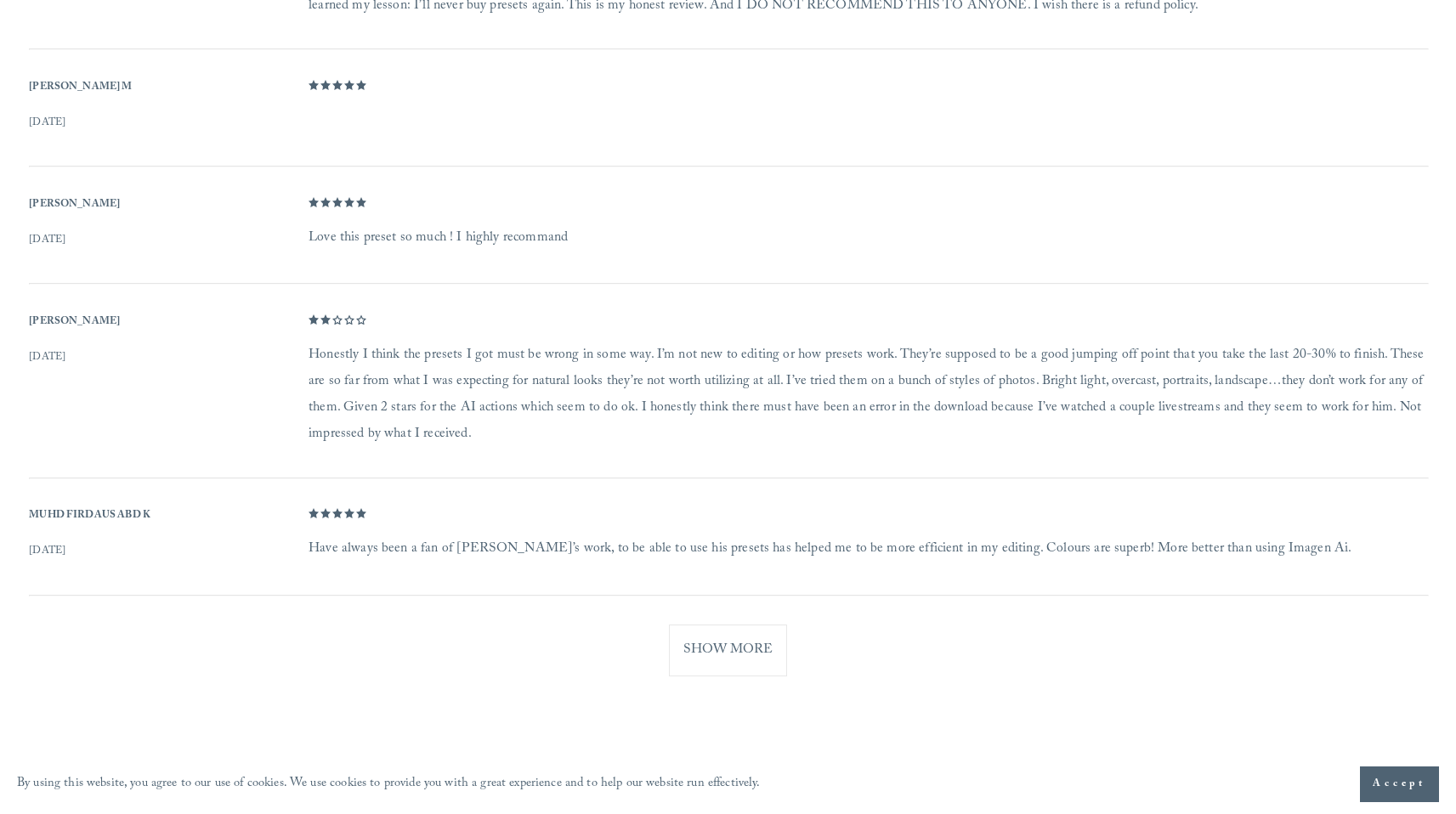
click at [995, 373] on dd "Honestly I think the presets I got must be wrong in some way. I’m not new to ed…" at bounding box center [867, 396] width 1118 height 107
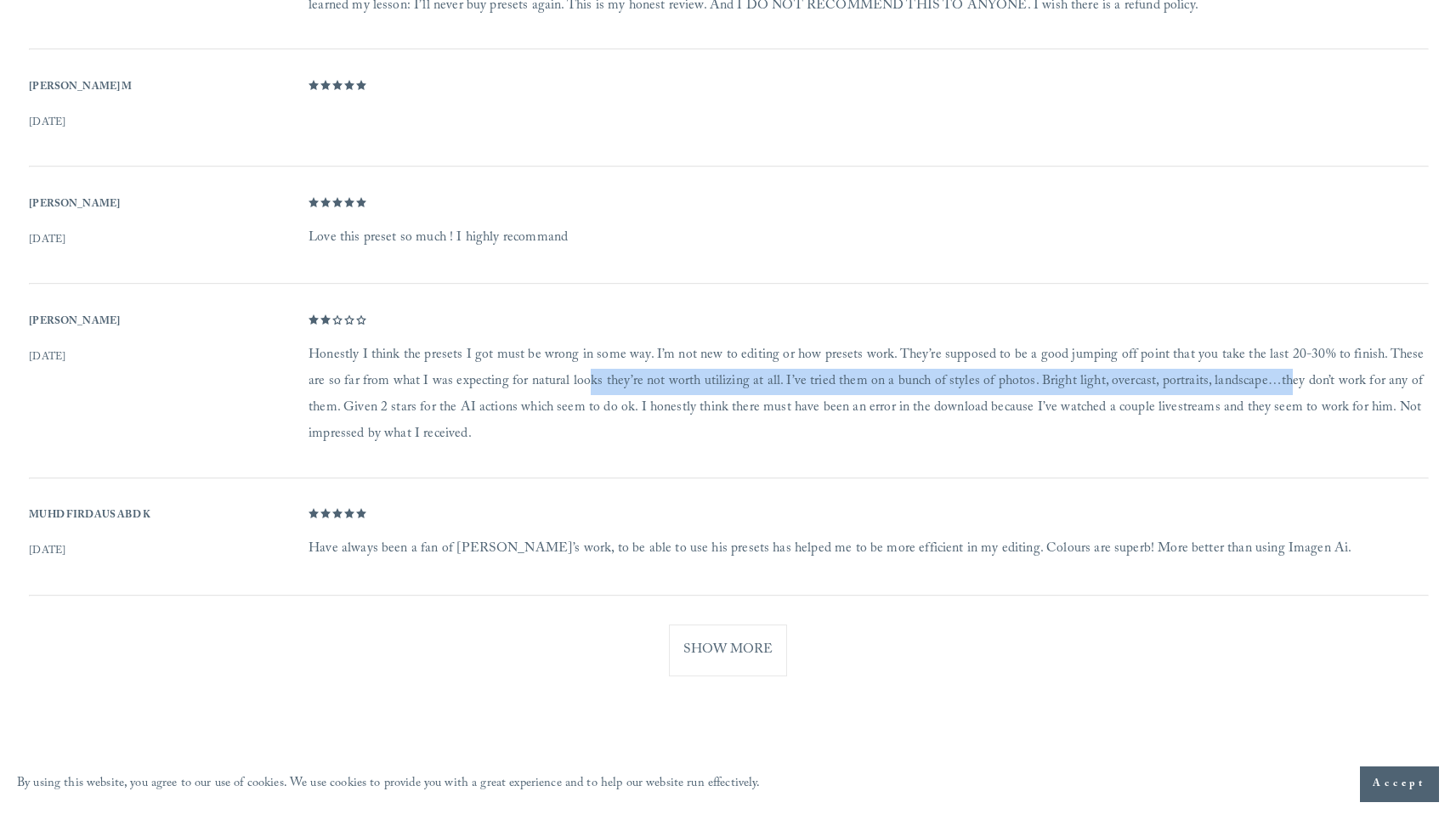
drag, startPoint x: 1280, startPoint y: 381, endPoint x: 588, endPoint y: 389, distance: 692.0
click at [588, 389] on dd "Honestly I think the presets I got must be wrong in some way. I’m not new to ed…" at bounding box center [867, 396] width 1118 height 107
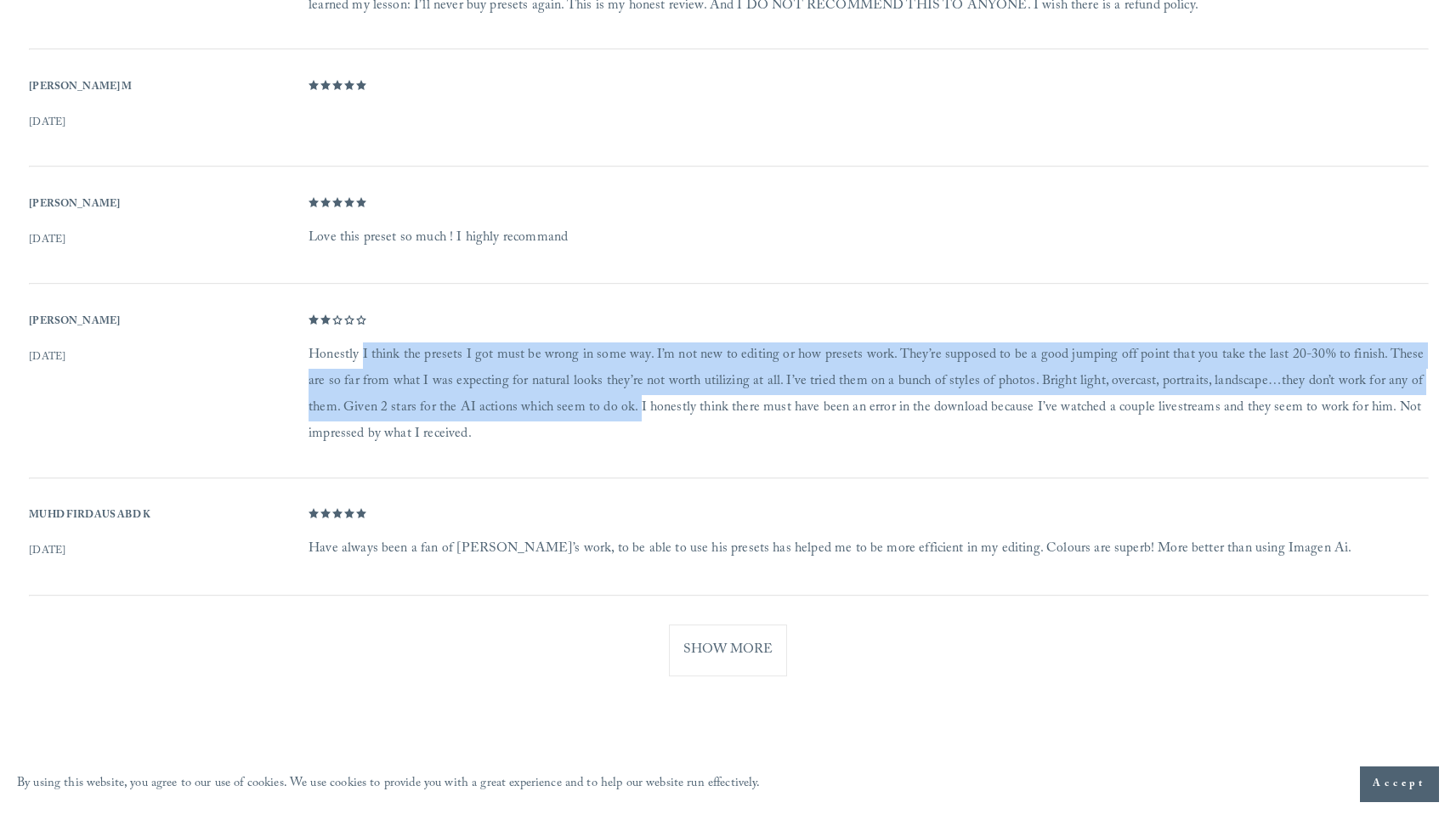
drag, startPoint x: 374, startPoint y: 369, endPoint x: 646, endPoint y: 411, distance: 275.2
click at [644, 411] on dd "Honestly I think the presets I got must be wrong in some way. I’m not new to ed…" at bounding box center [867, 396] width 1118 height 107
click at [646, 411] on dd "Honestly I think the presets I got must be wrong in some way. I’m not new to ed…" at bounding box center [867, 396] width 1118 height 107
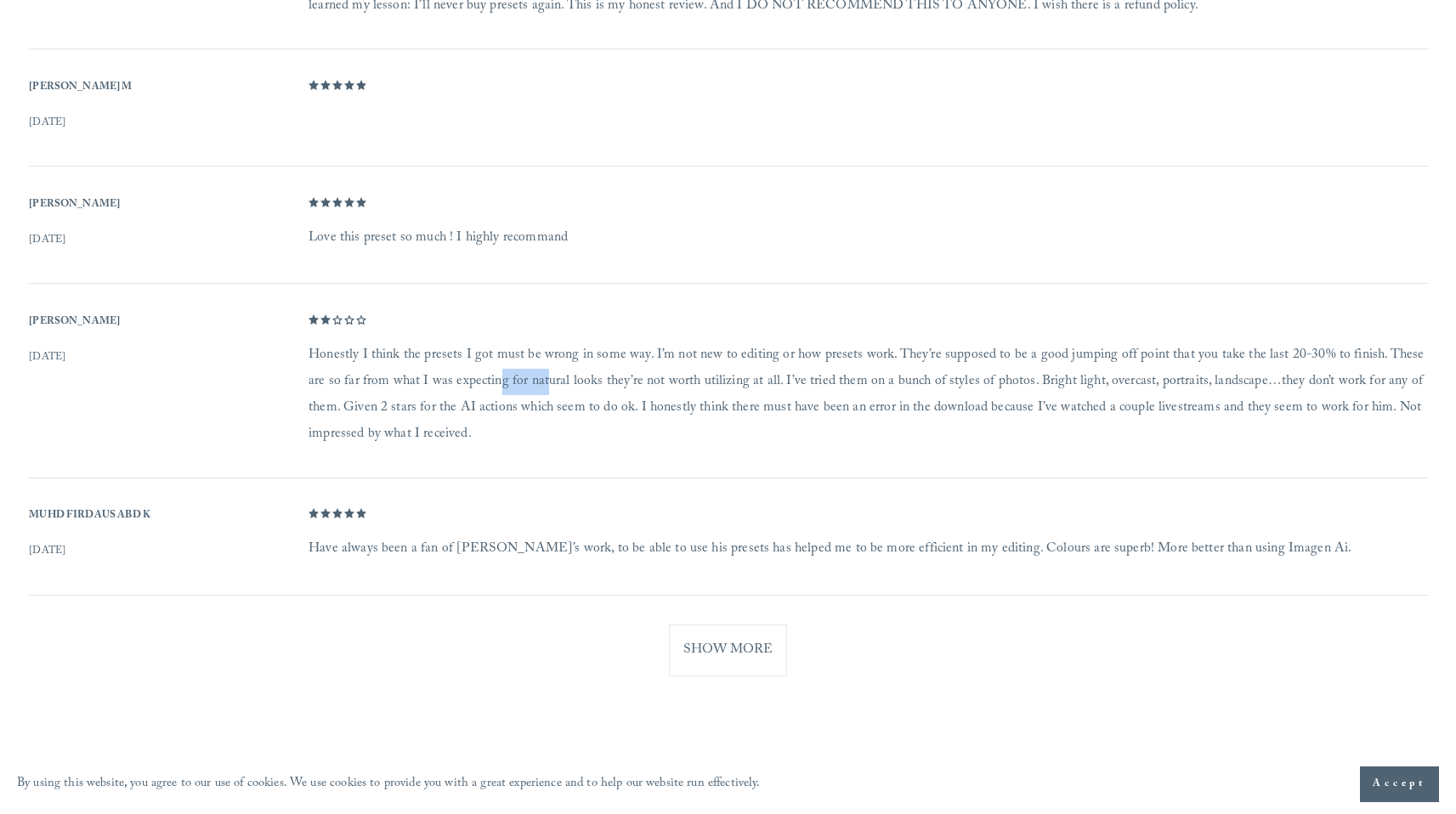
drag, startPoint x: 499, startPoint y: 388, endPoint x: 546, endPoint y: 385, distance: 47.1
click at [546, 385] on dd "Honestly I think the presets I got must be wrong in some way. I’m not new to ed…" at bounding box center [867, 396] width 1118 height 107
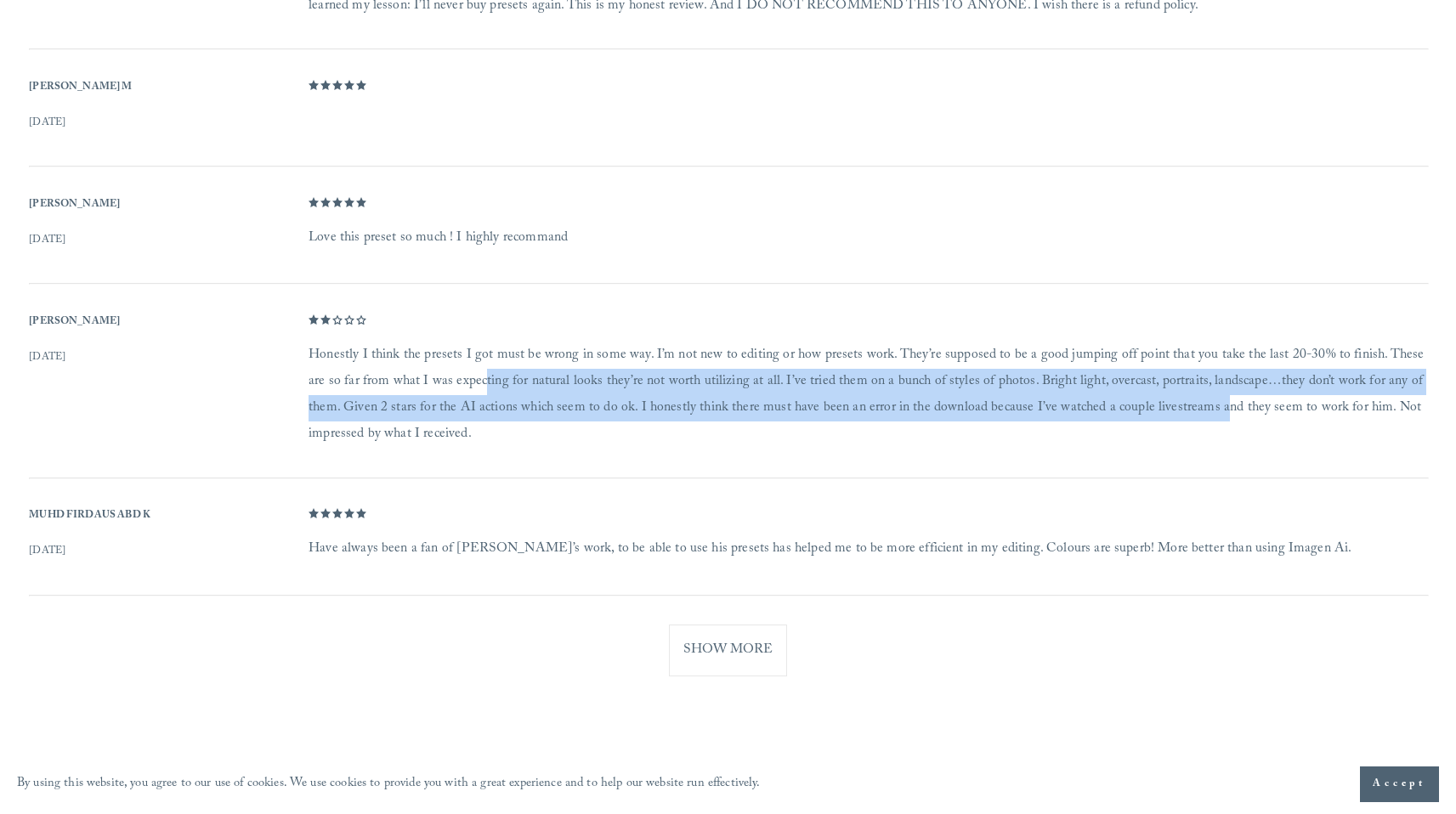
drag, startPoint x: 481, startPoint y: 392, endPoint x: 1232, endPoint y: 420, distance: 751.5
click at [1219, 420] on dd "Honestly I think the presets I got must be wrong in some way. I’m not new to ed…" at bounding box center [867, 396] width 1118 height 107
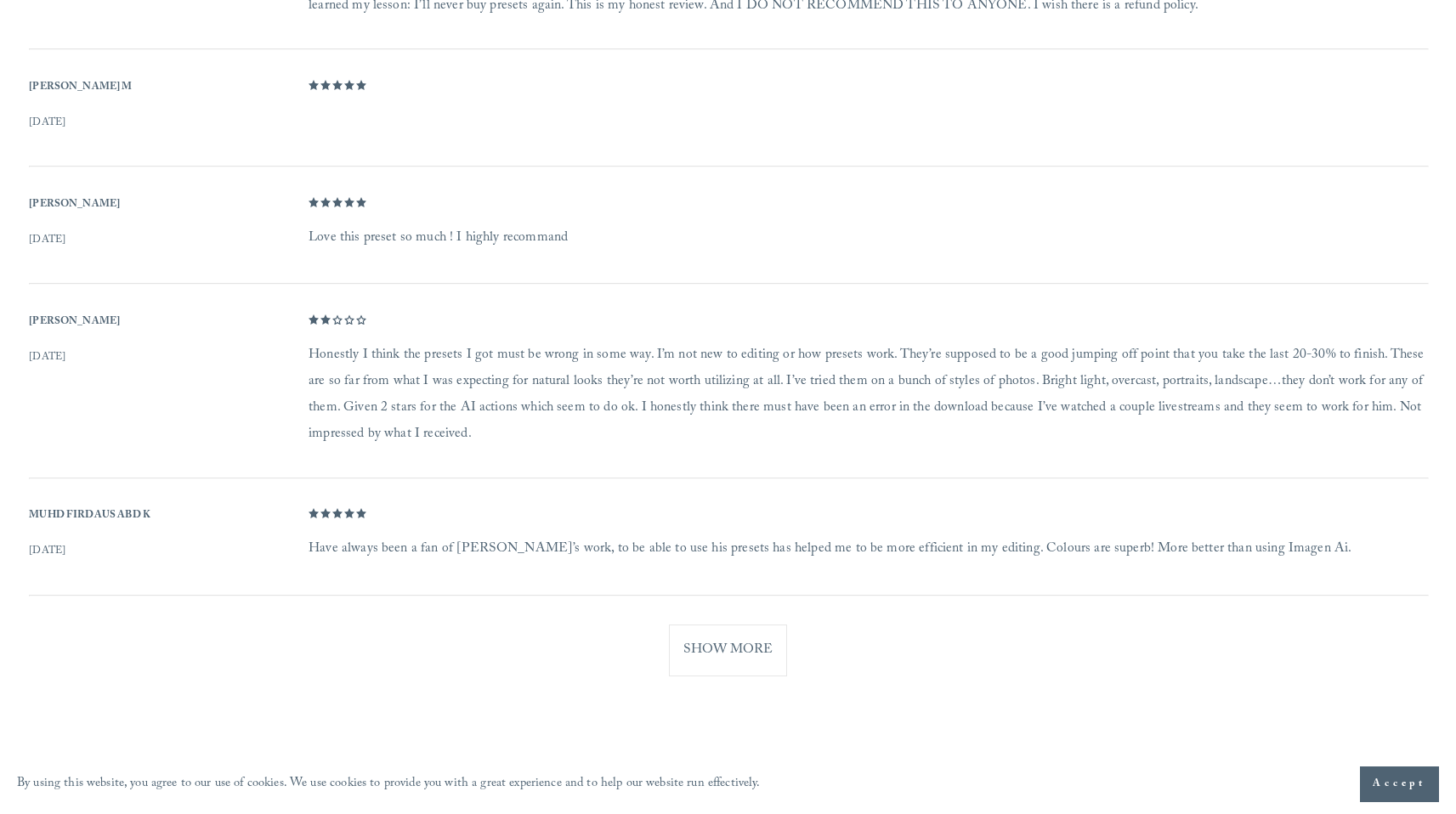
click at [1303, 421] on dd "Honestly I think the presets I got must be wrong in some way. I’m not new to ed…" at bounding box center [867, 396] width 1118 height 107
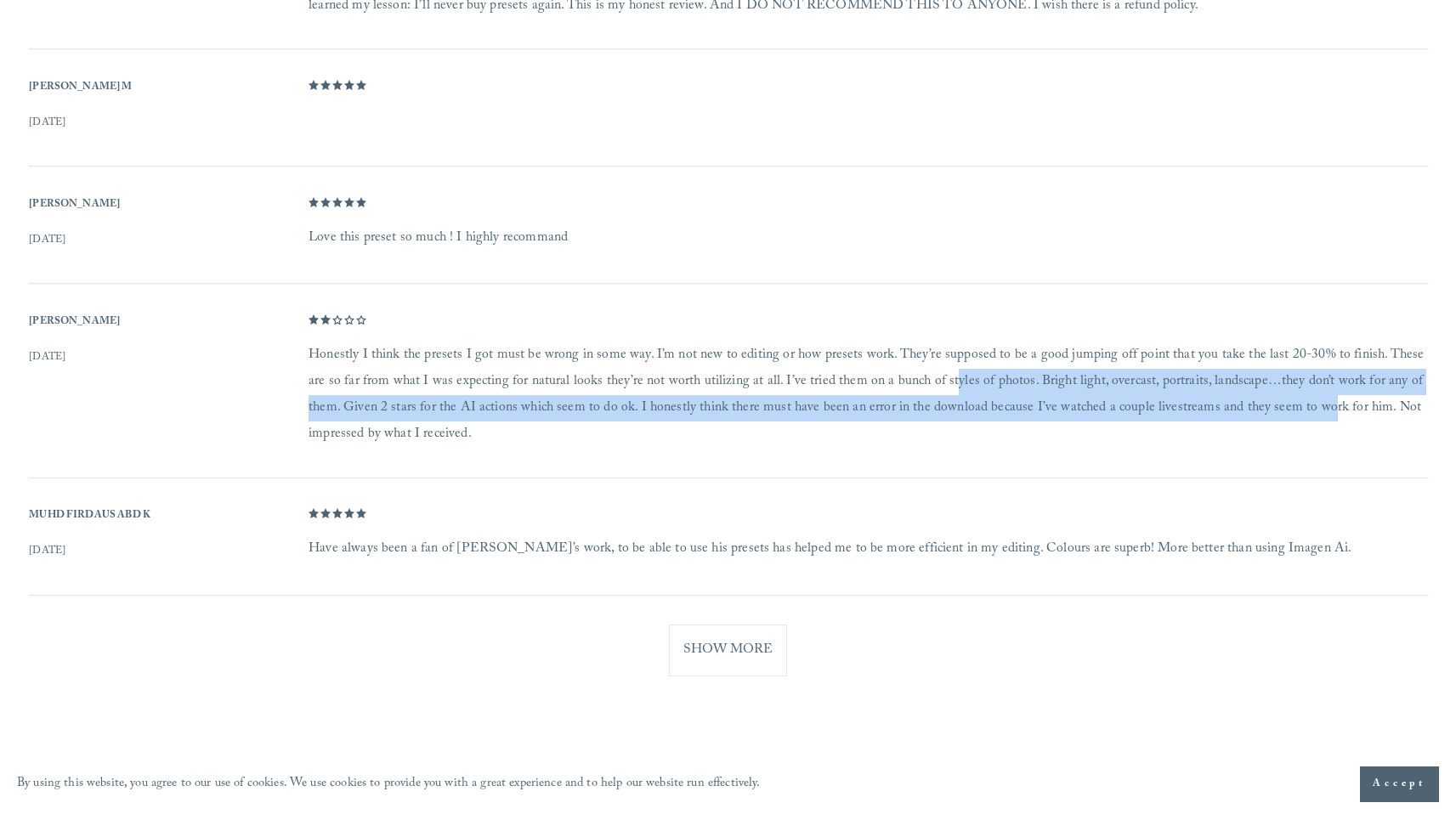
drag, startPoint x: 1321, startPoint y: 415, endPoint x: 952, endPoint y: 394, distance: 369.6
click at [952, 394] on dd "Honestly I think the presets I got must be wrong in some way. I’m not new to ed…" at bounding box center [867, 396] width 1118 height 107
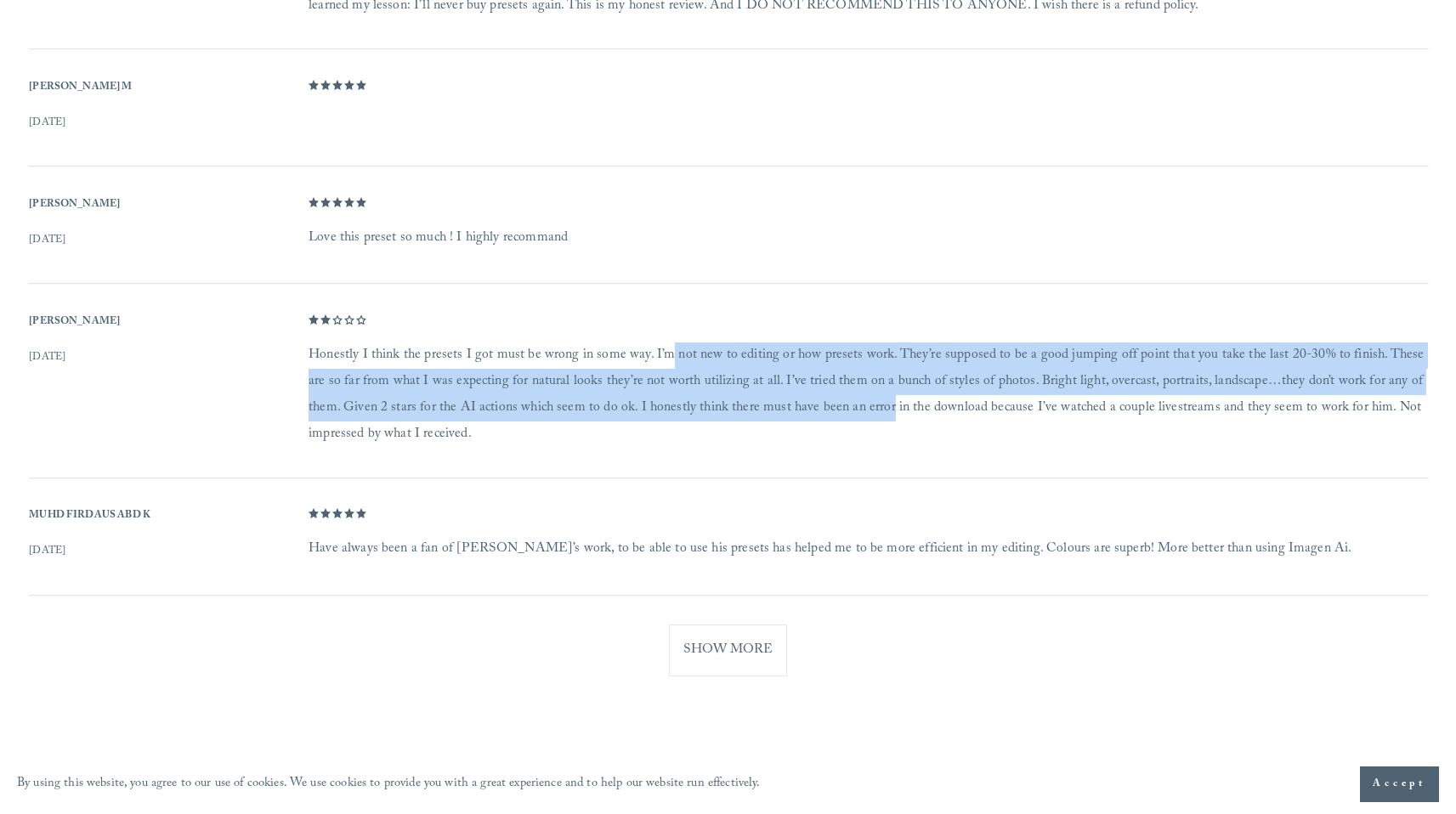
drag, startPoint x: 667, startPoint y: 371, endPoint x: 890, endPoint y: 422, distance: 228.8
click at [890, 422] on dd "Honestly I think the presets I got must be wrong in some way. I’m not new to ed…" at bounding box center [867, 396] width 1118 height 107
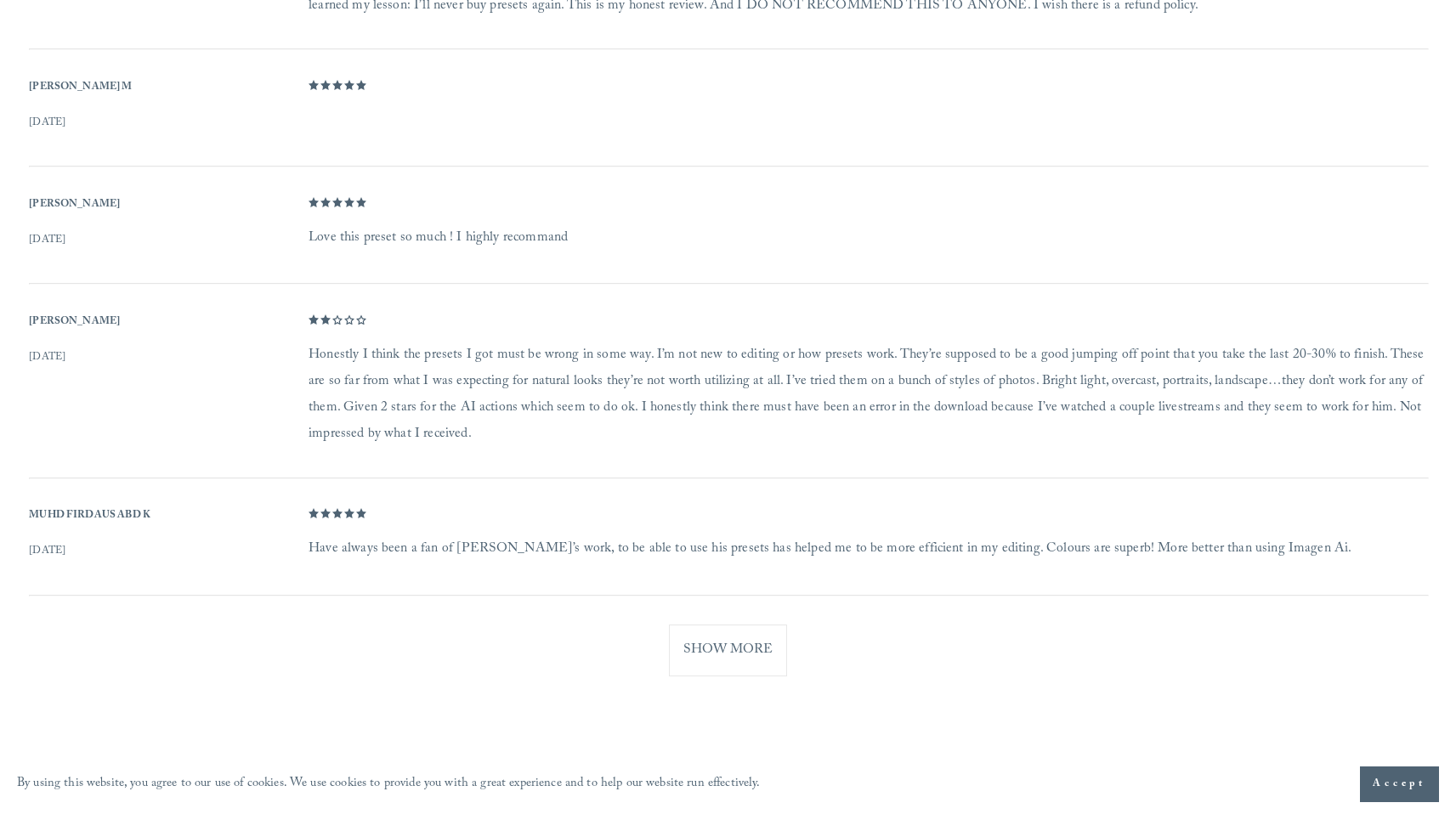
click at [893, 423] on dd "Honestly I think the presets I got must be wrong in some way. I’m not new to ed…" at bounding box center [867, 396] width 1118 height 107
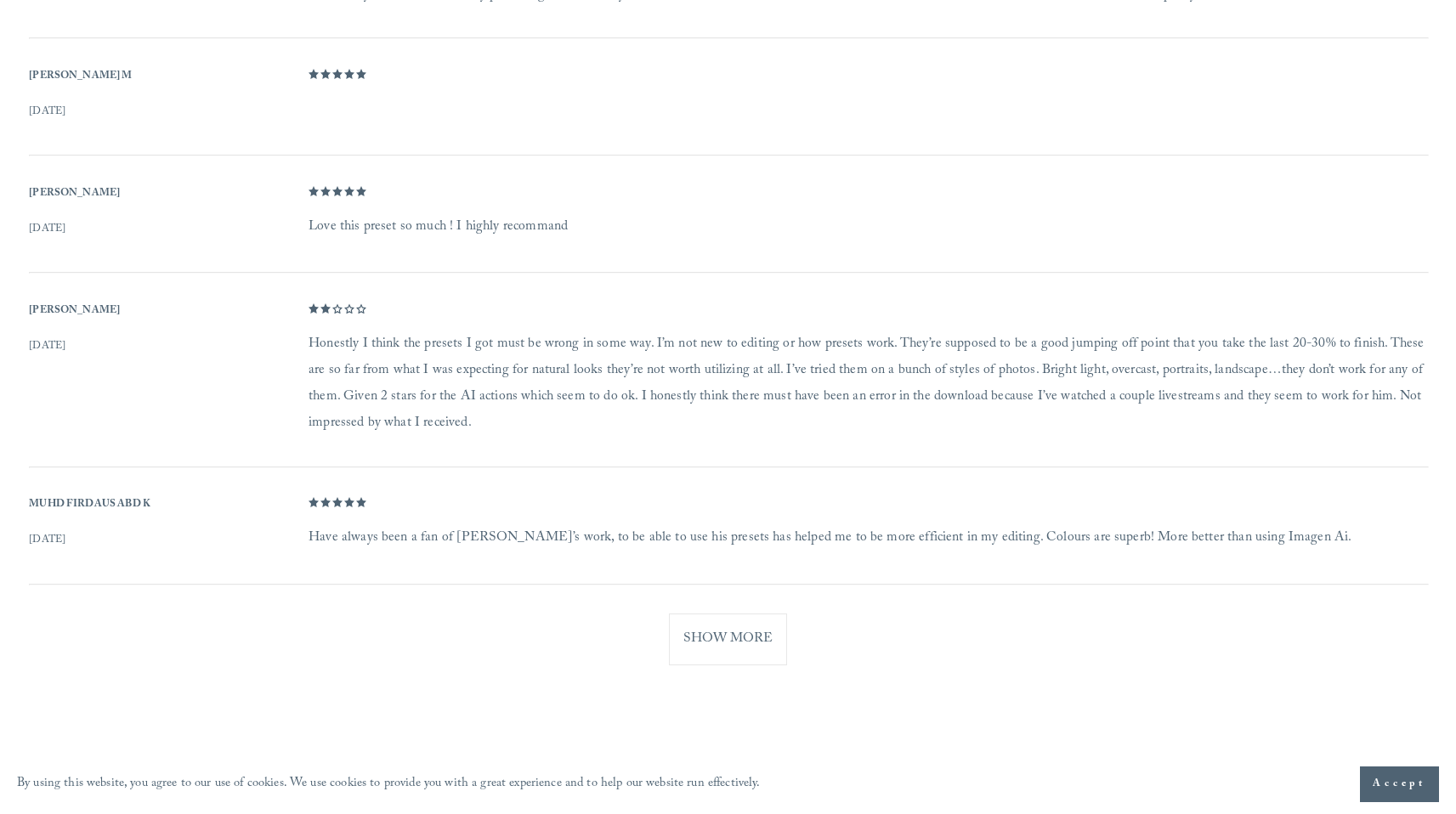
click at [710, 653] on button "Show More" at bounding box center [728, 639] width 118 height 51
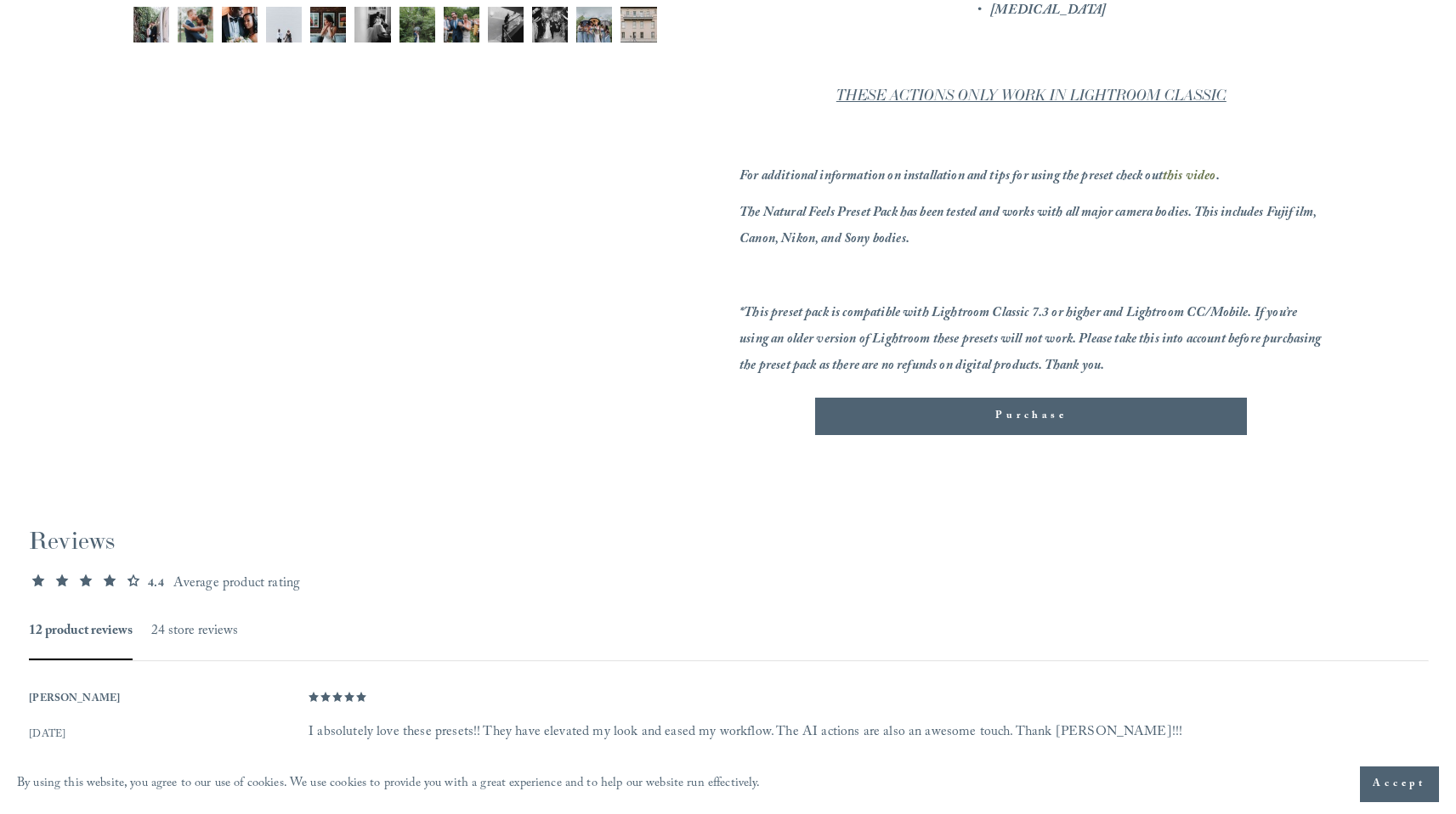
scroll to position [671, 0]
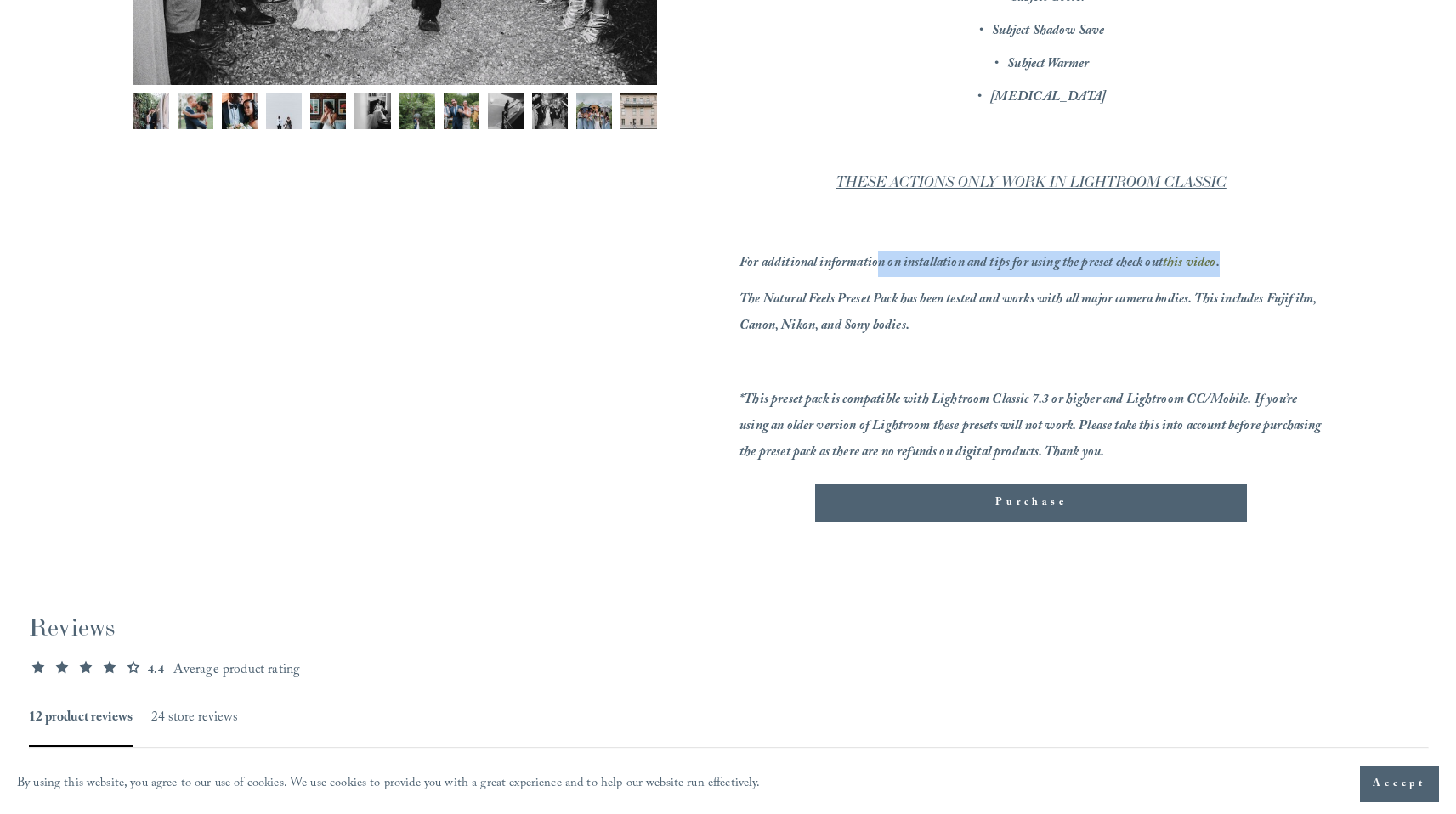
drag, startPoint x: 899, startPoint y: 270, endPoint x: 1116, endPoint y: 278, distance: 217.1
click at [1116, 278] on div "The Natural Feels Preset + Ai Actions include: Natural Feels Color Natural Feel…" at bounding box center [1030, 74] width 583 height 787
click at [856, 273] on em "For additional information on installation and tips for using the preset check …" at bounding box center [951, 264] width 423 height 23
click at [1190, 266] on em "this video" at bounding box center [1189, 264] width 53 height 23
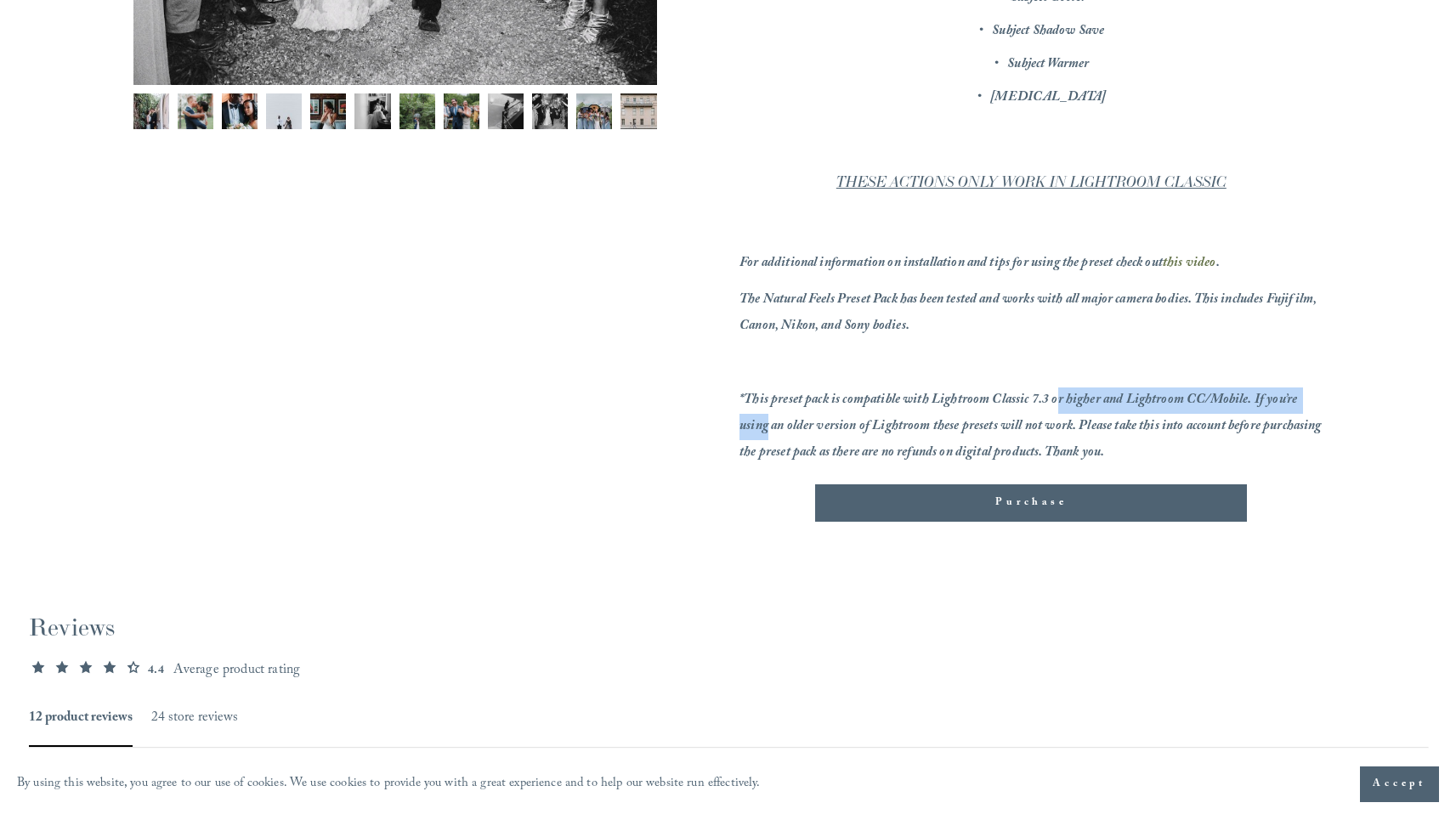
drag, startPoint x: 767, startPoint y: 418, endPoint x: 1060, endPoint y: 412, distance: 293.1
click at [1060, 412] on p "*This preset pack is compatible with Lightroom Classic 7.3 or higher and Lightr…" at bounding box center [1030, 428] width 583 height 80
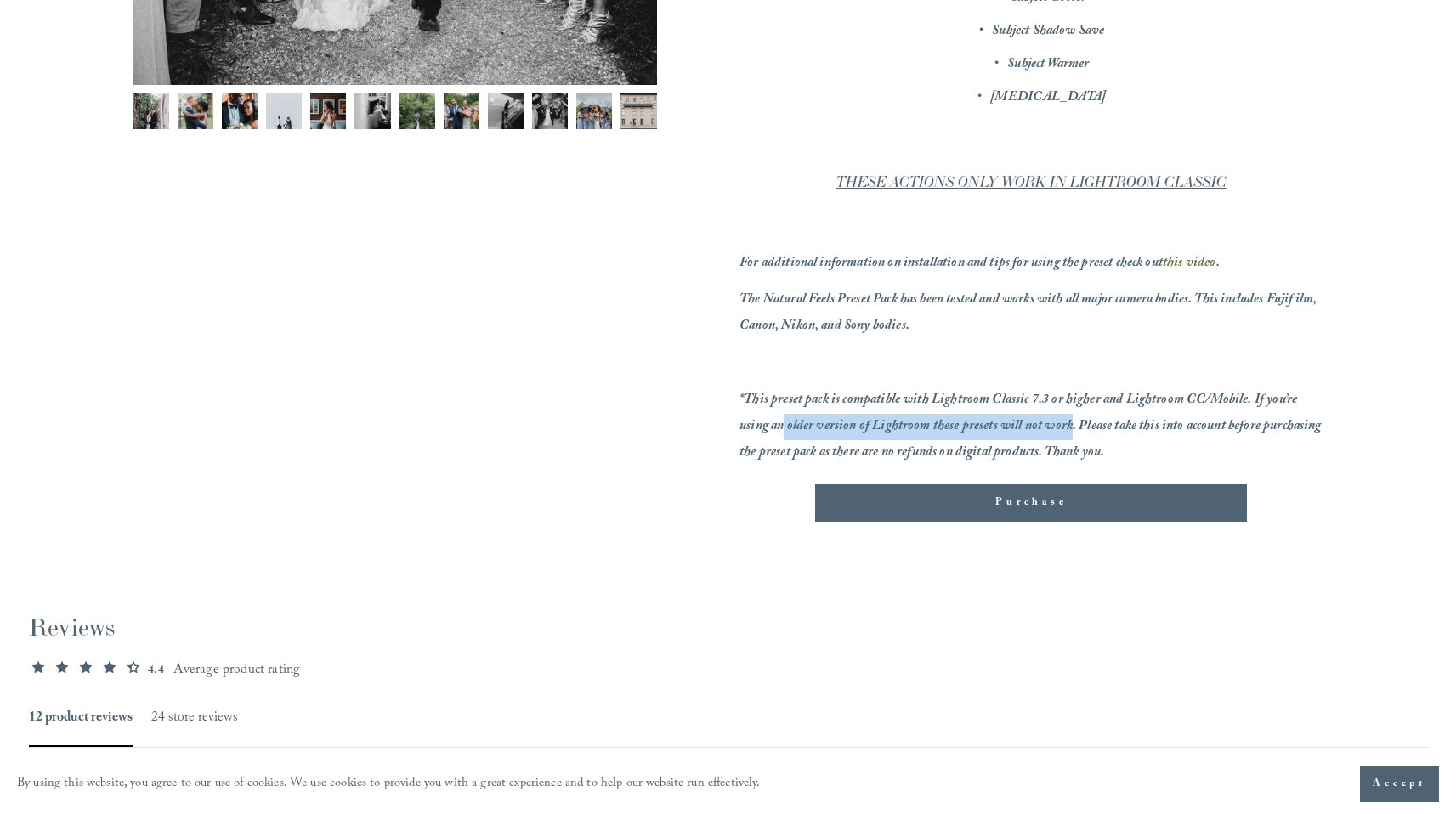
drag, startPoint x: 1072, startPoint y: 427, endPoint x: 781, endPoint y: 437, distance: 291.2
click at [786, 437] on em "*This preset pack is compatible with Lightroom Classic 7.3 or higher and Lightr…" at bounding box center [1031, 427] width 585 height 76
click at [780, 437] on em "*This preset pack is compatible with Lightroom Classic 7.3 or higher and Lightr…" at bounding box center [1031, 427] width 585 height 76
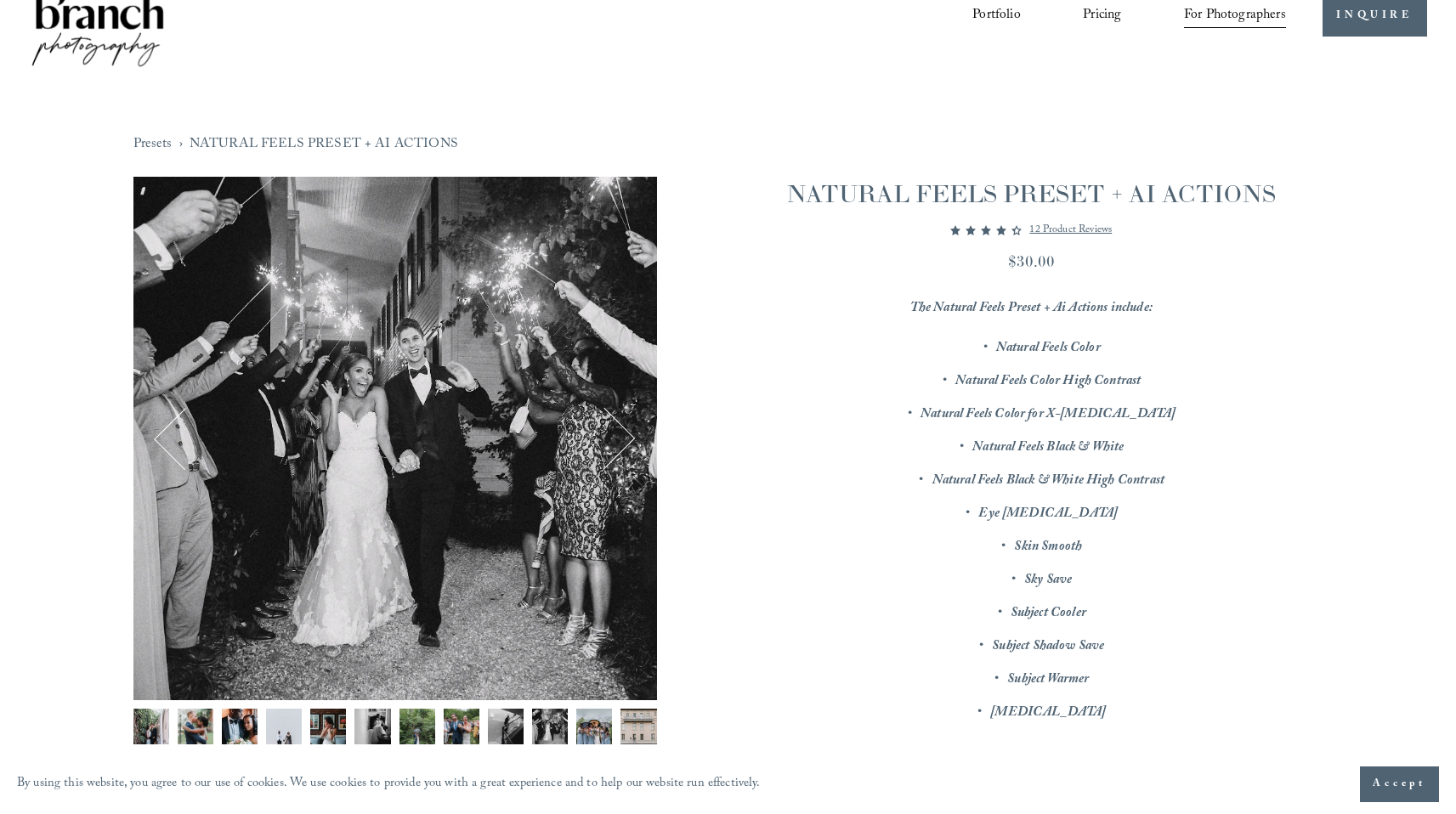
scroll to position [67, 0]
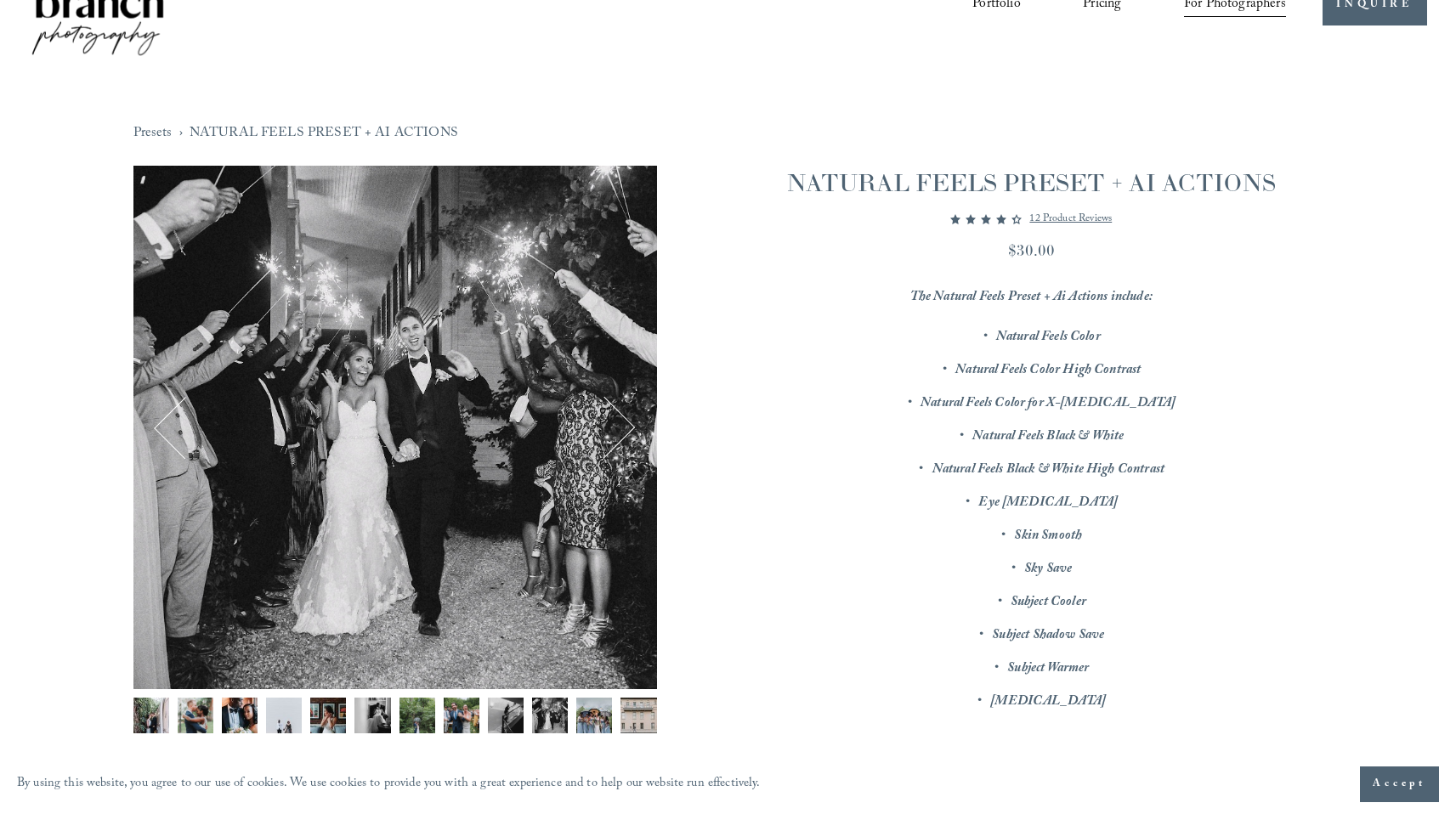
click at [273, 716] on img "Image 4 of 12" at bounding box center [283, 715] width 36 height 36
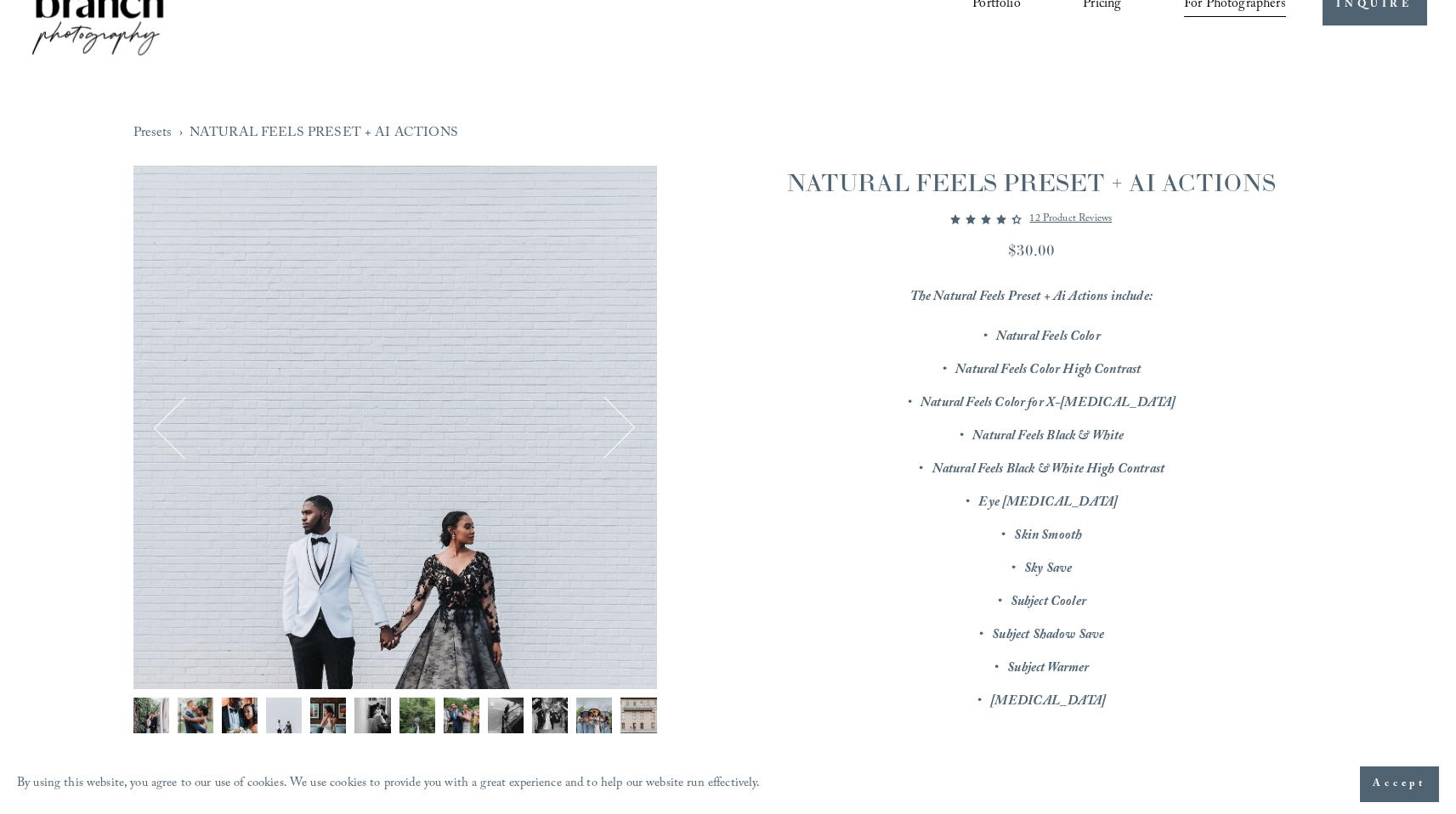
click at [322, 725] on img "Image 5 of 12" at bounding box center [328, 715] width 36 height 36
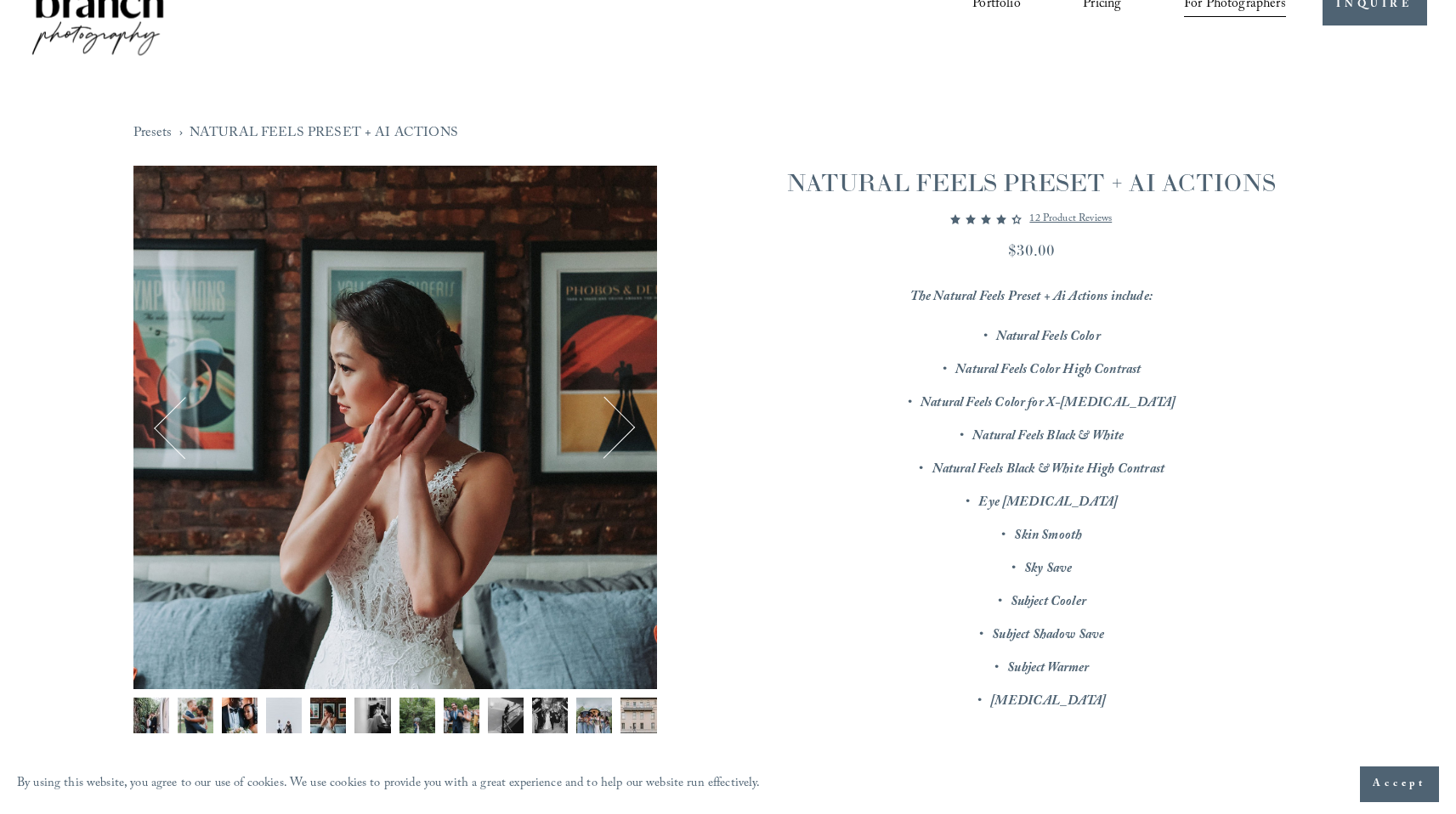
click at [634, 437] on div "Image 5 of 12" at bounding box center [396, 428] width 524 height 524
click at [631, 427] on button "Next" at bounding box center [603, 427] width 60 height 60
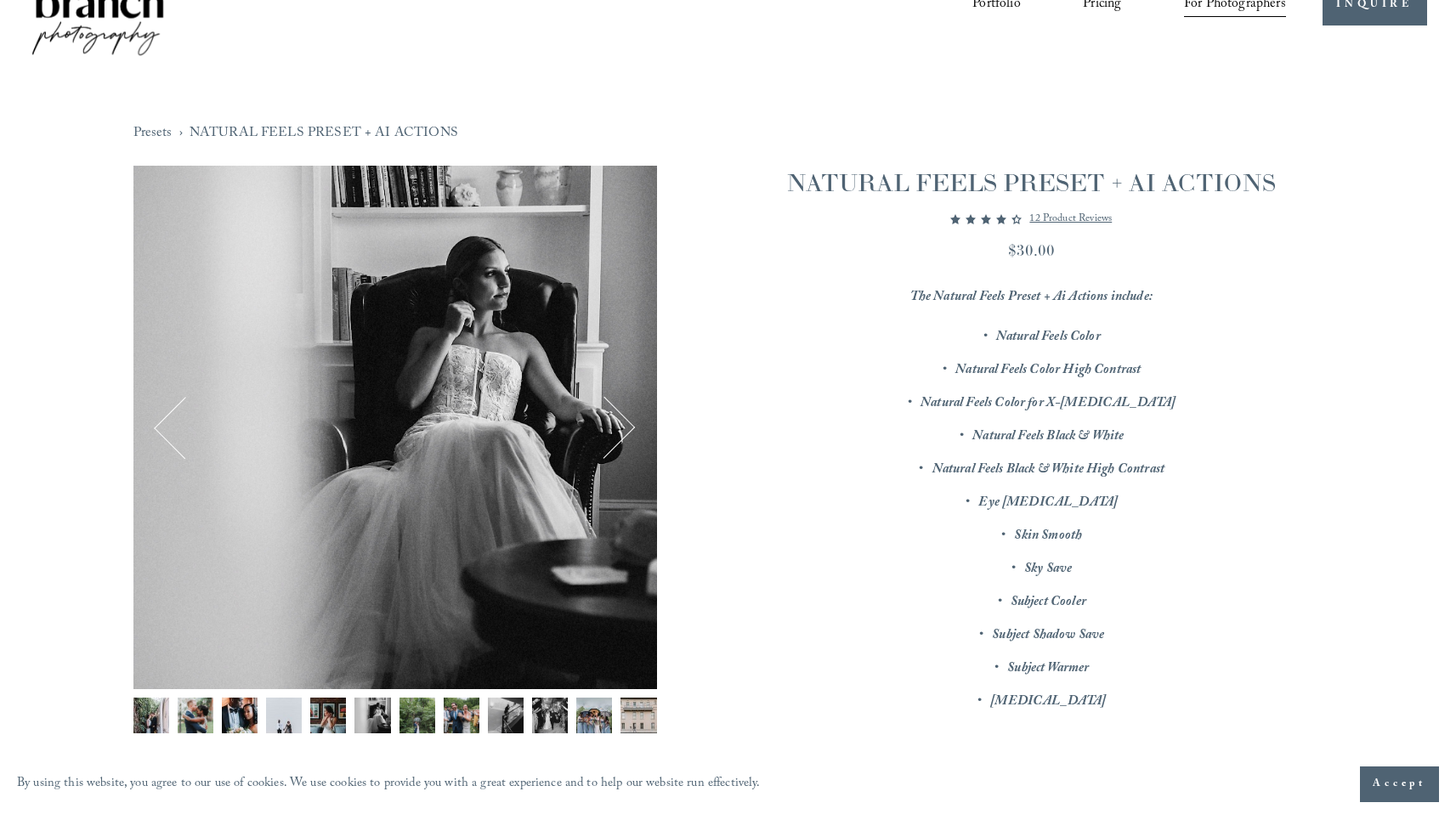
click at [629, 422] on button "Next" at bounding box center [603, 427] width 60 height 60
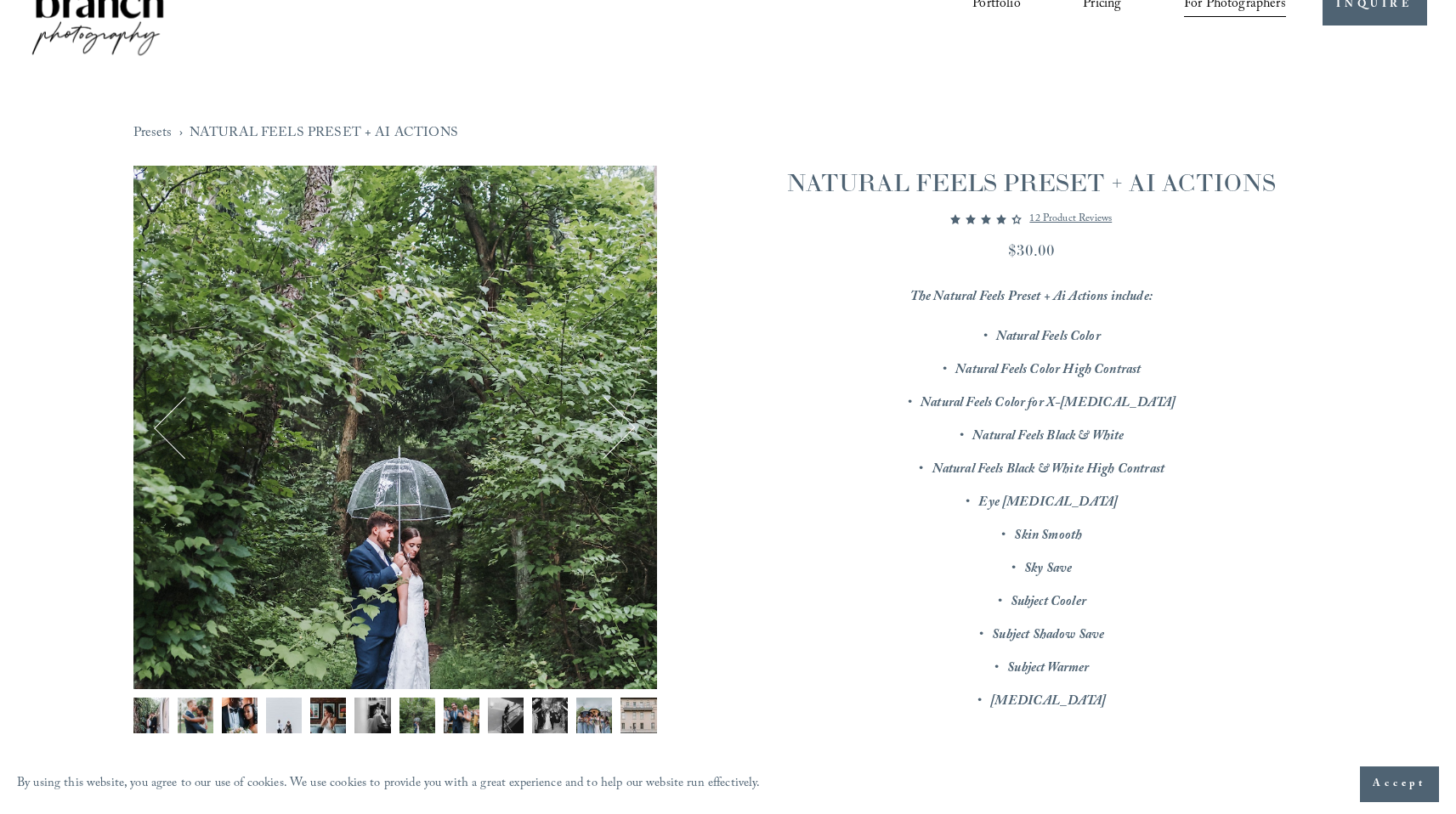
click at [629, 422] on button "Next" at bounding box center [603, 427] width 60 height 60
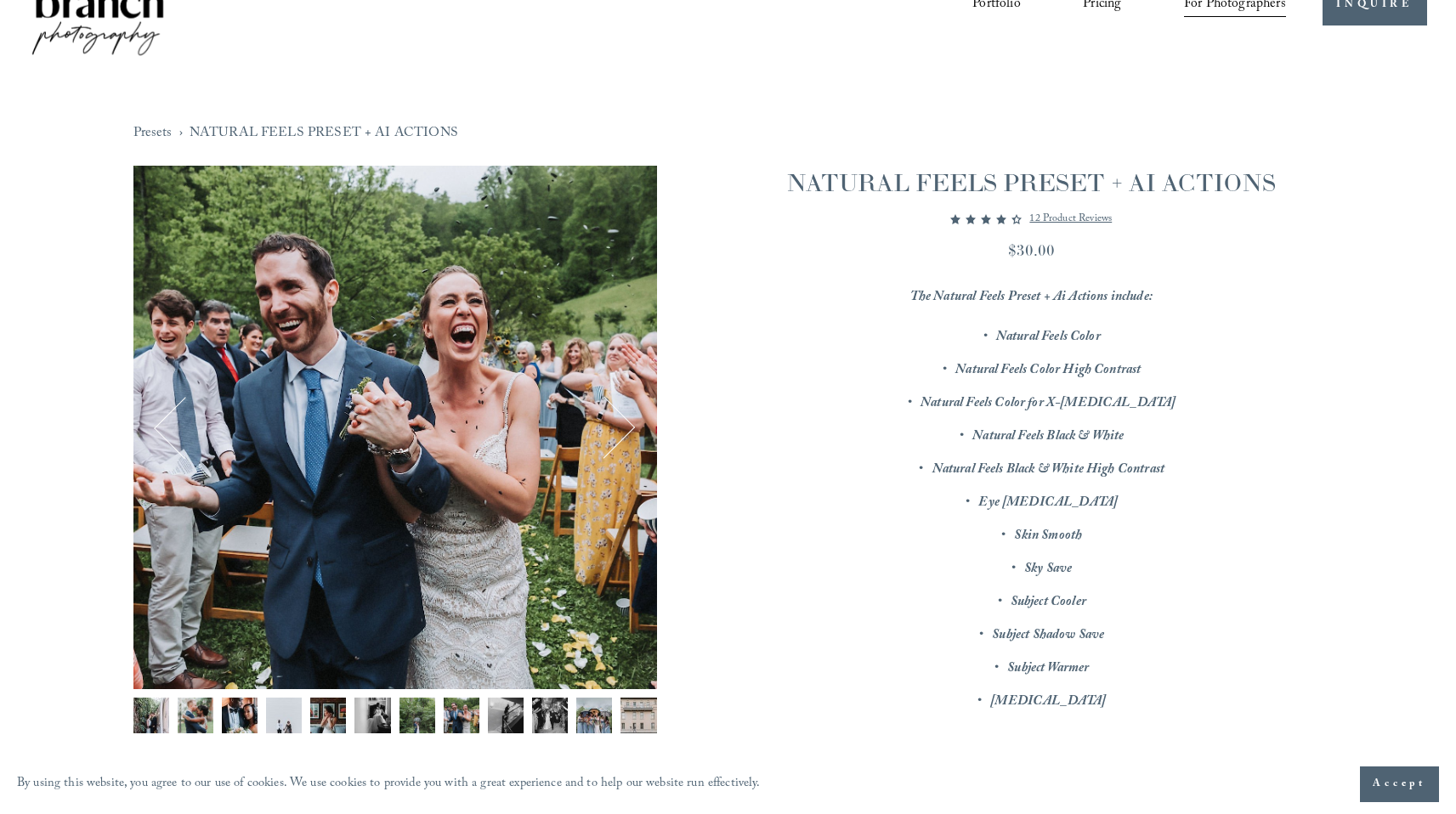
click at [629, 422] on button "Next" at bounding box center [603, 427] width 60 height 60
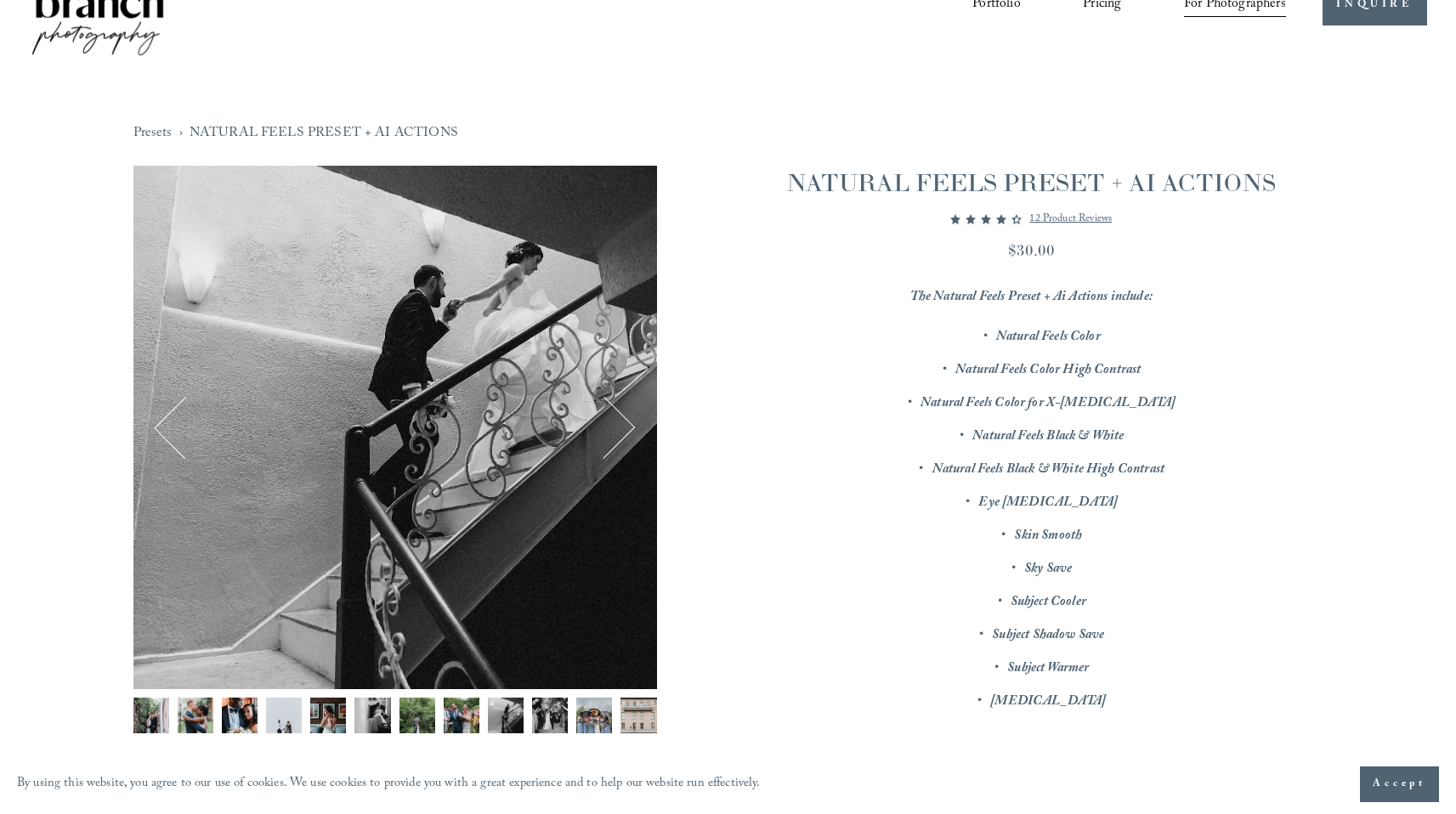
click at [629, 422] on button "Next" at bounding box center [603, 427] width 60 height 60
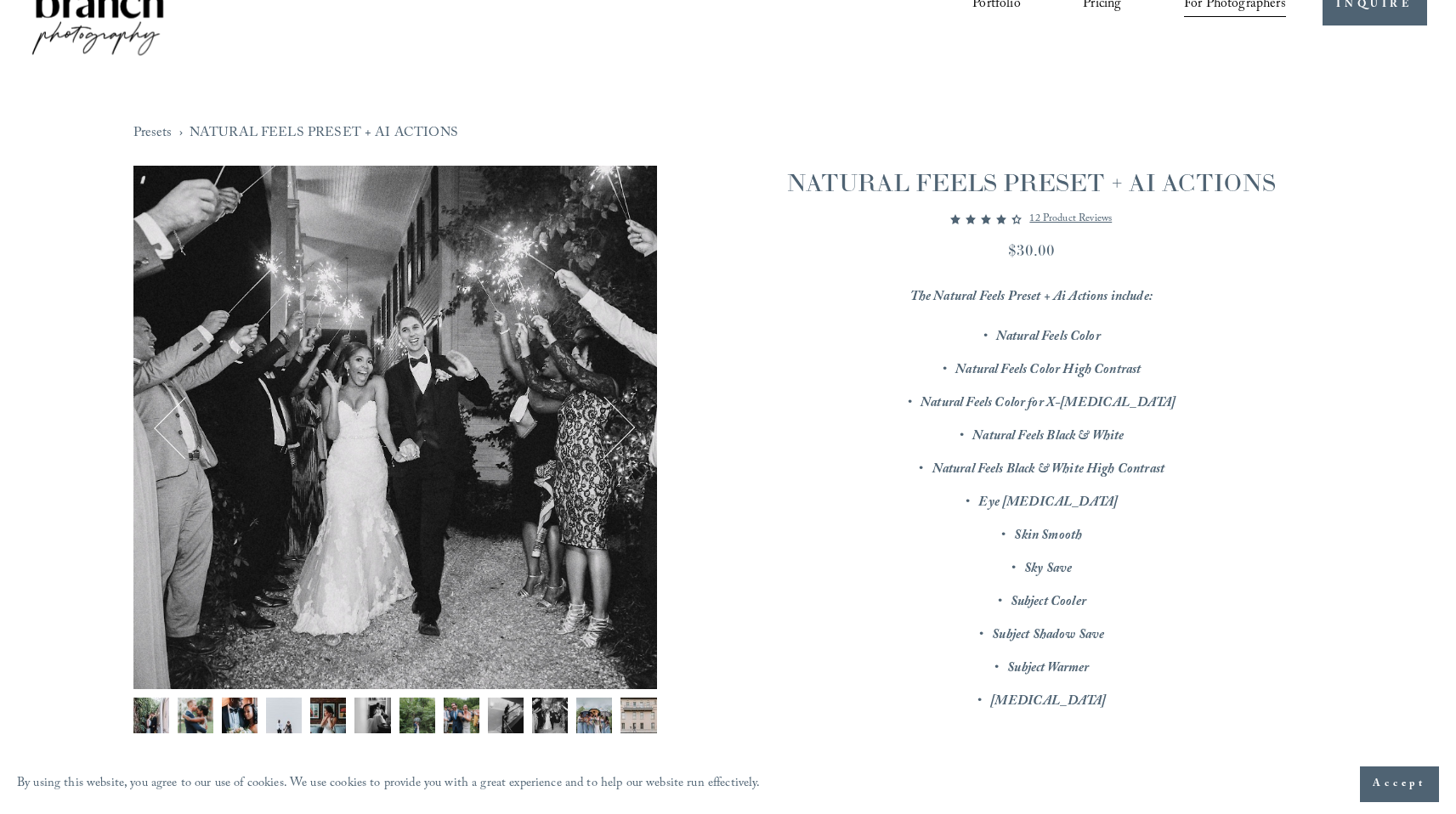
click at [629, 422] on button "Next" at bounding box center [603, 427] width 60 height 60
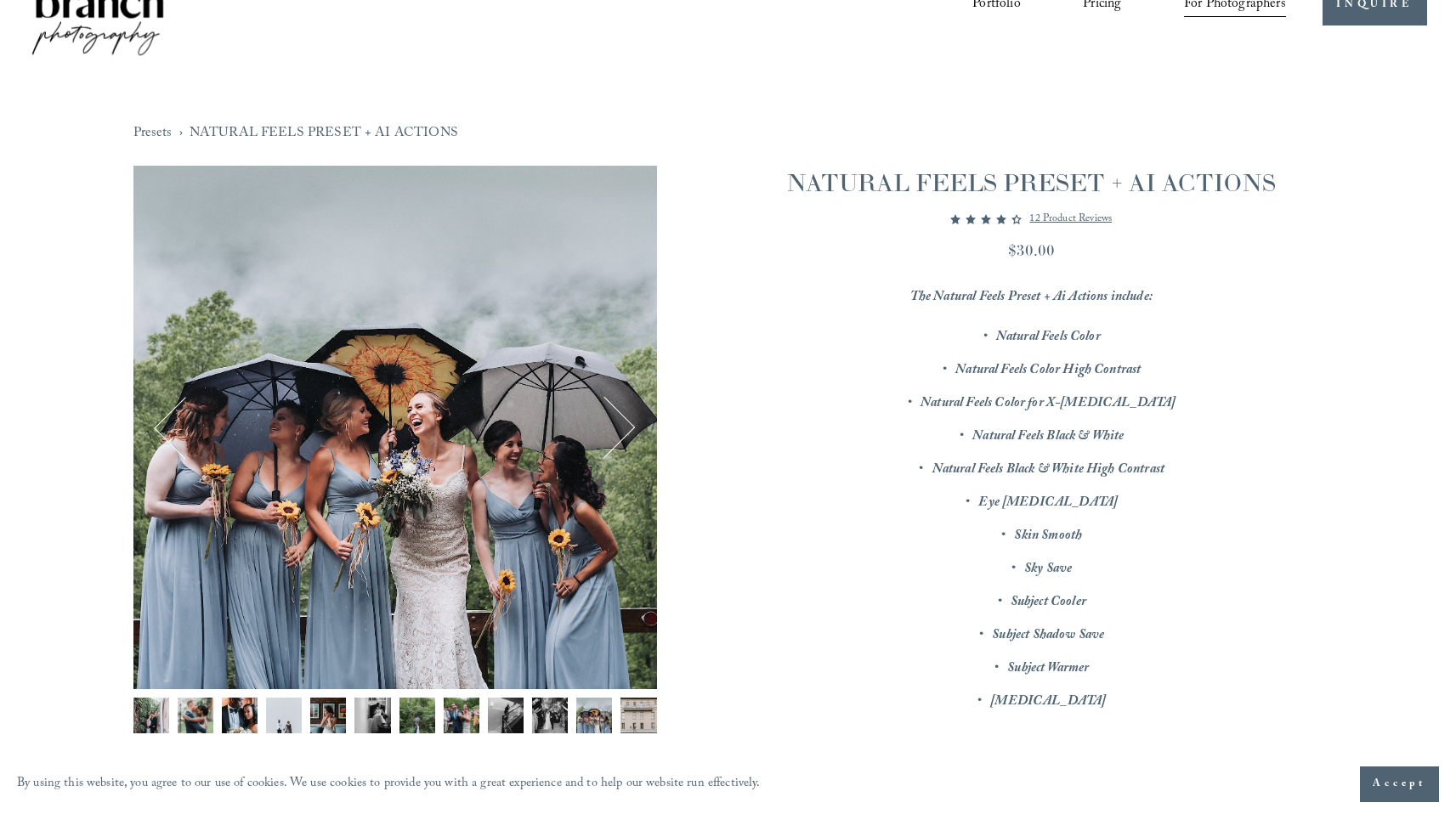
click at [629, 422] on button "Next" at bounding box center [603, 427] width 60 height 60
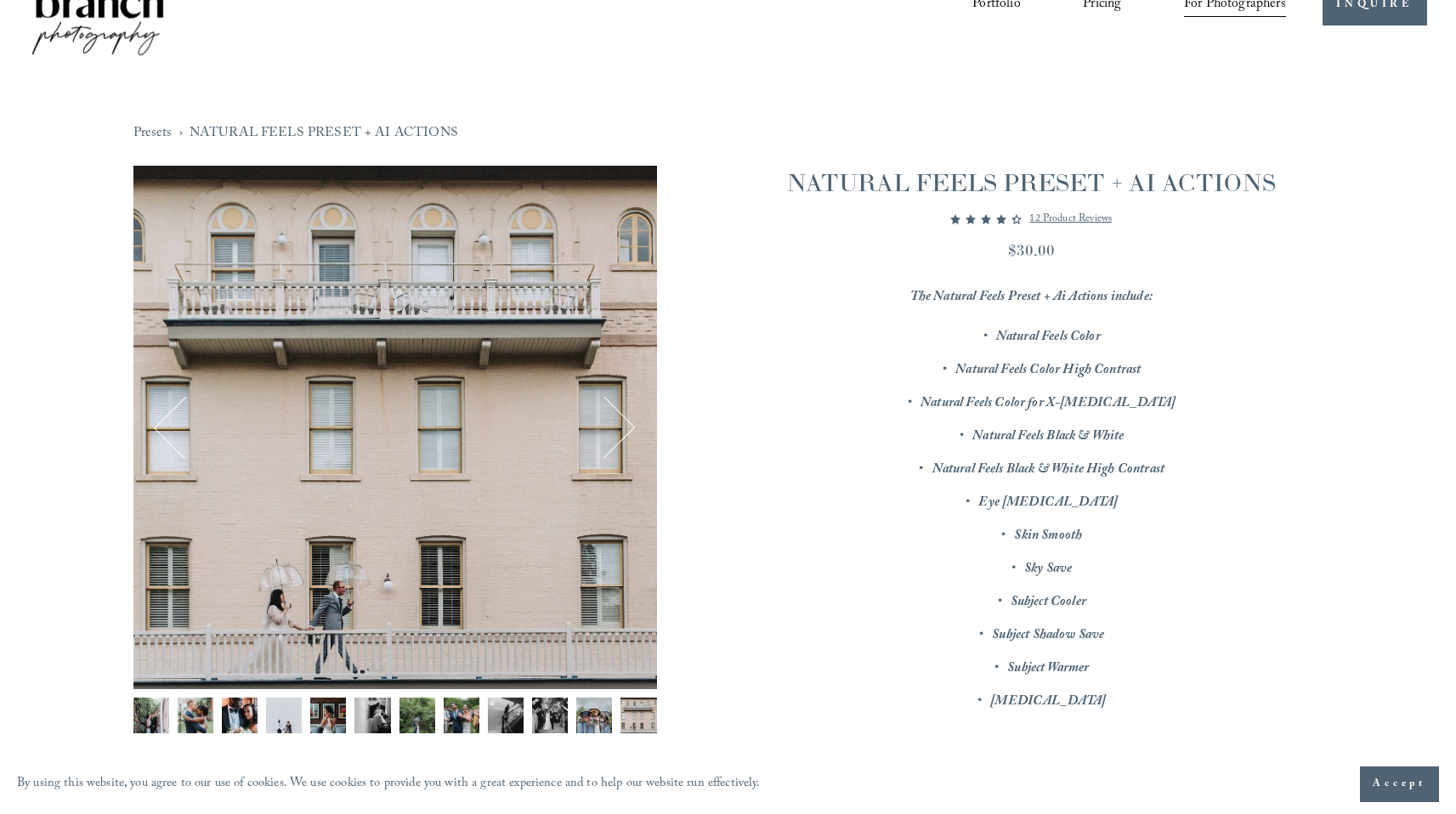
click at [629, 422] on button "Next" at bounding box center [603, 427] width 60 height 60
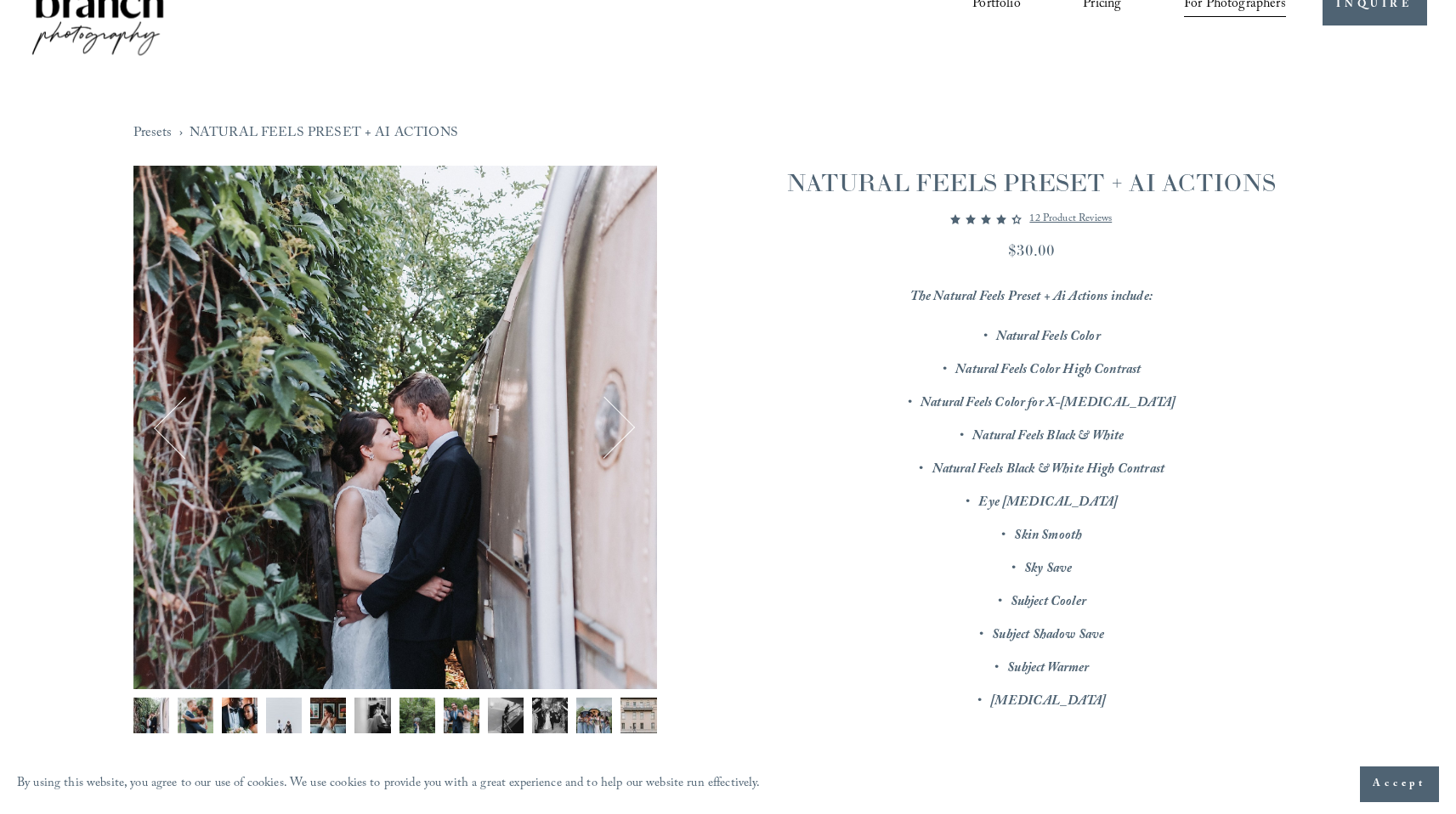
click at [629, 422] on button "Next" at bounding box center [603, 427] width 60 height 60
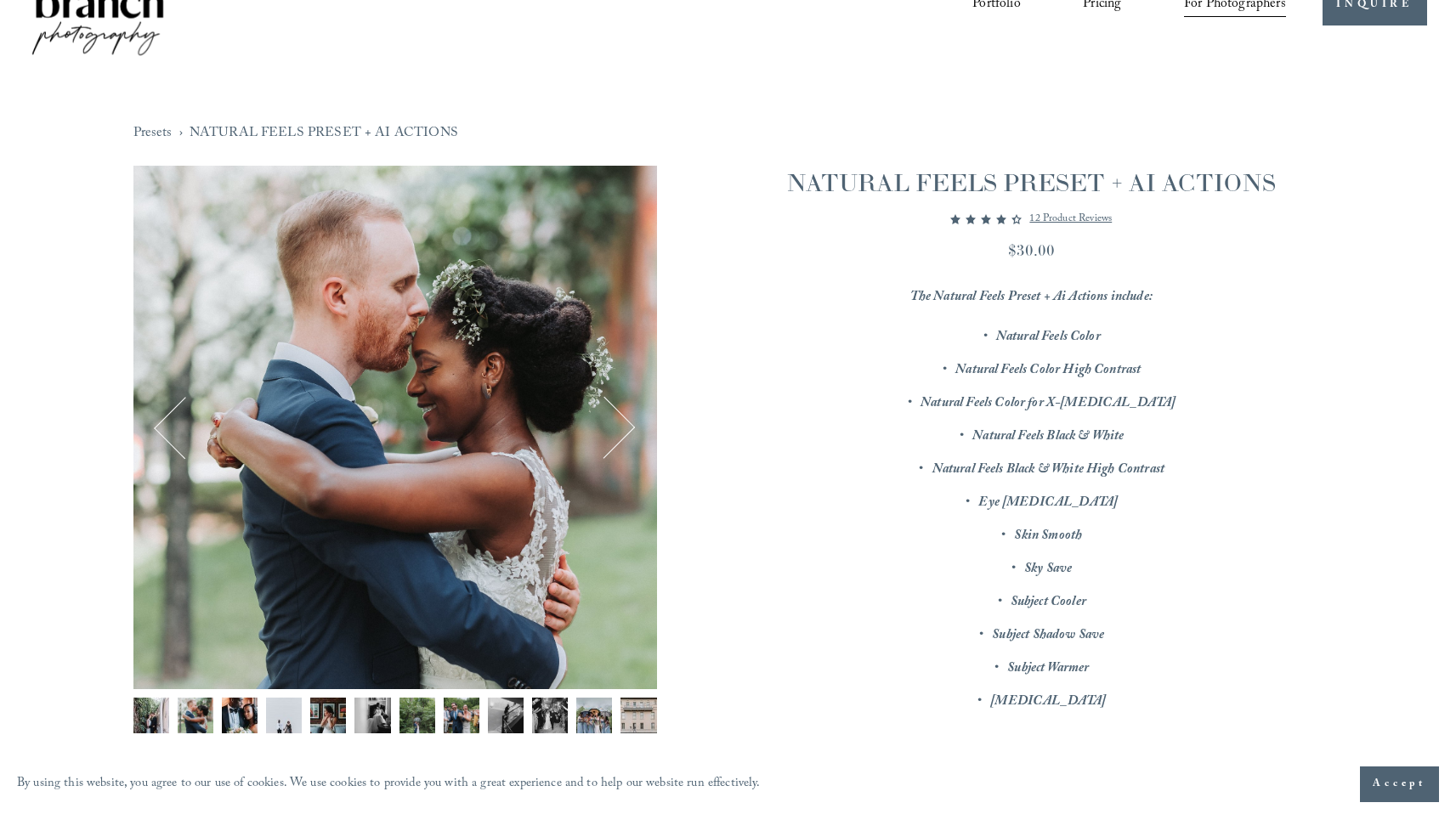
click at [629, 422] on button "Next" at bounding box center [603, 427] width 60 height 60
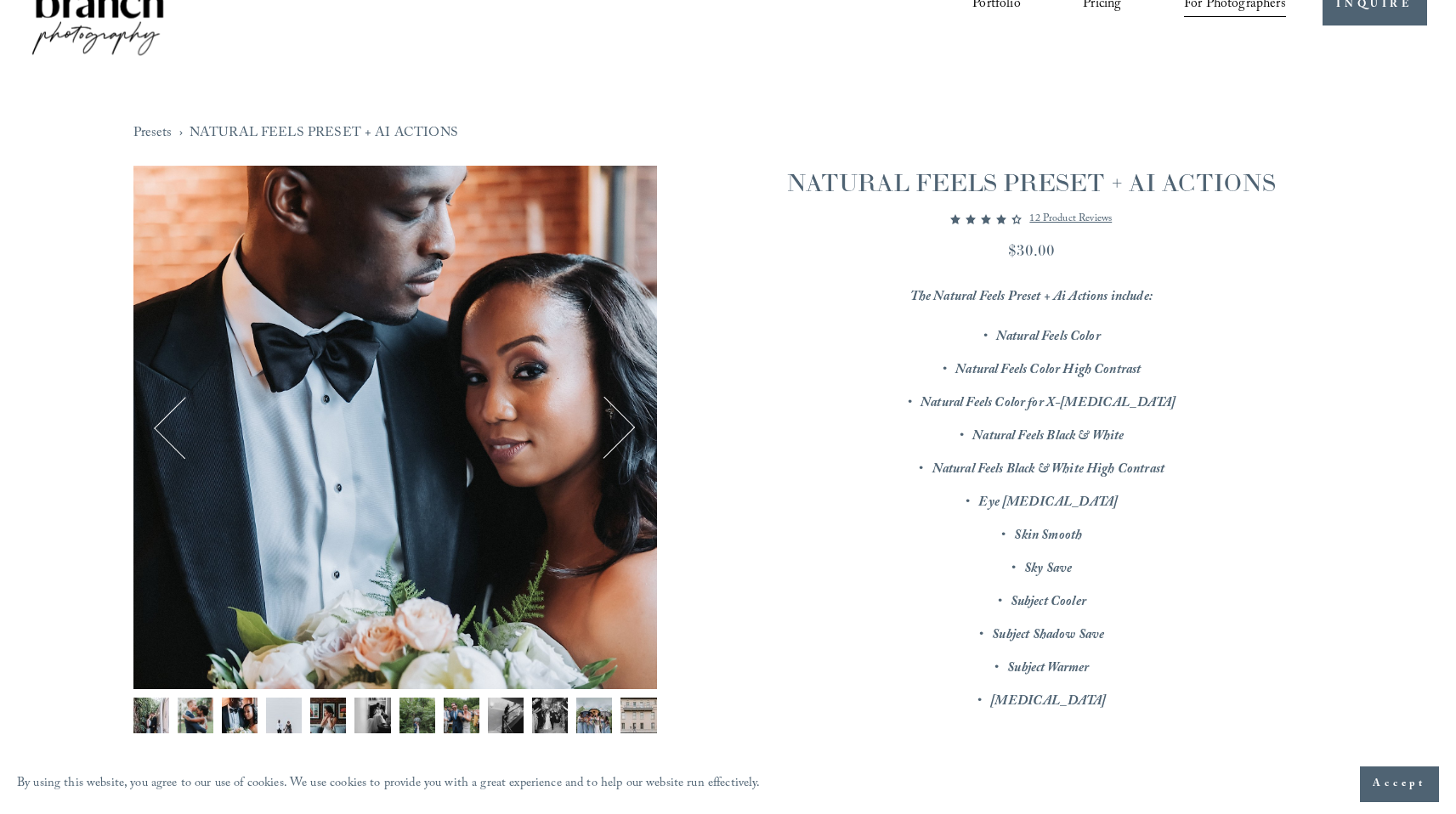
click at [629, 422] on button "Next" at bounding box center [603, 427] width 60 height 60
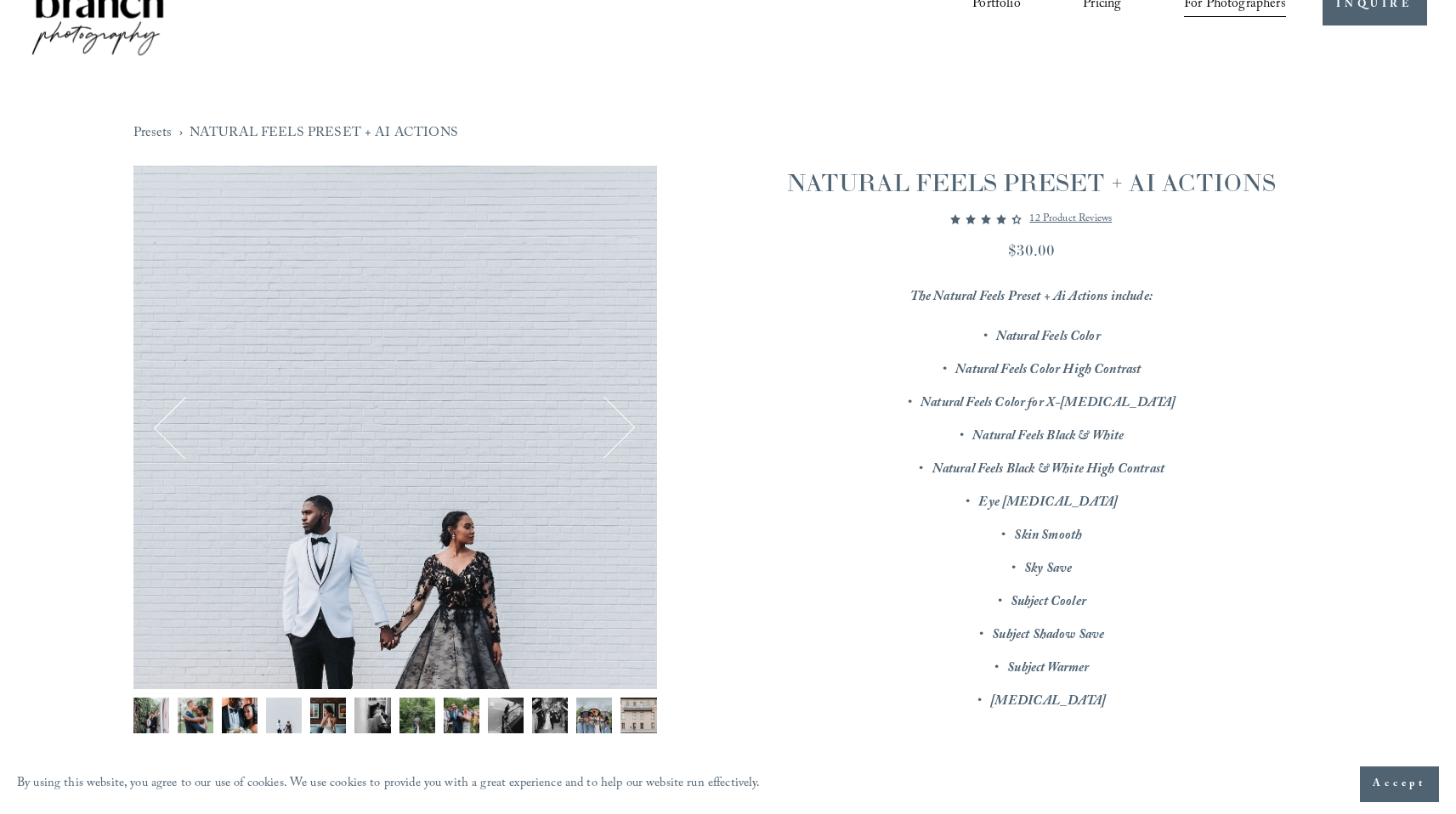
click at [629, 422] on button "Next" at bounding box center [603, 427] width 60 height 60
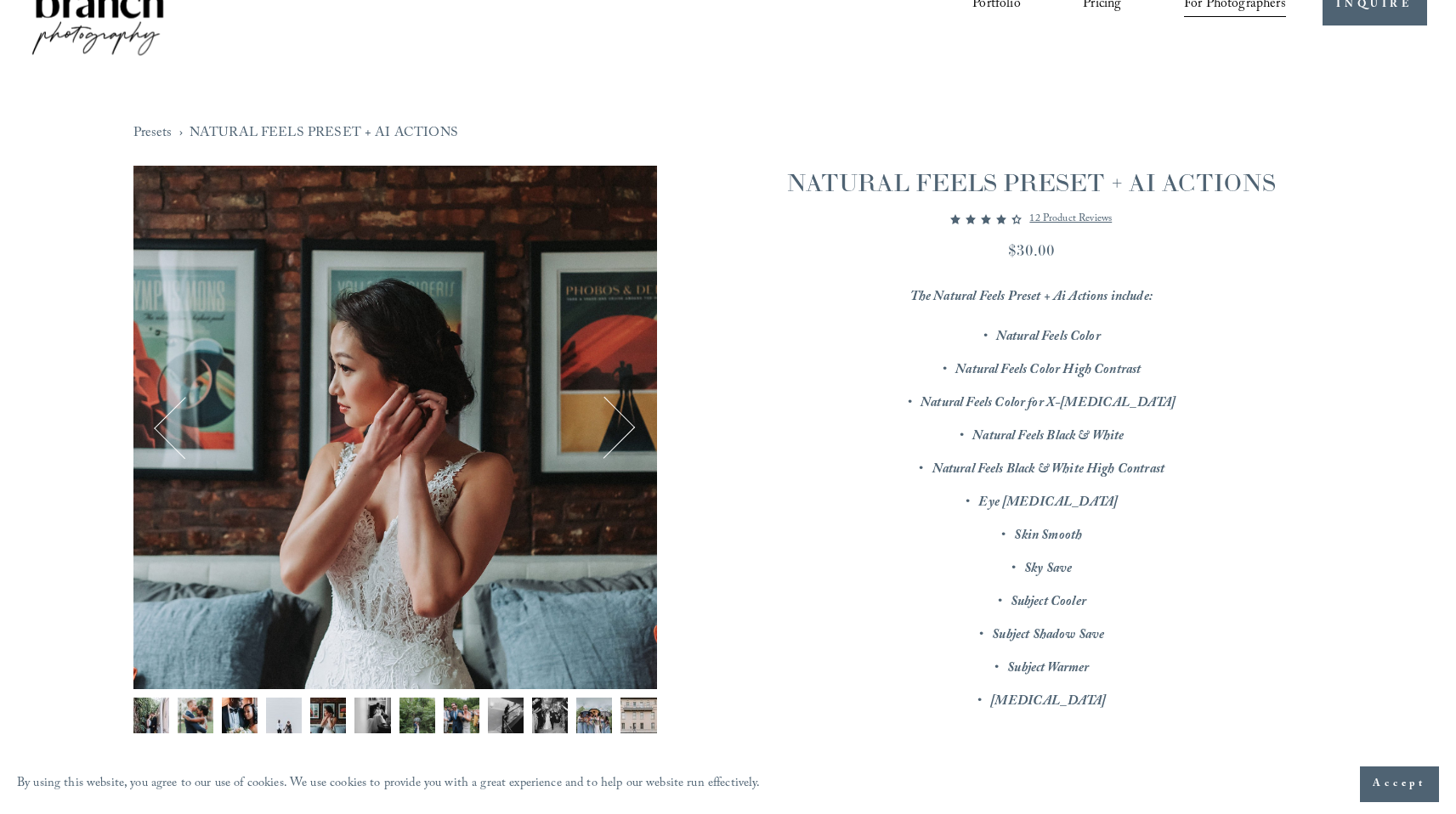
click at [629, 422] on button "Next" at bounding box center [603, 427] width 60 height 60
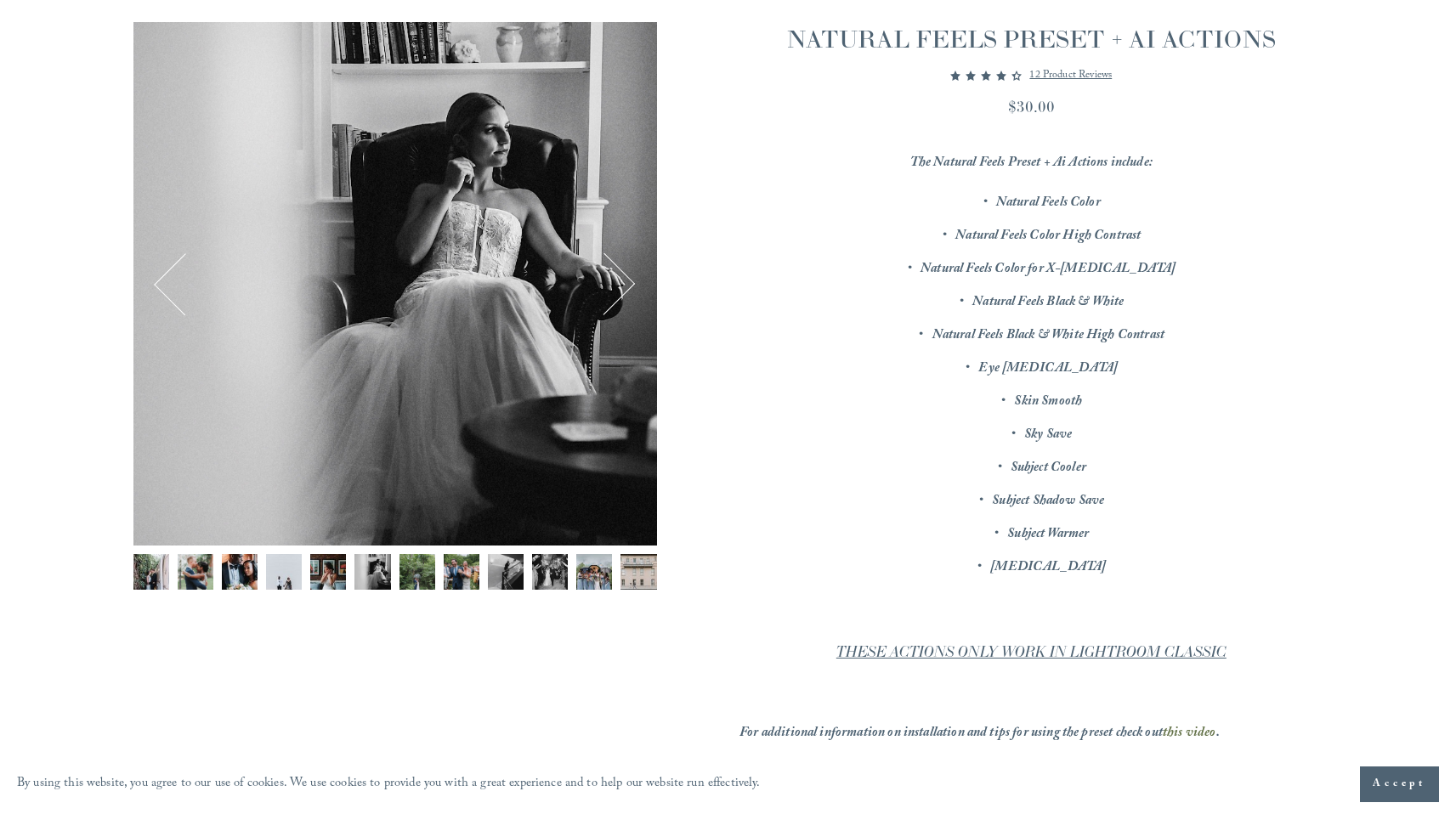
scroll to position [218, 0]
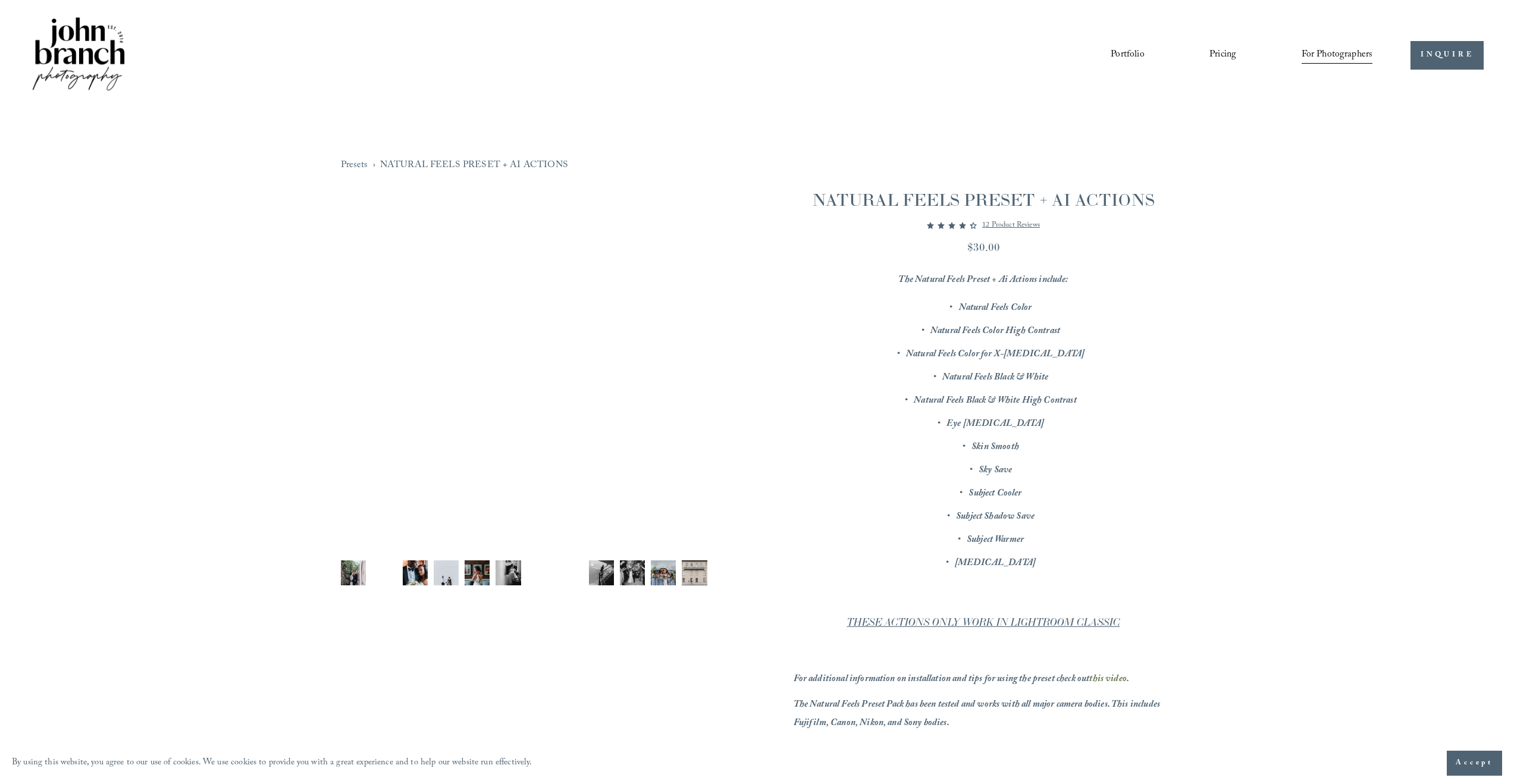
scroll to position [937, 0]
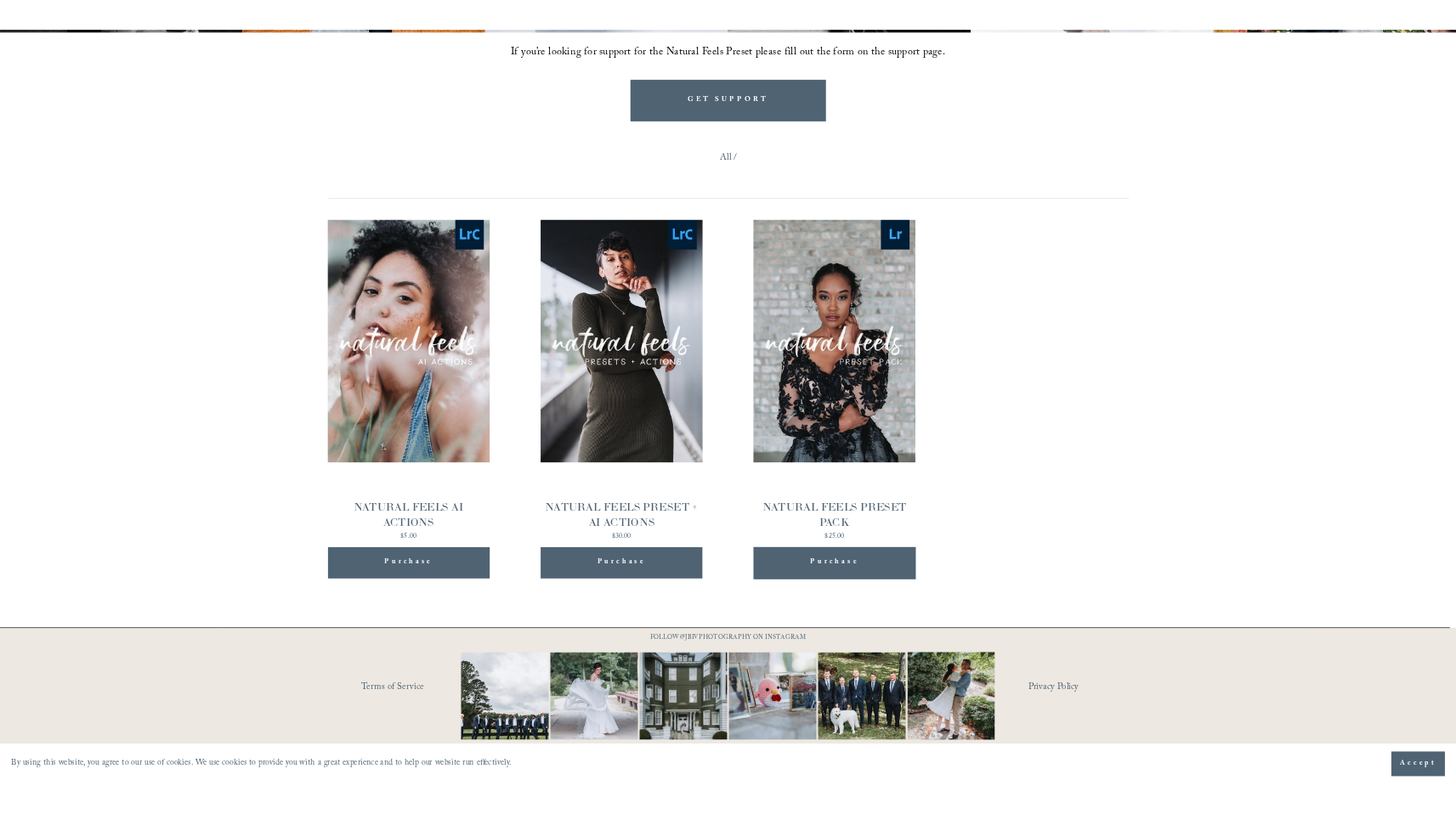
scroll to position [1786, 0]
